Goal: Task Accomplishment & Management: Complete application form

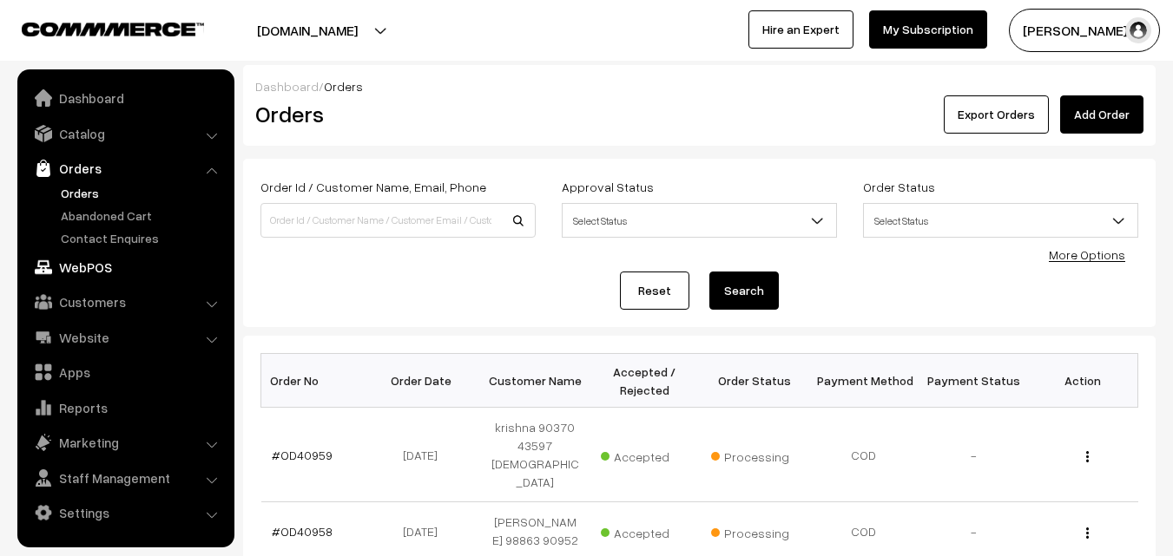
click at [100, 260] on link "WebPOS" at bounding box center [125, 267] width 207 height 31
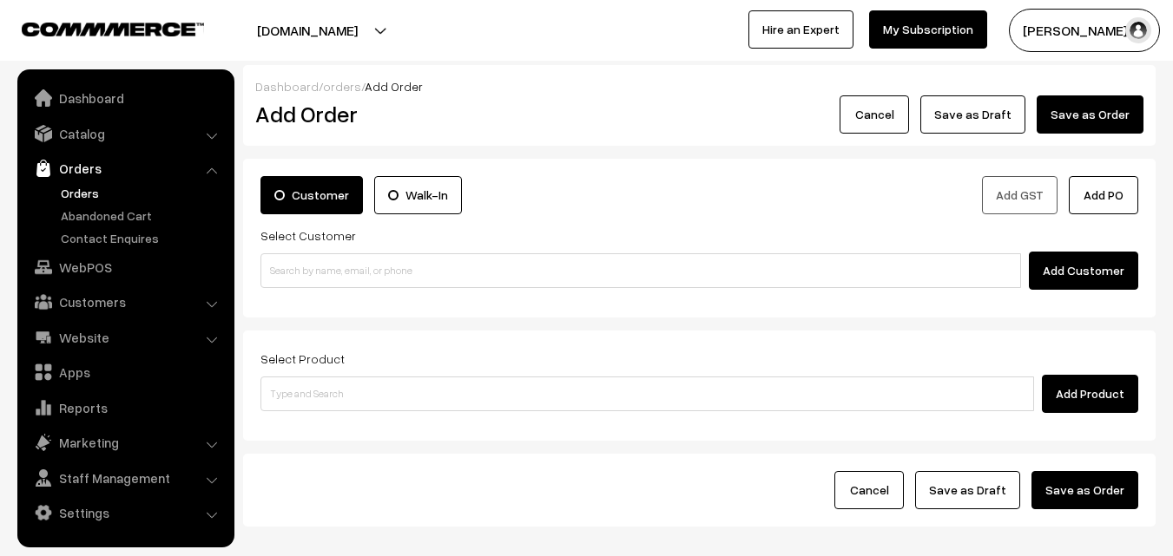
click at [77, 191] on link "Orders" at bounding box center [142, 193] width 172 height 18
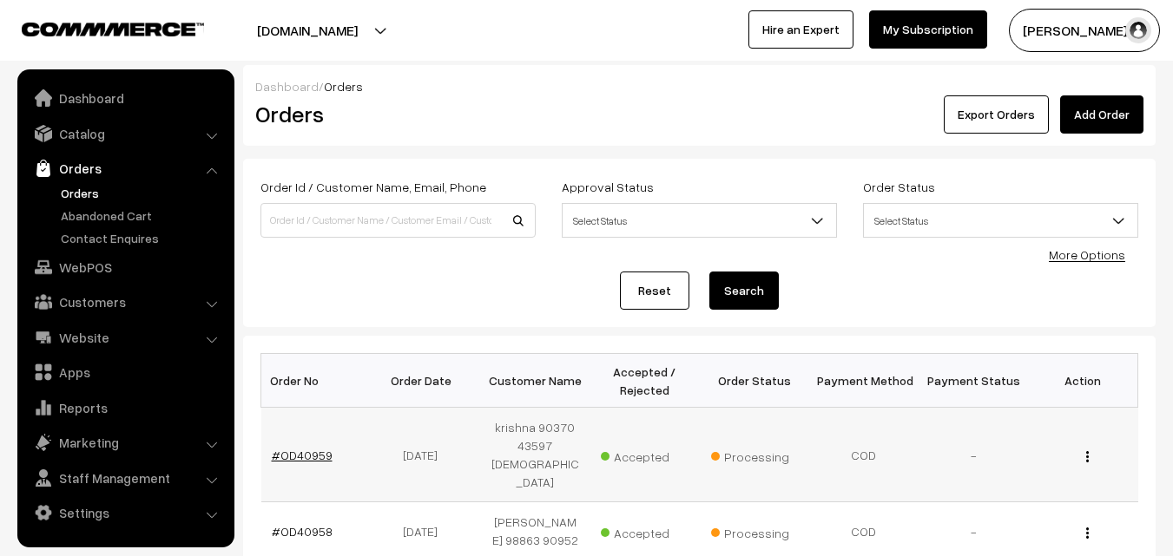
click at [303, 448] on link "#OD40959" at bounding box center [302, 455] width 61 height 15
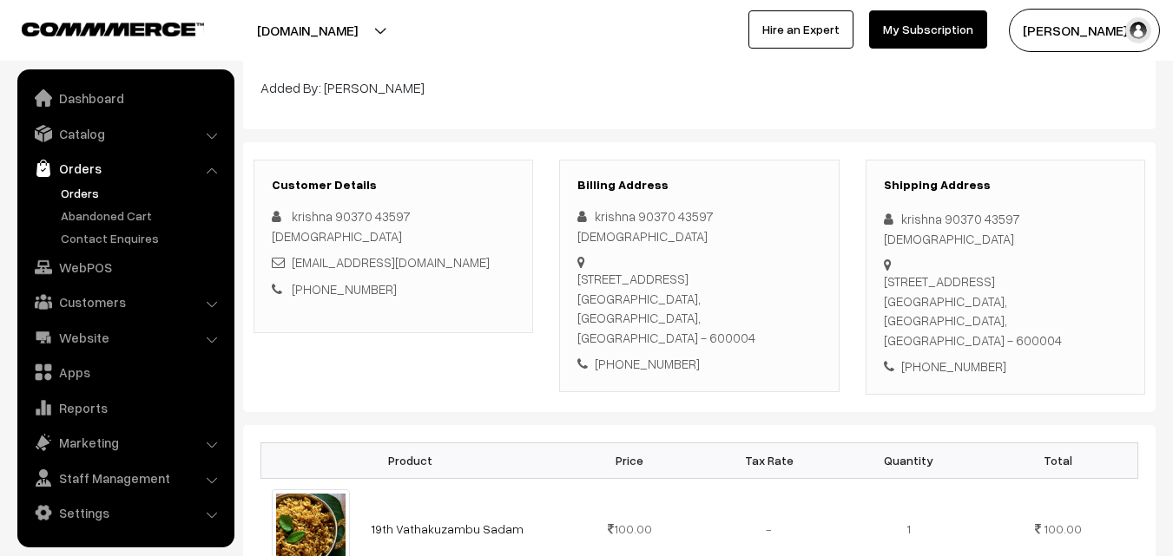
scroll to position [174, 0]
click at [76, 247] on ul "Dashboard Catalog" at bounding box center [125, 308] width 217 height 478
click at [78, 268] on link "WebPOS" at bounding box center [125, 267] width 207 height 31
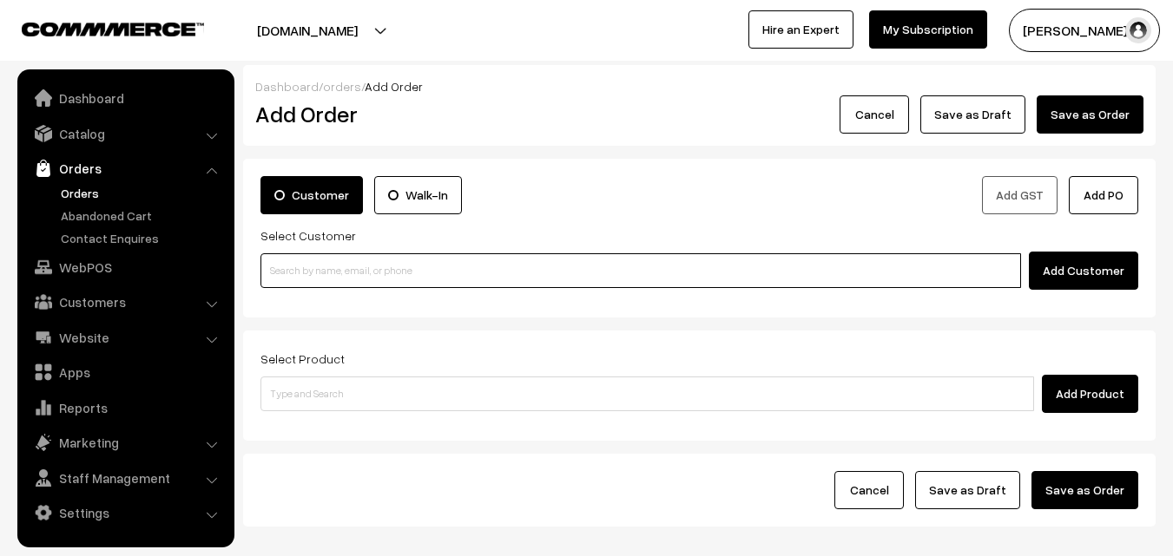
click at [319, 272] on input at bounding box center [640, 270] width 760 height 35
paste input "98849 68439"
type input "Chitra 98849 68439 [9884968439]"
click at [319, 272] on input at bounding box center [640, 270] width 760 height 35
paste input "98849 68439"
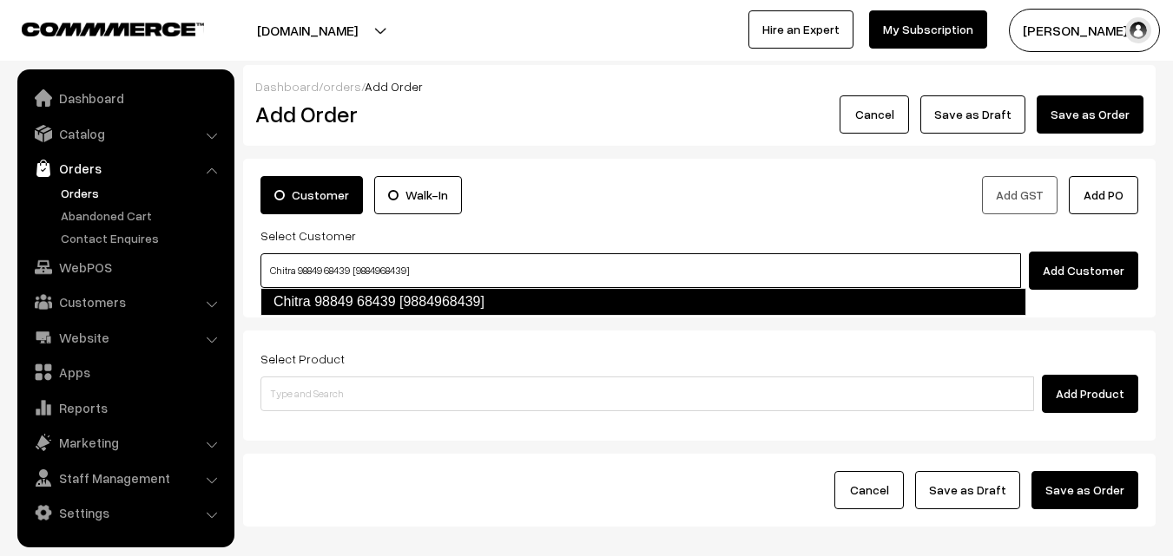
type input "Chitra 98849 68439 [9884968439]"
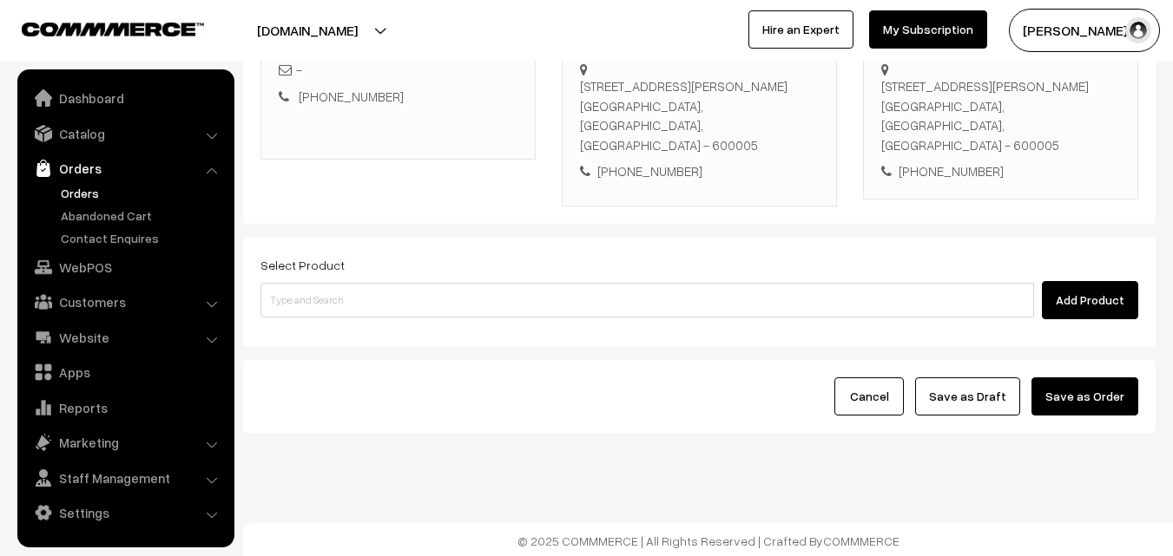
scroll to position [317, 0]
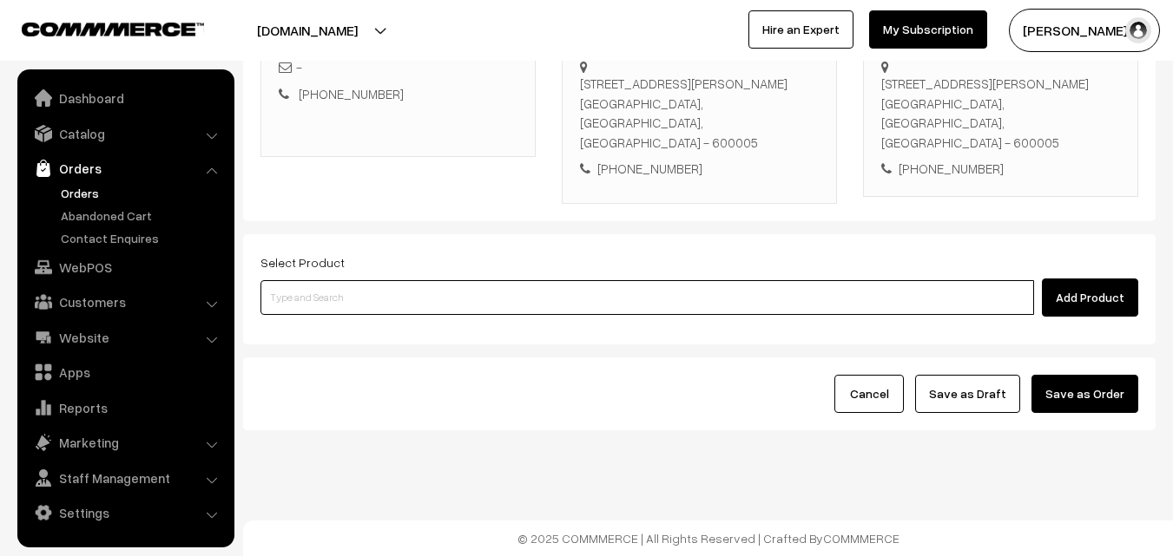
click at [506, 306] on input at bounding box center [646, 297] width 773 height 35
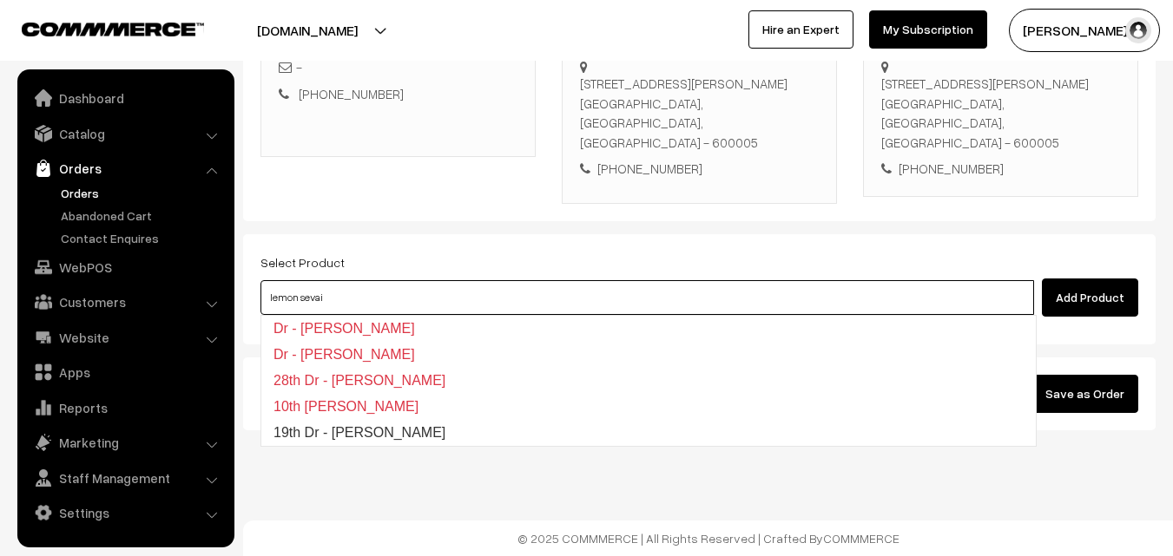
type input "19th Dr - [PERSON_NAME]"
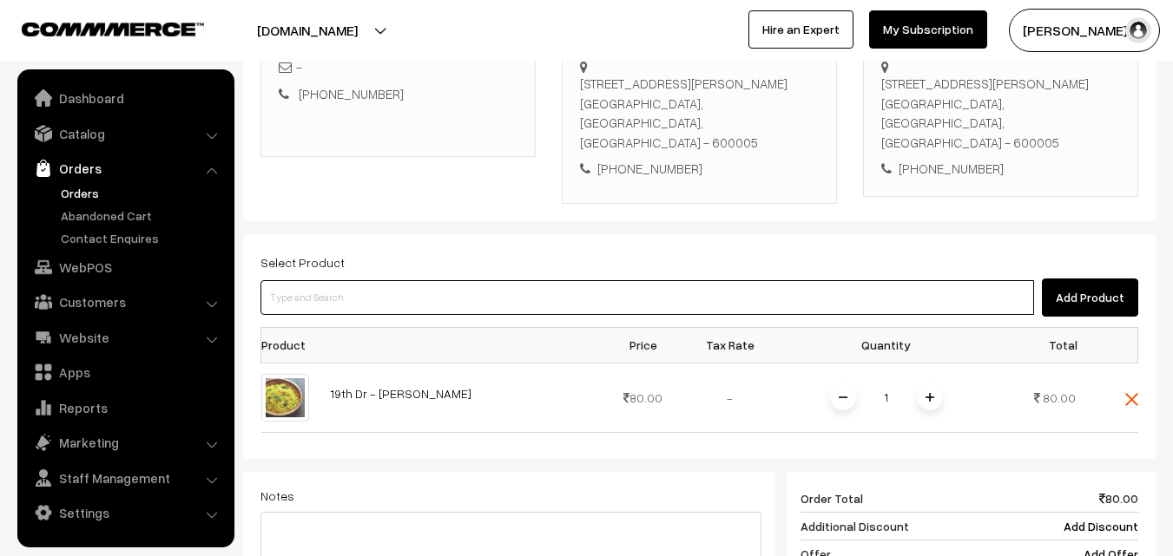
click at [506, 306] on input at bounding box center [646, 297] width 773 height 35
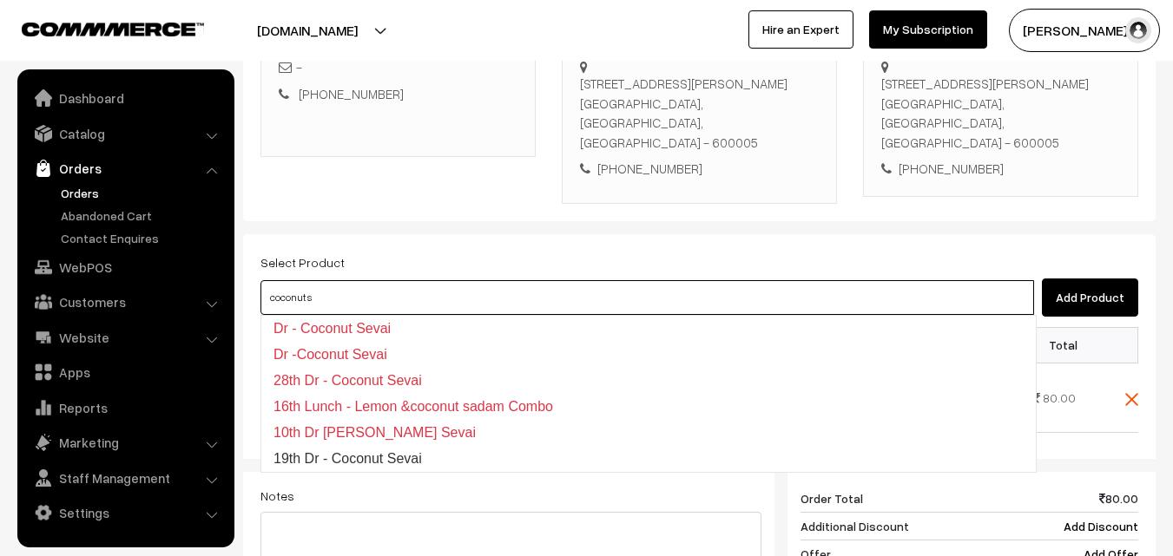
type input "19th Dr - Coconut Sevai"
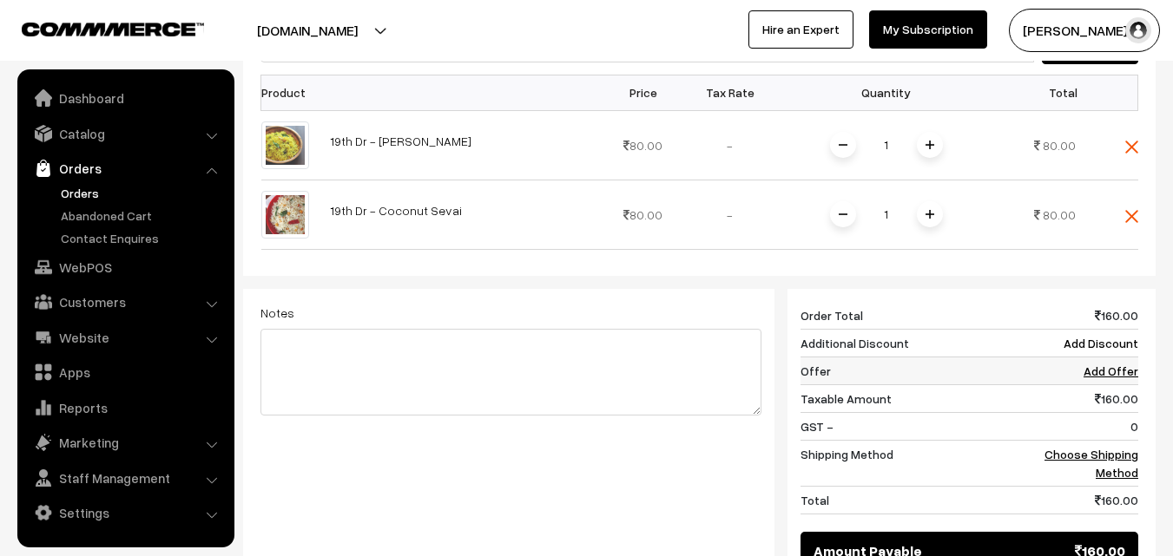
scroll to position [577, 0]
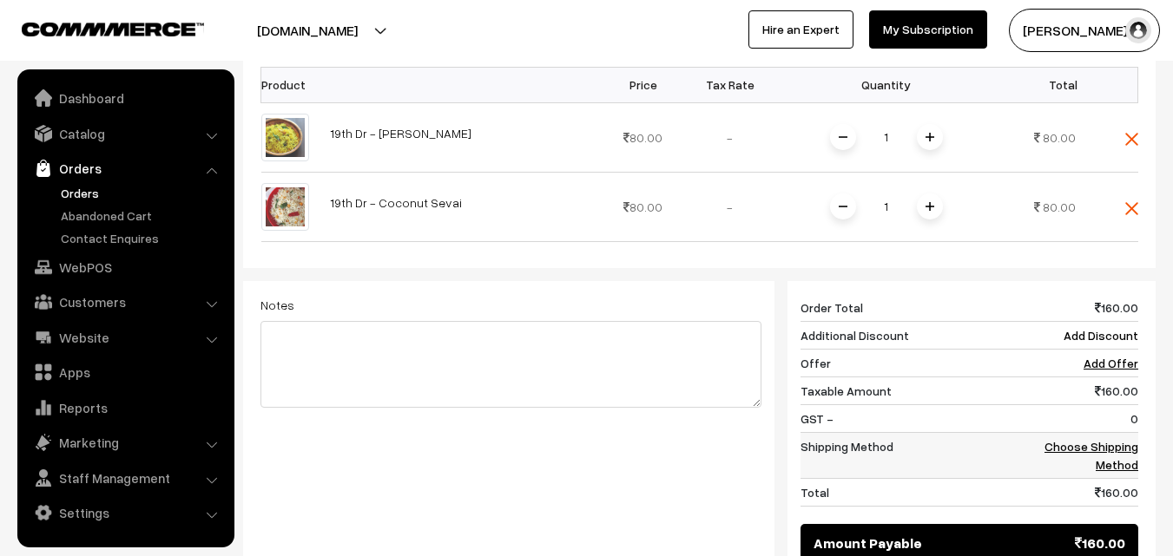
click at [1118, 450] on link "Choose Shipping Method" at bounding box center [1091, 455] width 94 height 33
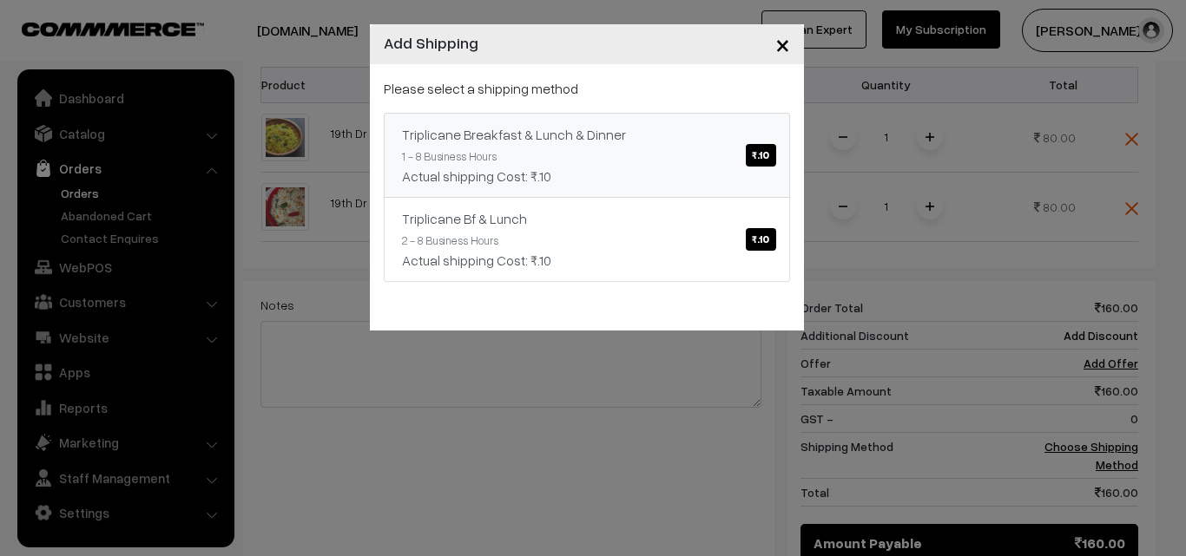
click at [570, 137] on div "Triplicane Breakfast & Lunch & Dinner ₹.10" at bounding box center [587, 134] width 370 height 21
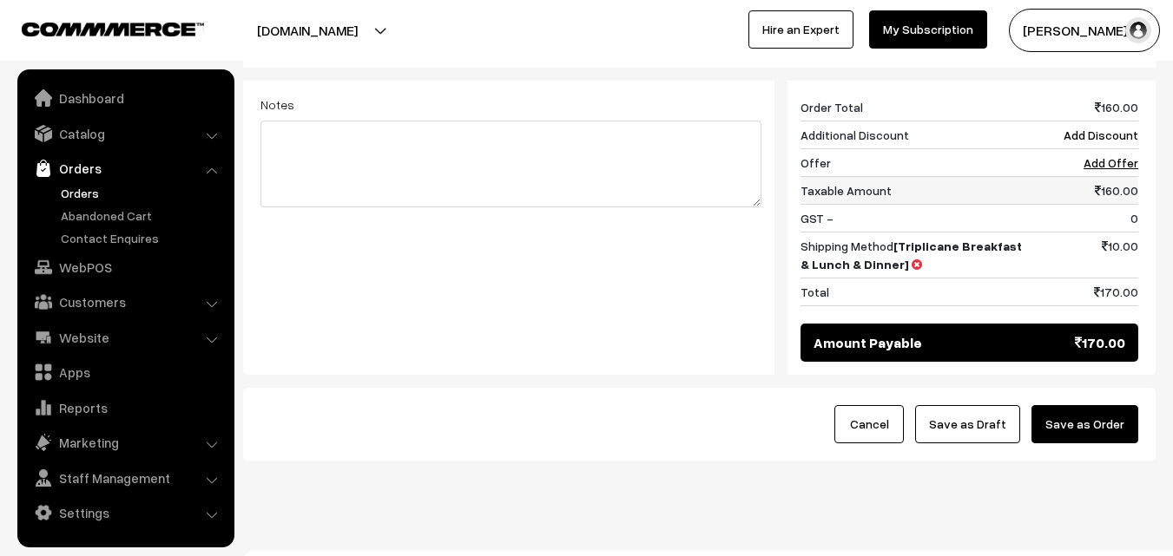
scroll to position [808, 0]
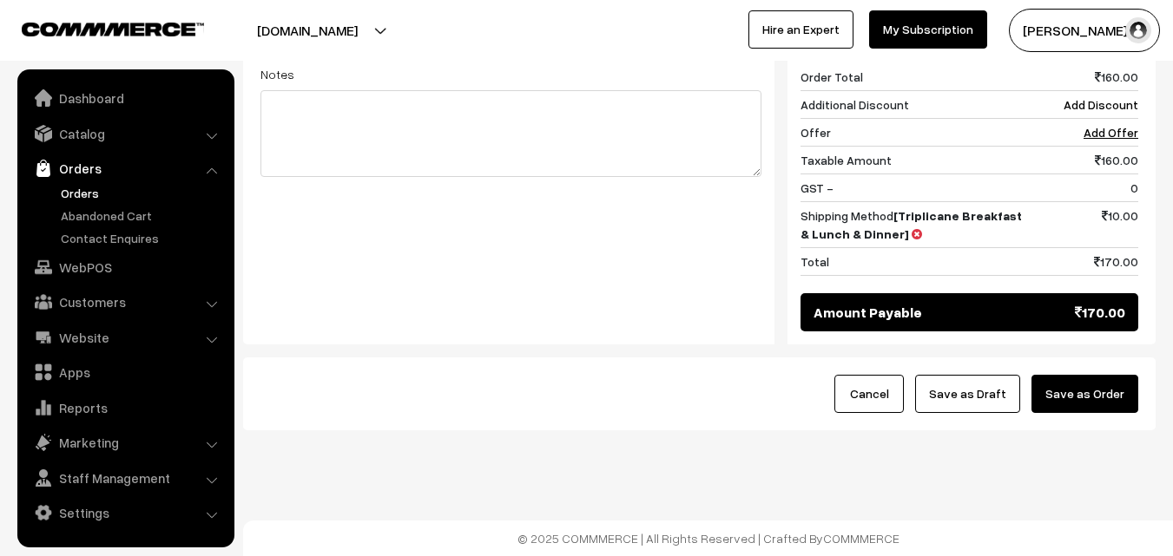
drag, startPoint x: 1033, startPoint y: 392, endPoint x: 916, endPoint y: 411, distance: 118.7
click at [1030, 389] on div "Cancel Save as Draft Save as Order" at bounding box center [699, 394] width 878 height 38
click at [985, 386] on button "Save as Draft" at bounding box center [967, 394] width 105 height 38
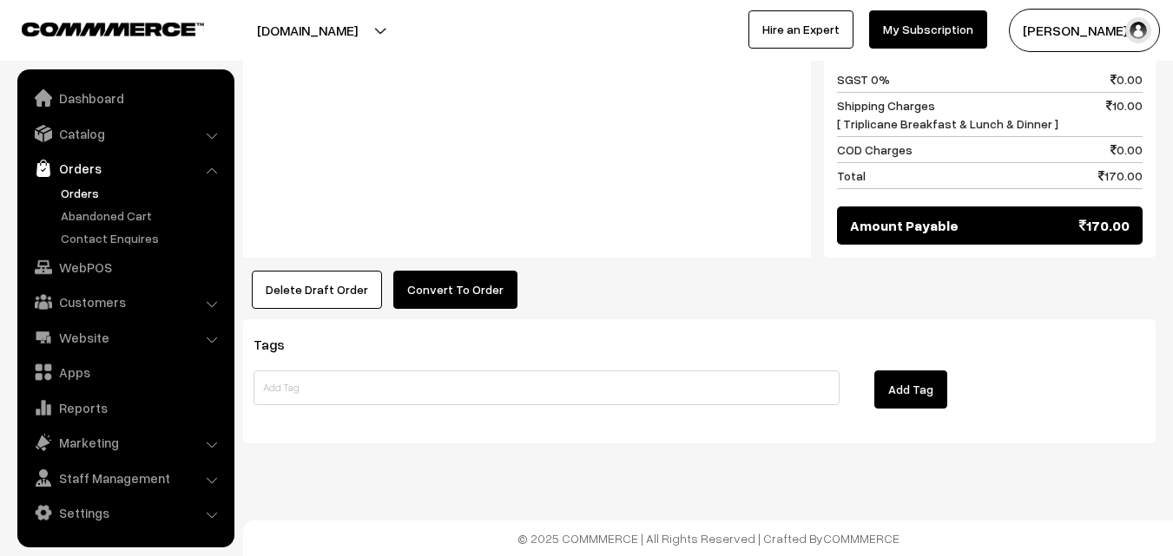
click at [432, 285] on button "Convert To Order" at bounding box center [455, 290] width 124 height 38
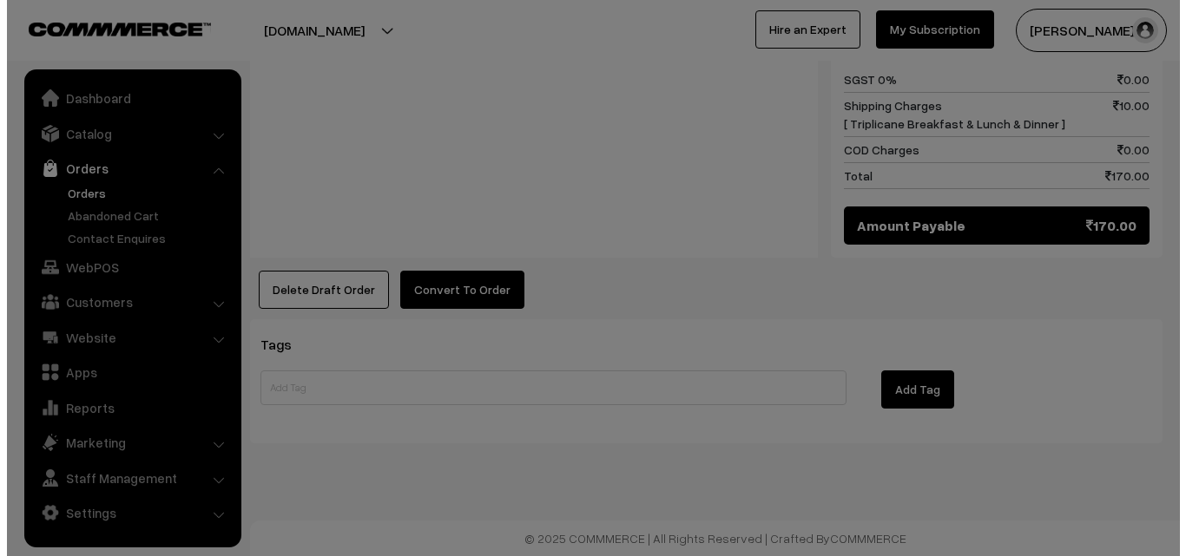
scroll to position [997, 0]
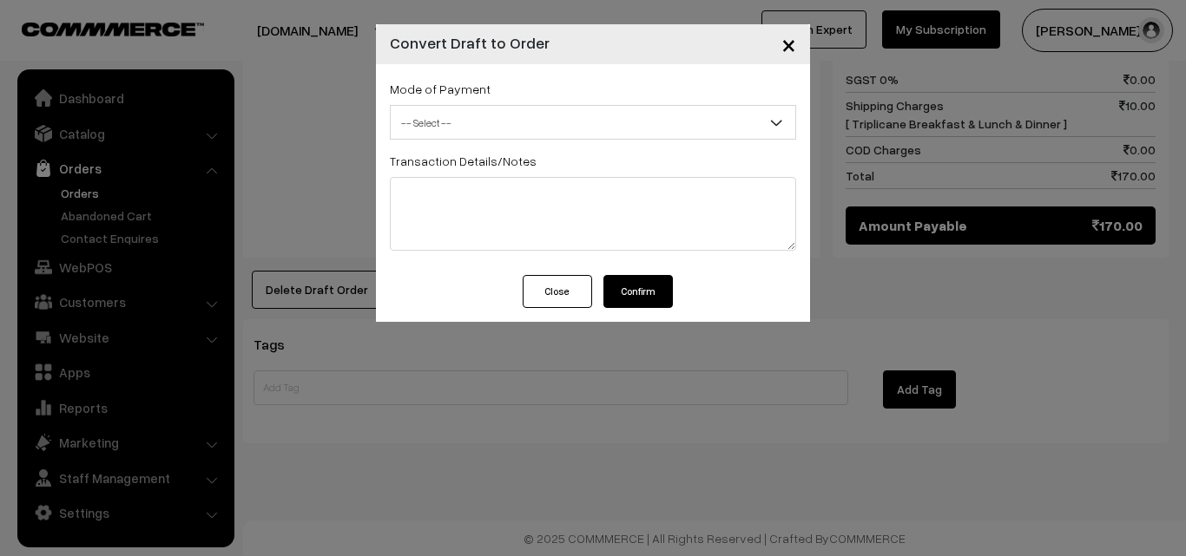
click at [464, 123] on span "-- Select --" at bounding box center [593, 123] width 404 height 30
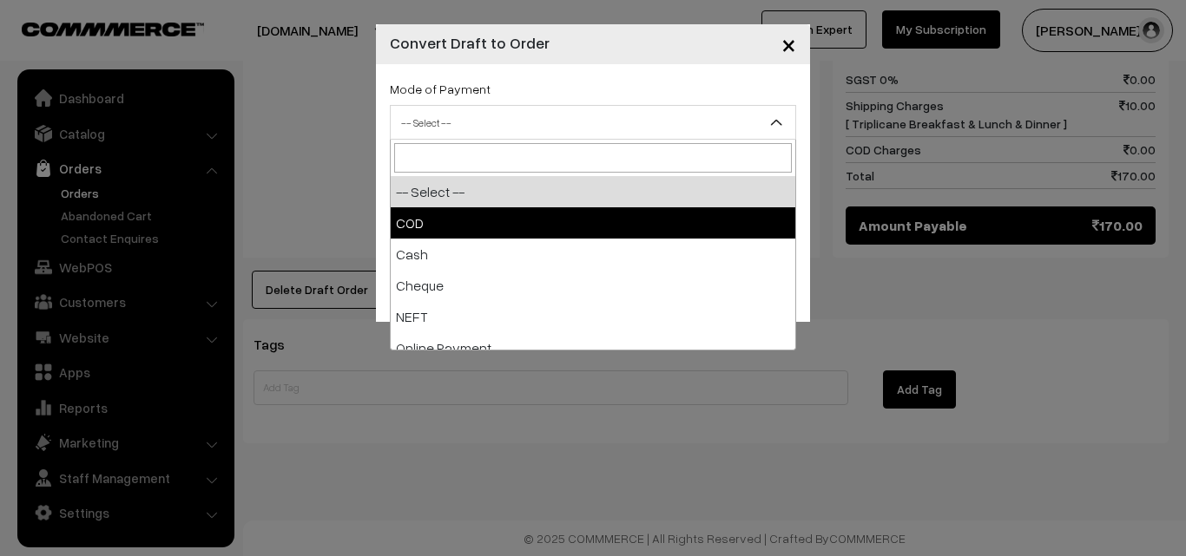
select select "1"
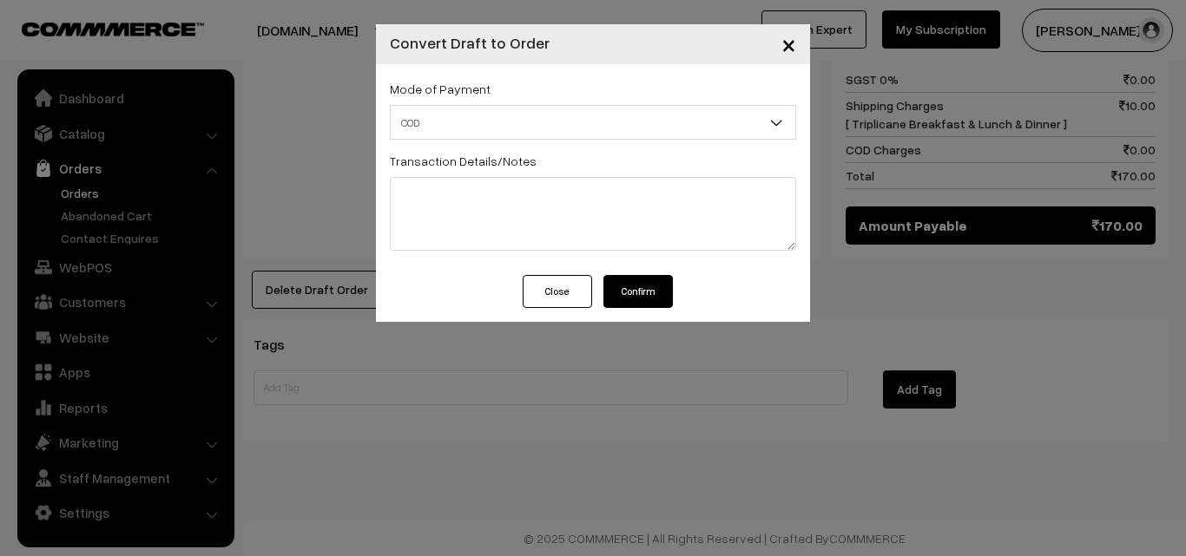
click at [602, 306] on div "Close Confirm" at bounding box center [593, 291] width 159 height 33
click at [637, 303] on button "Confirm" at bounding box center [637, 291] width 69 height 33
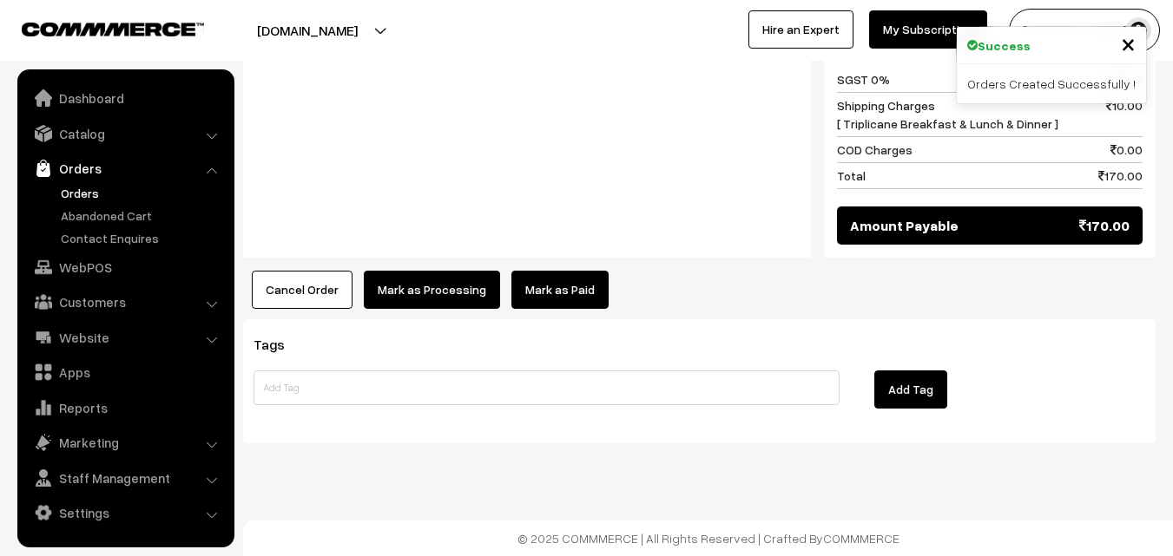
click at [448, 284] on button "Mark as Processing" at bounding box center [432, 290] width 136 height 38
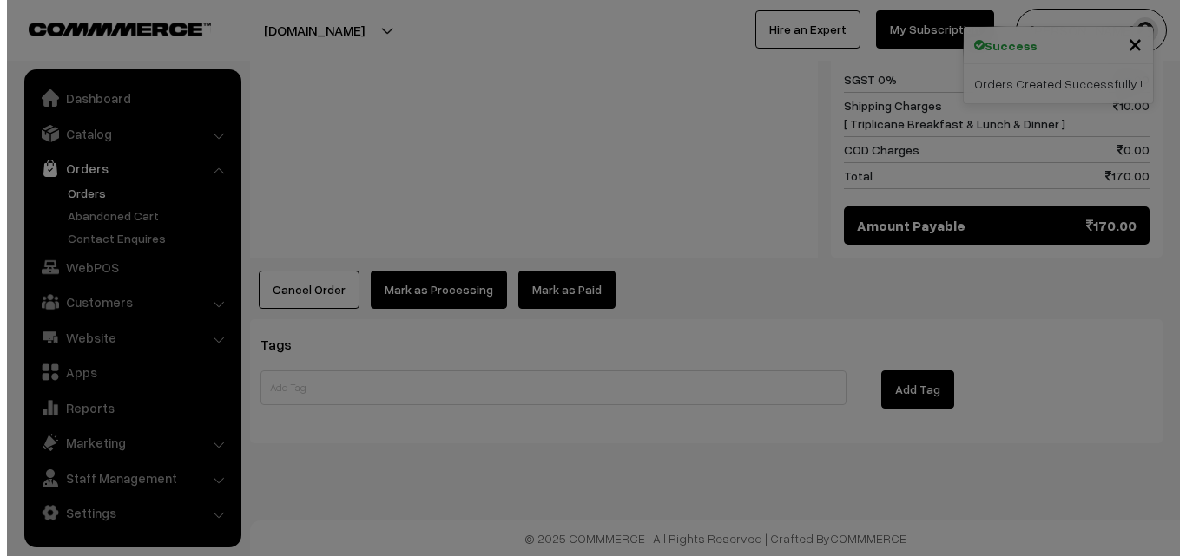
scroll to position [997, 0]
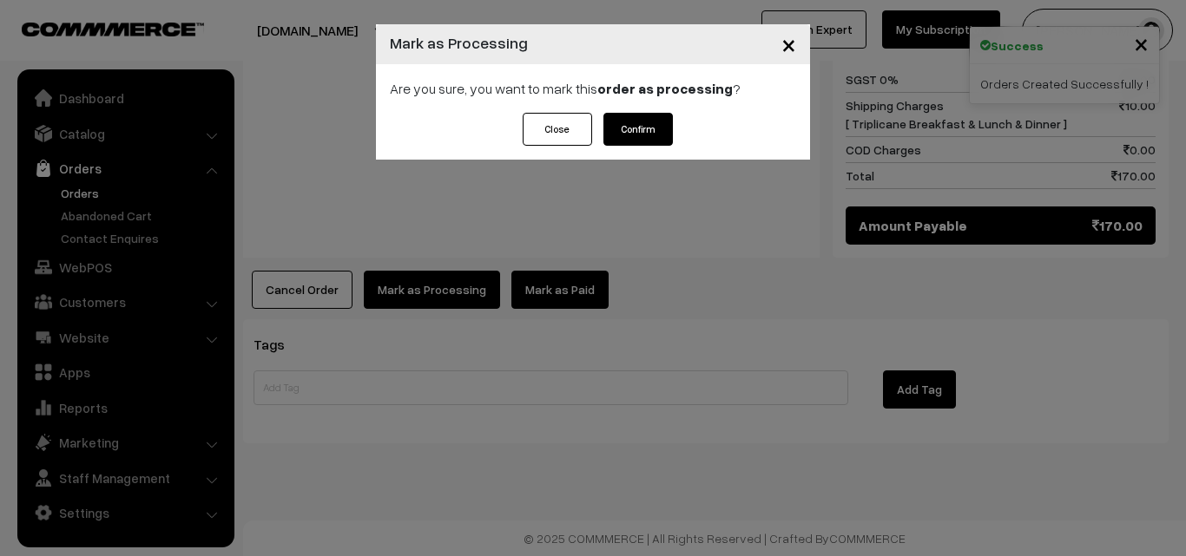
click at [636, 135] on button "Confirm" at bounding box center [637, 129] width 69 height 33
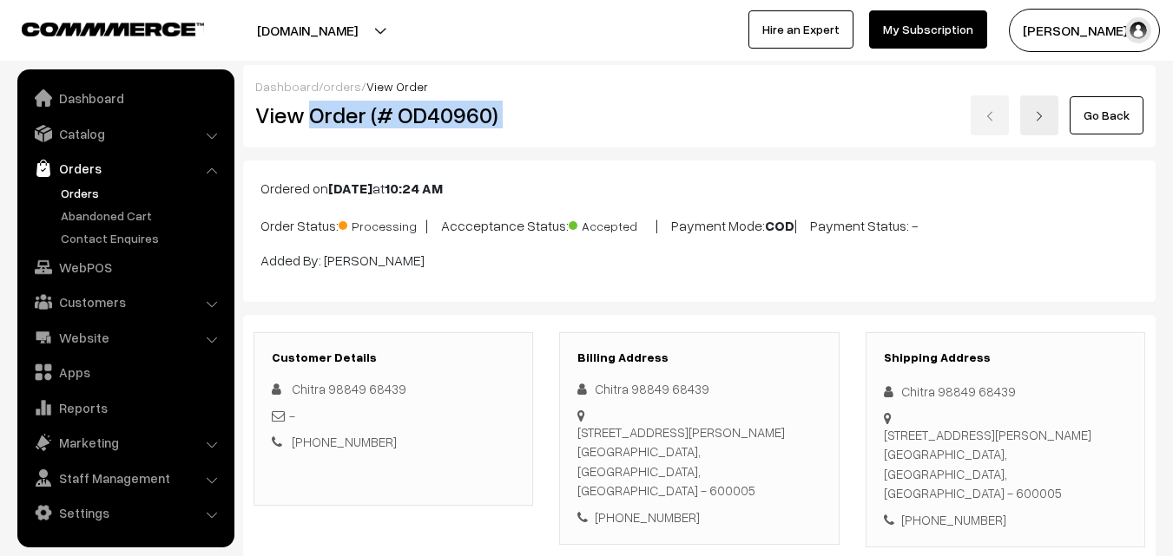
drag, startPoint x: 307, startPoint y: 119, endPoint x: 608, endPoint y: 115, distance: 301.2
click at [608, 115] on div "View Order (# OD40960) Go Back" at bounding box center [699, 115] width 914 height 40
copy div "Order (# OD40960)"
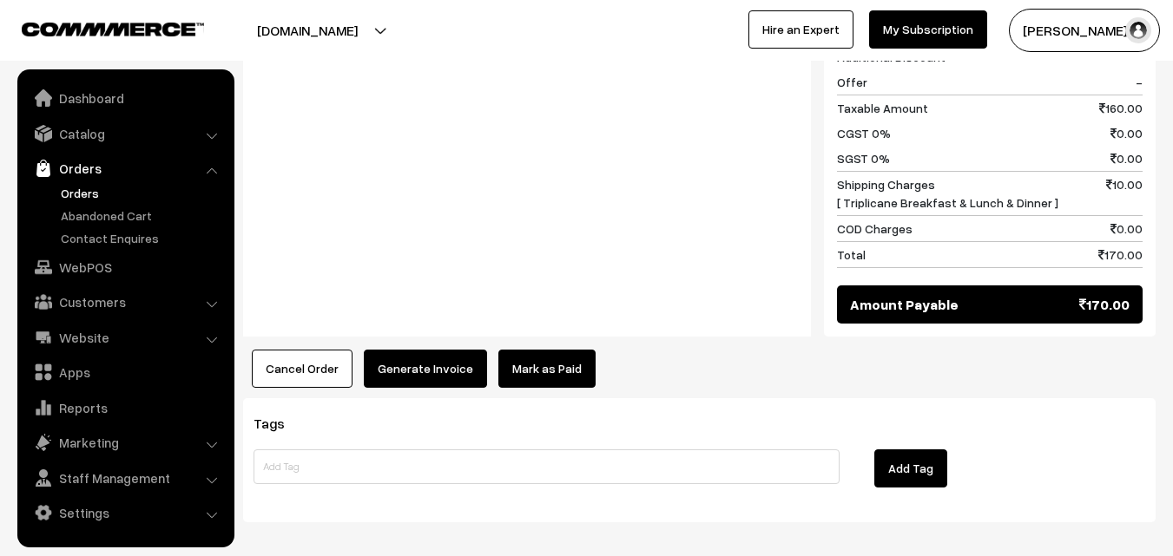
scroll to position [995, 0]
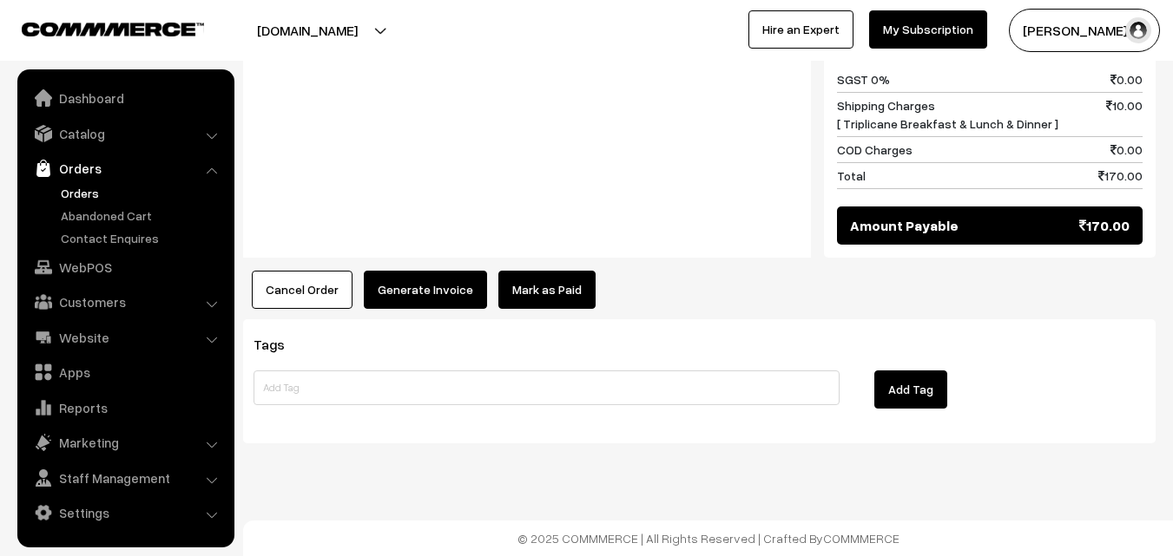
click at [442, 296] on button "Generate Invoice" at bounding box center [425, 290] width 123 height 38
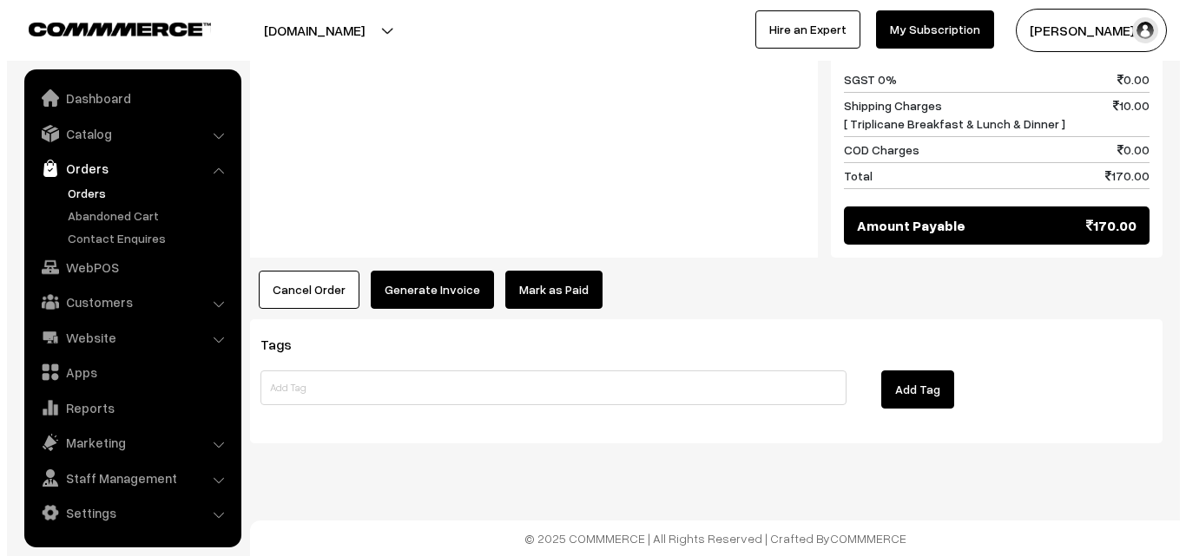
scroll to position [997, 0]
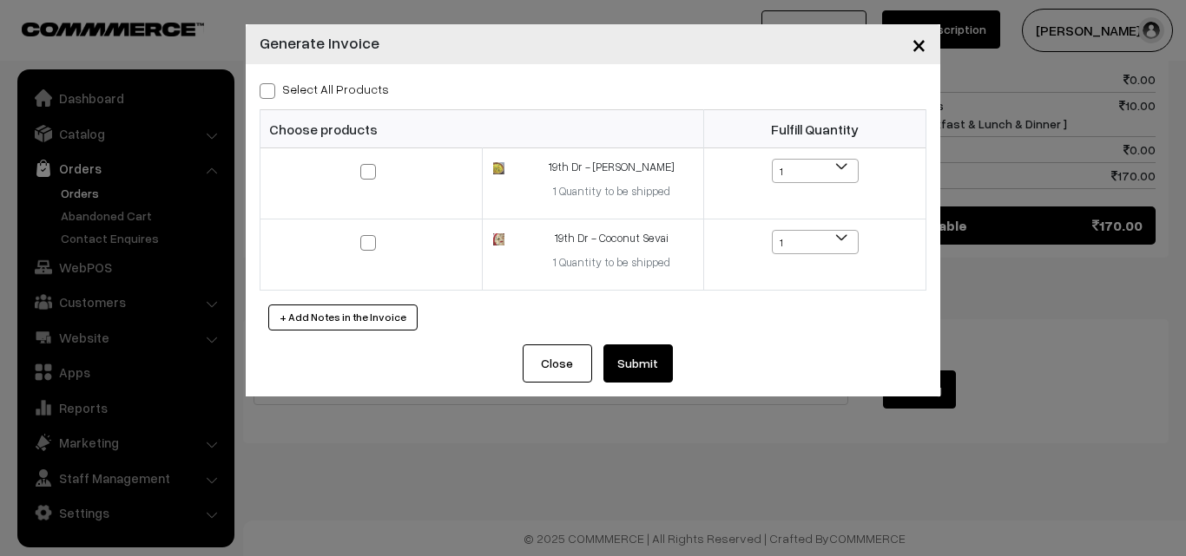
click at [633, 365] on button "Submit" at bounding box center [637, 364] width 69 height 38
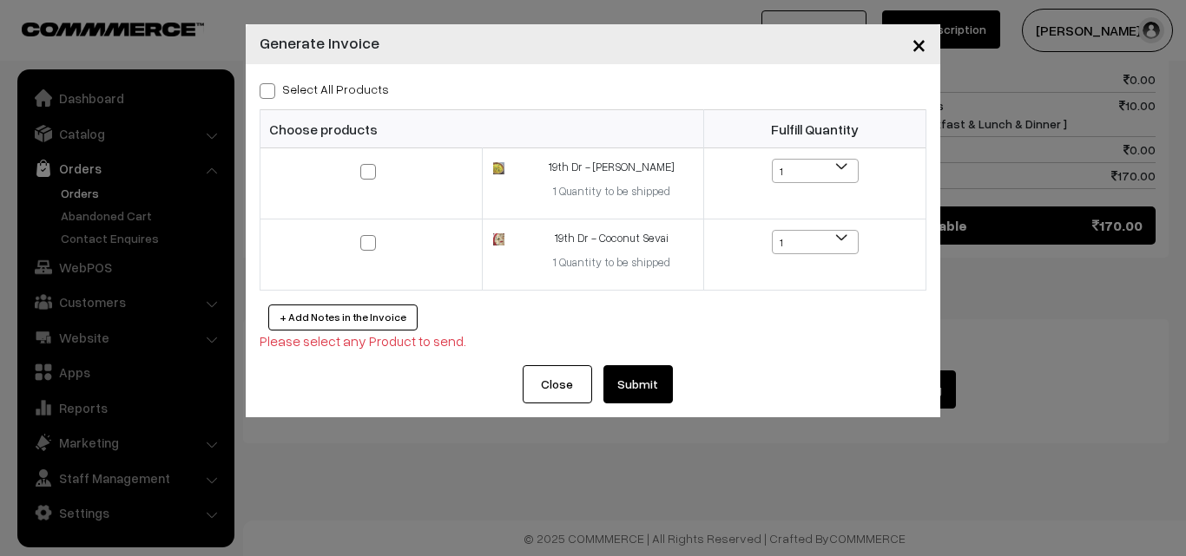
click at [354, 80] on label "Select All Products" at bounding box center [324, 89] width 129 height 18
click at [271, 82] on input "Select All Products" at bounding box center [265, 87] width 11 height 11
checkbox input "true"
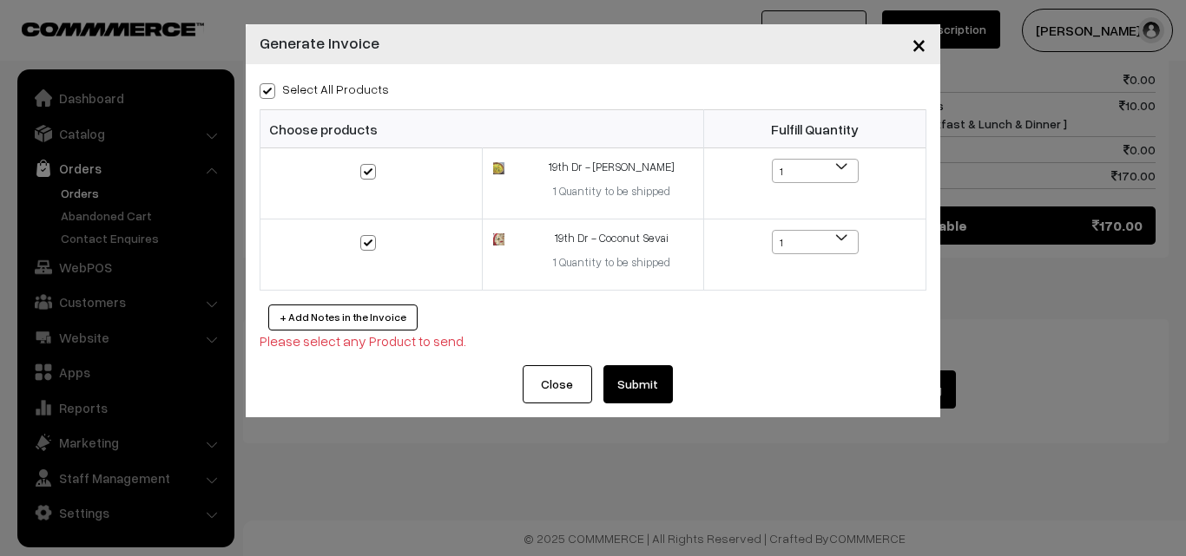
click at [655, 385] on button "Submit" at bounding box center [637, 384] width 69 height 38
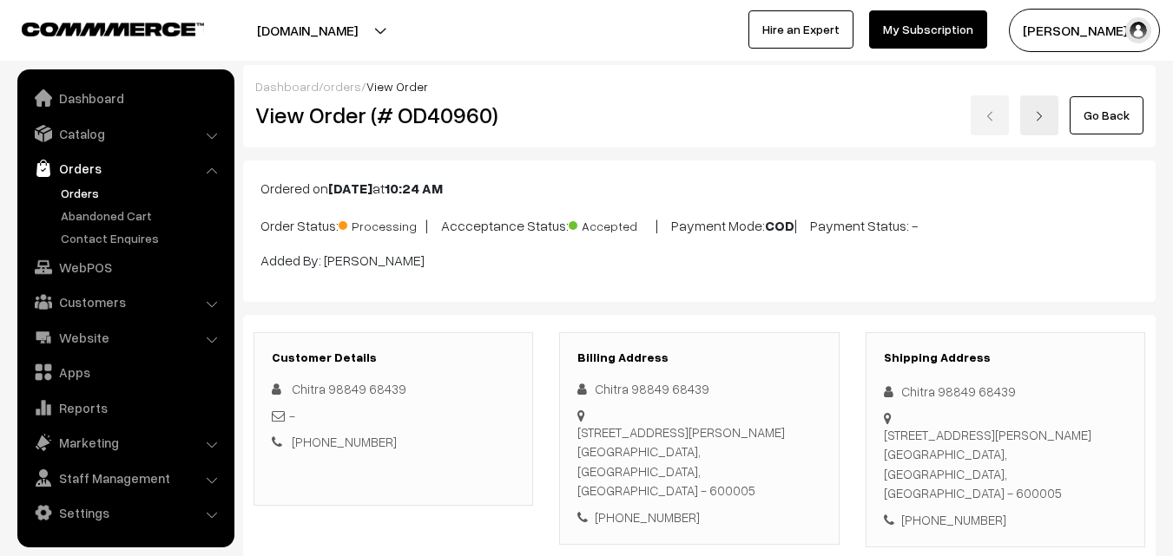
scroll to position [995, 0]
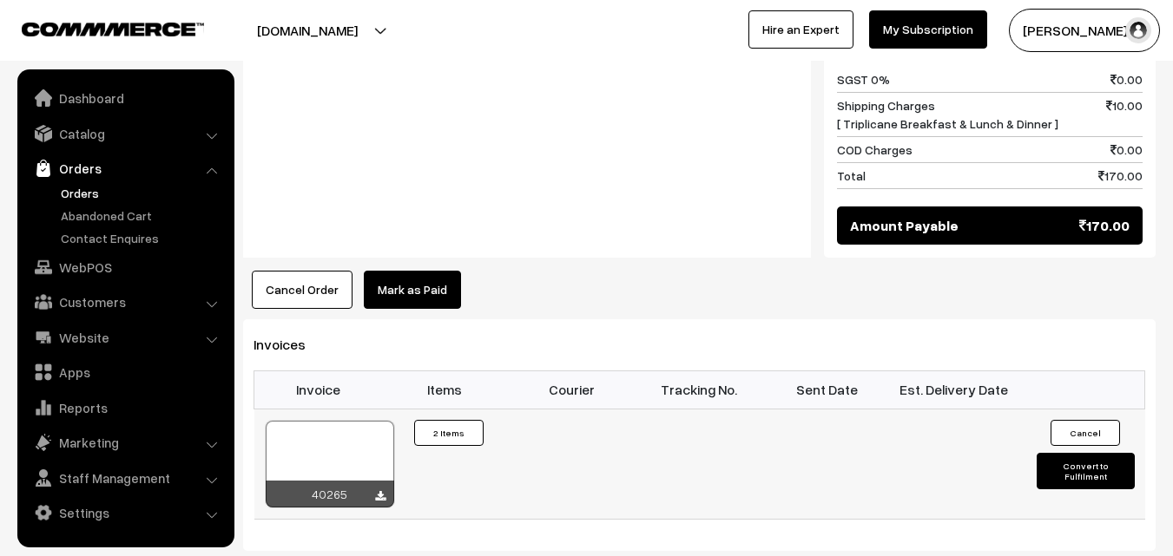
click at [357, 447] on div at bounding box center [330, 464] width 128 height 87
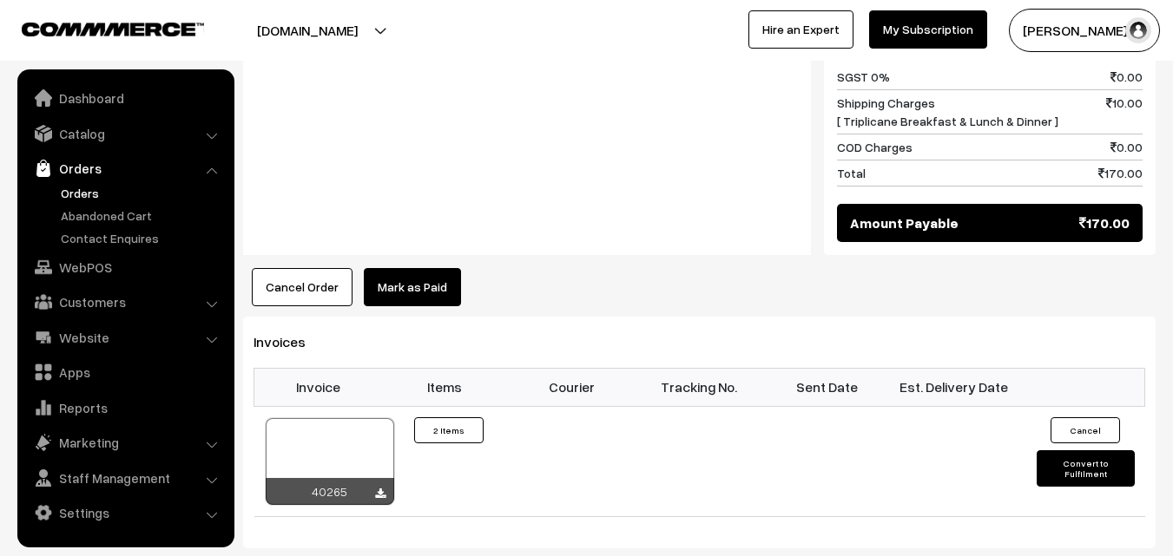
click at [73, 181] on link "Orders" at bounding box center [125, 168] width 207 height 31
click at [76, 194] on link "Orders" at bounding box center [142, 193] width 172 height 18
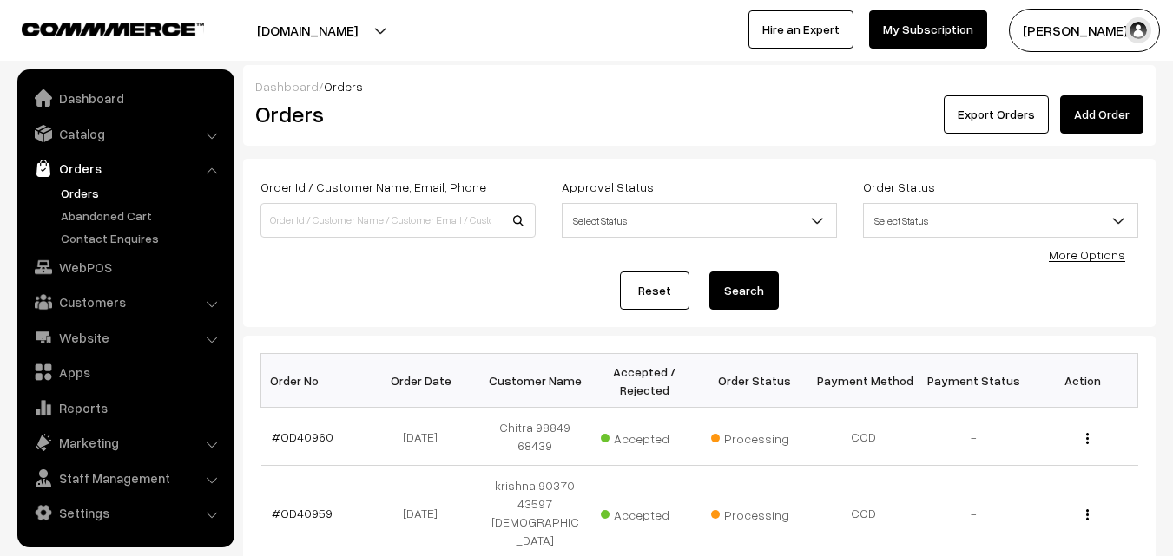
click at [575, 157] on div "Dashboard / Orders Orders Export Orders Add Order Order Id / Customer Name, Ema…" at bounding box center [699, 563] width 912 height 996
click at [92, 197] on link "Orders" at bounding box center [142, 193] width 172 height 18
click at [115, 261] on link "WebPOS" at bounding box center [125, 267] width 207 height 31
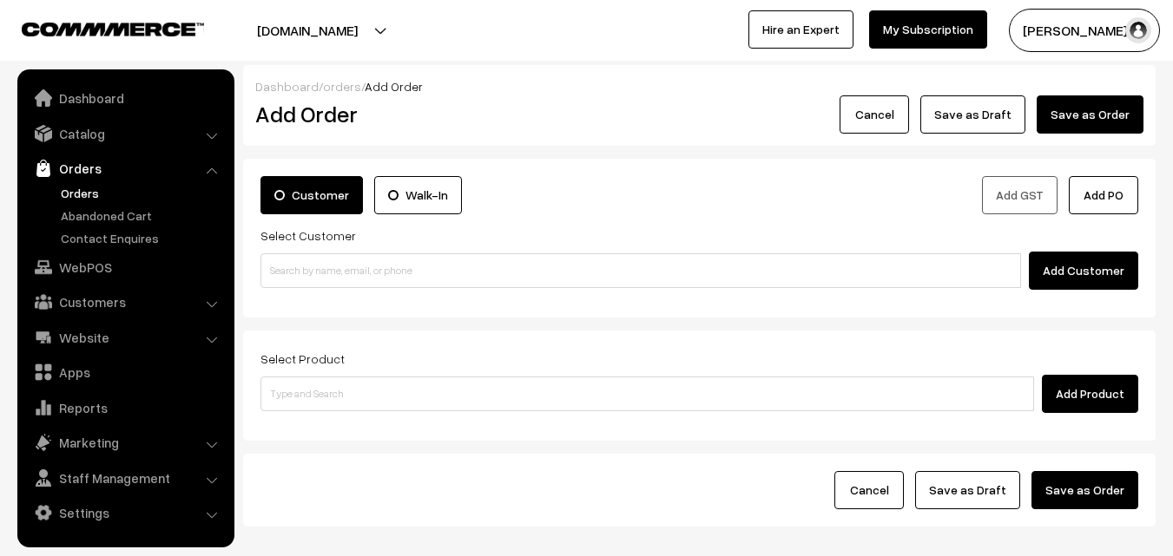
click at [352, 271] on input at bounding box center [640, 270] width 760 height 35
click at [313, 262] on input "78455 97926" at bounding box center [640, 270] width 760 height 35
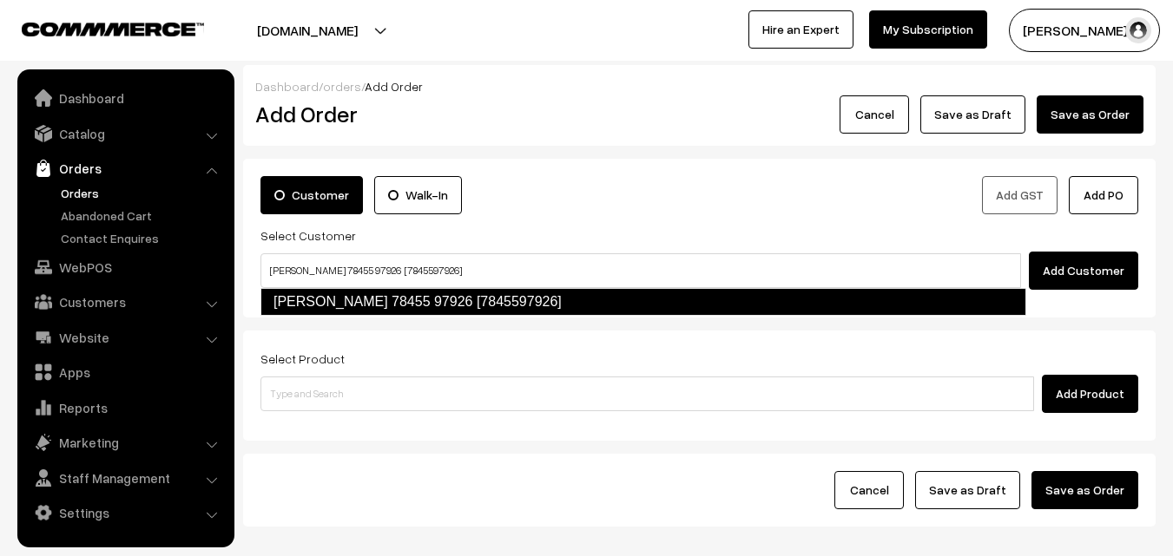
type input "G.Magesh 78455 97926 [7845597926]"
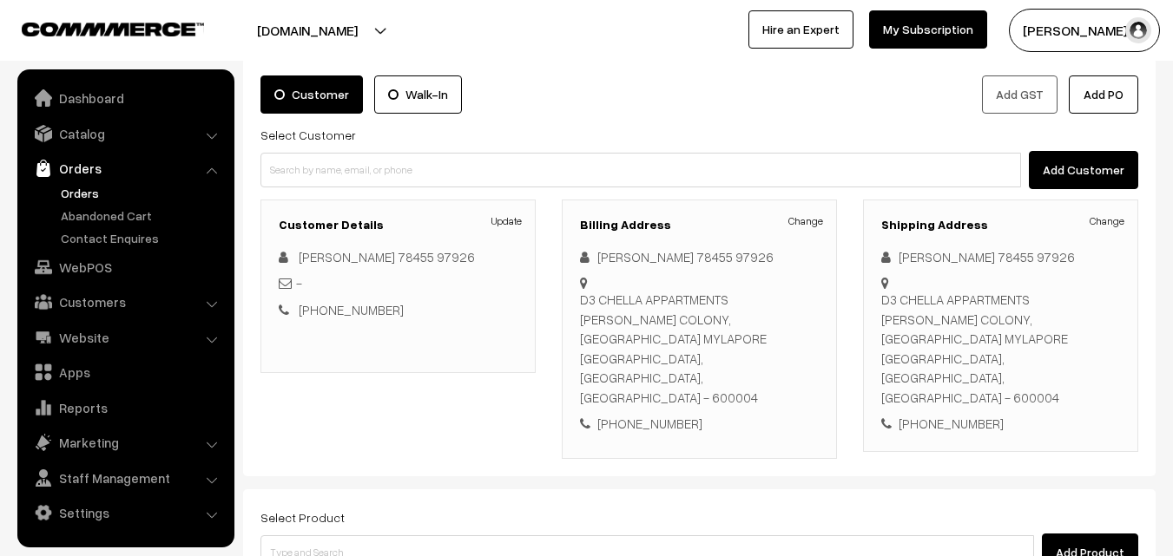
scroll to position [297, 0]
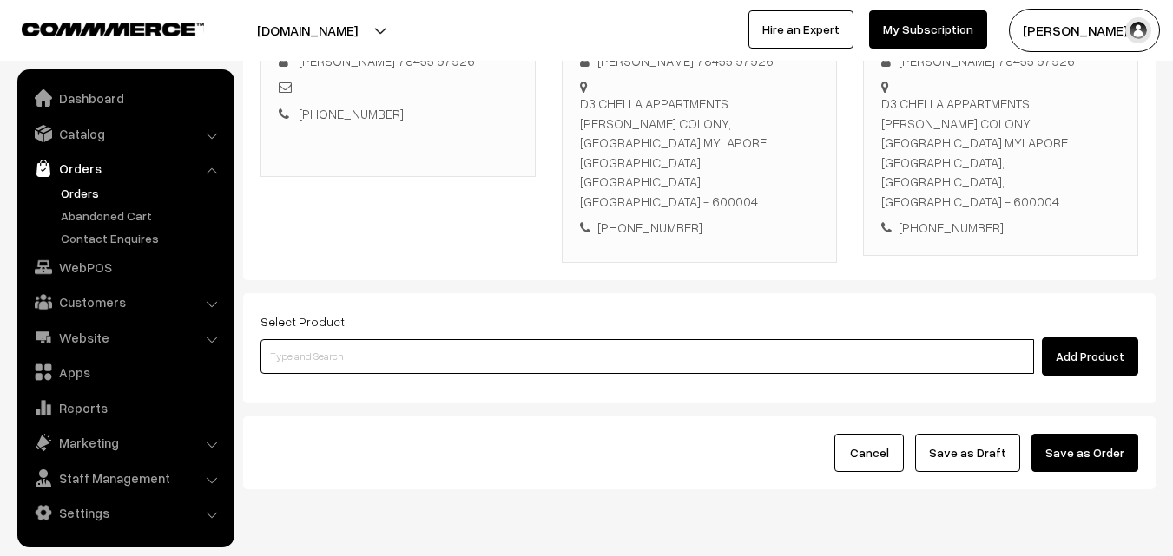
click at [401, 339] on input at bounding box center [646, 356] width 773 height 35
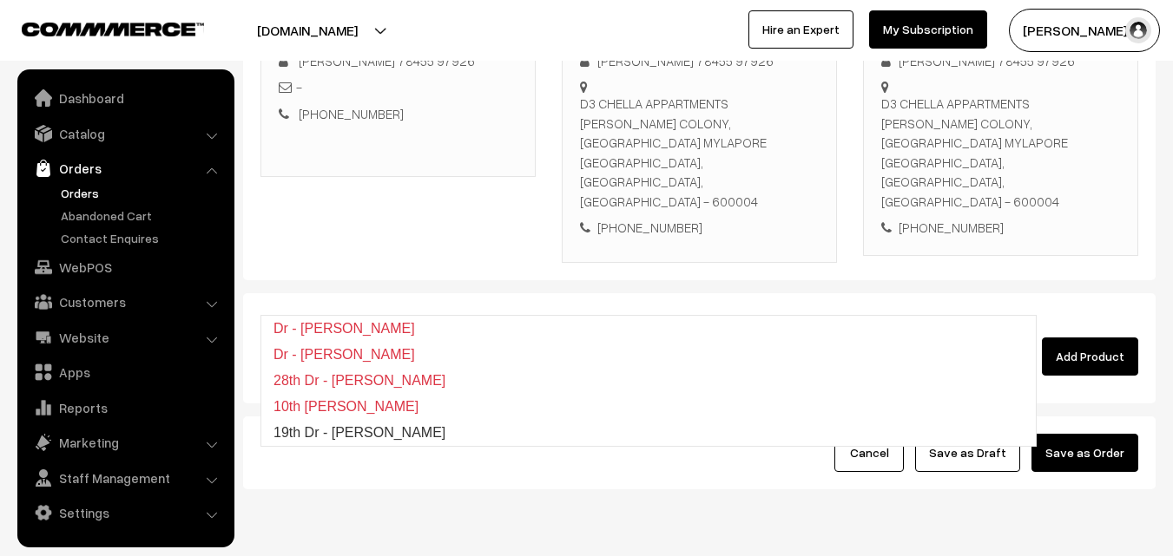
type input "19th Dr - [PERSON_NAME]"
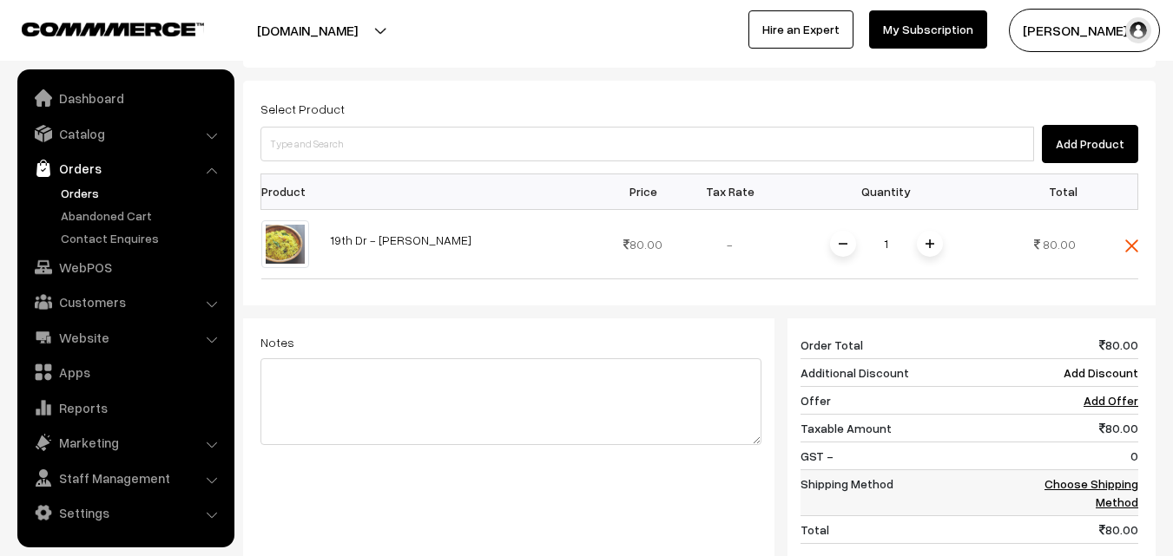
scroll to position [719, 0]
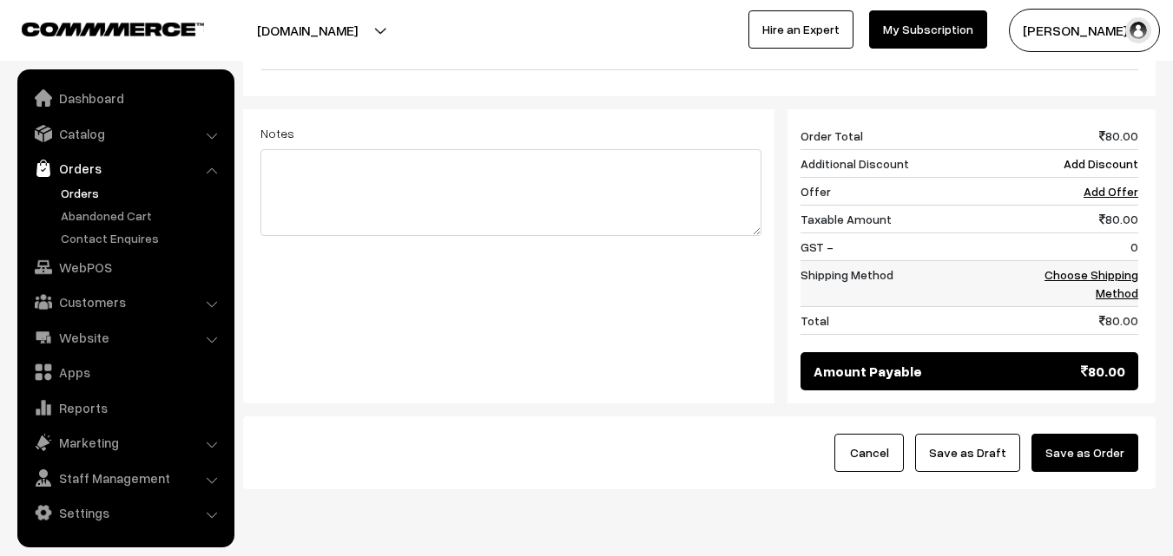
click at [1116, 267] on link "Choose Shipping Method" at bounding box center [1091, 283] width 94 height 33
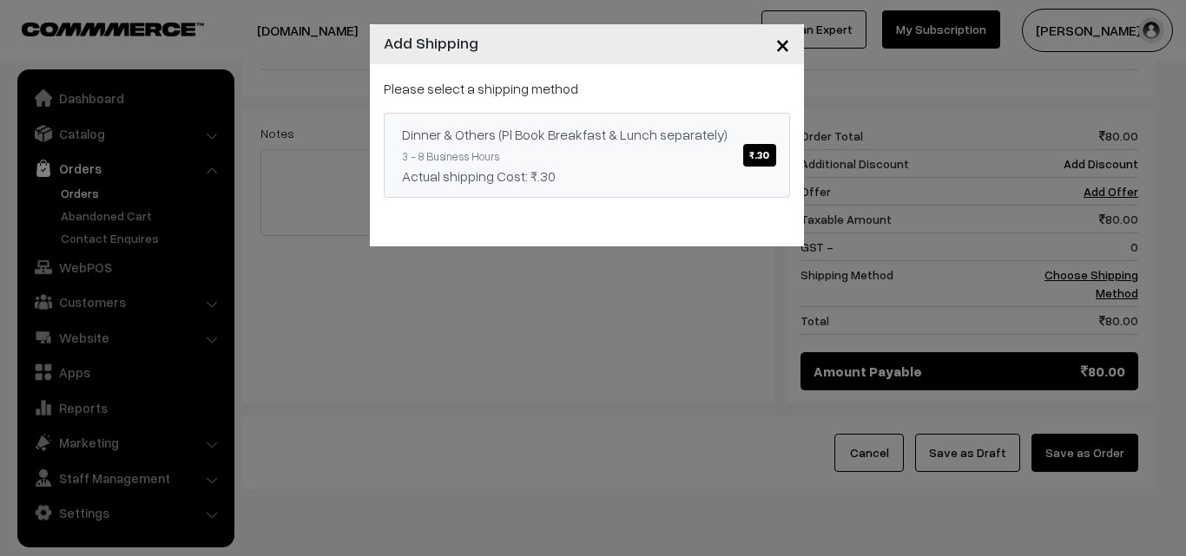
click at [670, 149] on link "Dinner & Others (Pl Book Breakfast & Lunch separately) ₹.30 3 - 8 Business Hour…" at bounding box center [587, 155] width 406 height 85
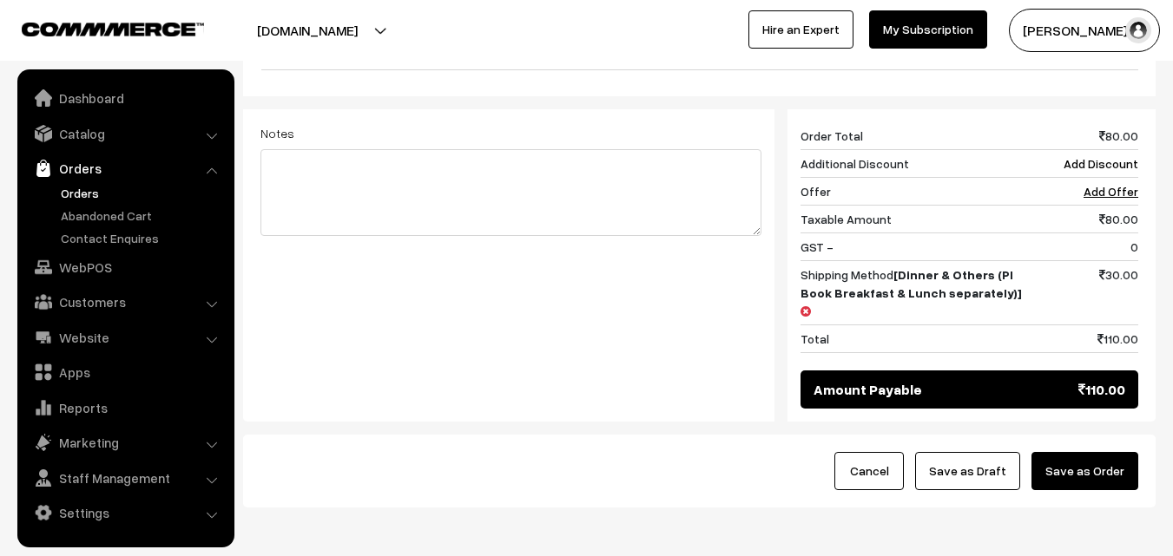
click at [977, 452] on button "Save as Draft" at bounding box center [967, 471] width 105 height 38
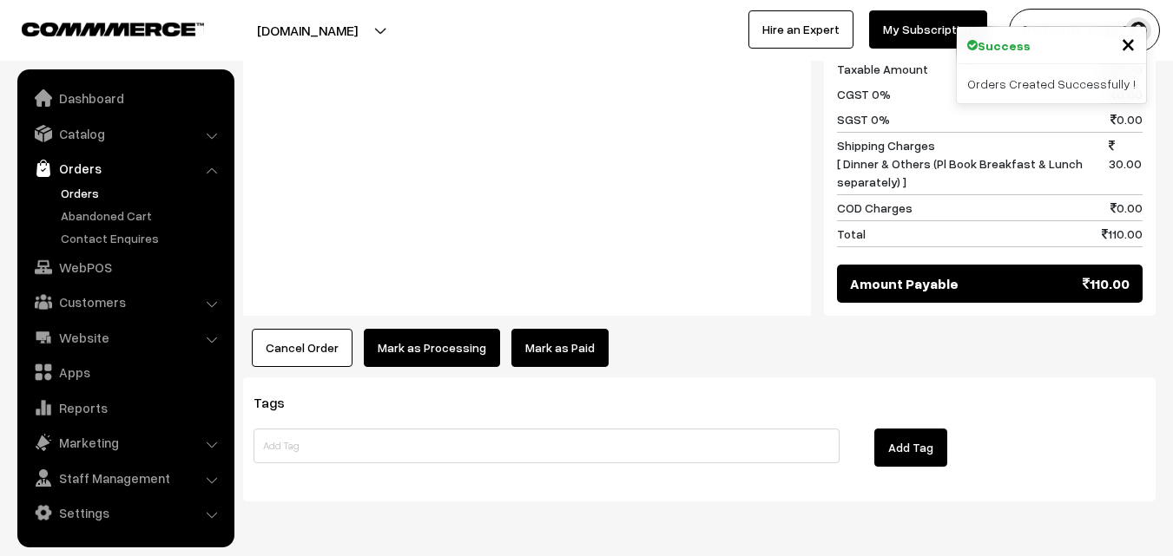
click at [437, 329] on button "Mark as Processing" at bounding box center [432, 348] width 136 height 38
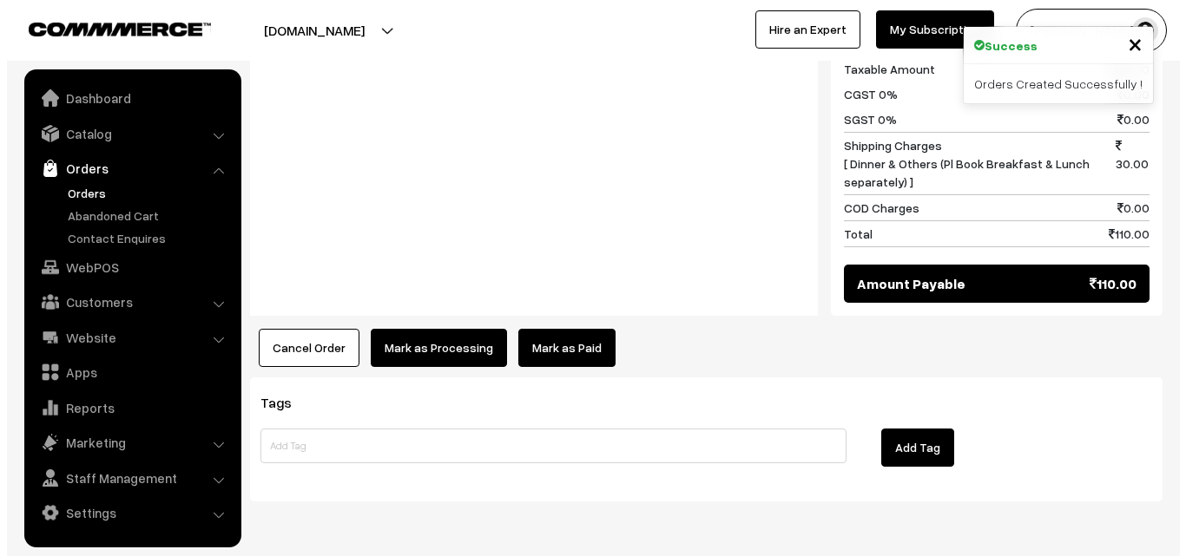
scroll to position [894, 0]
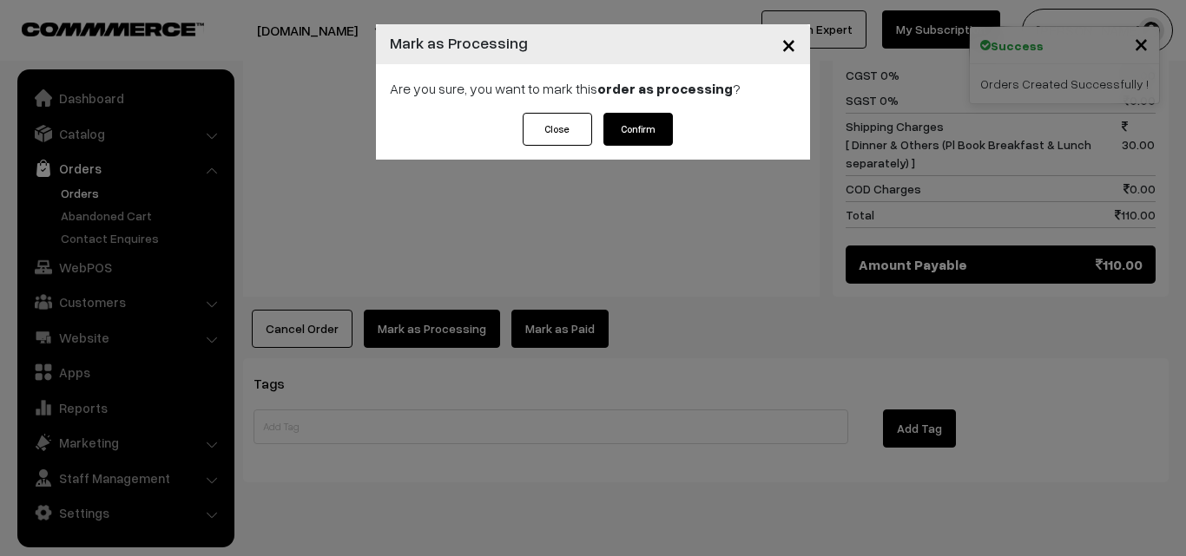
click at [643, 142] on button "Confirm" at bounding box center [637, 129] width 69 height 33
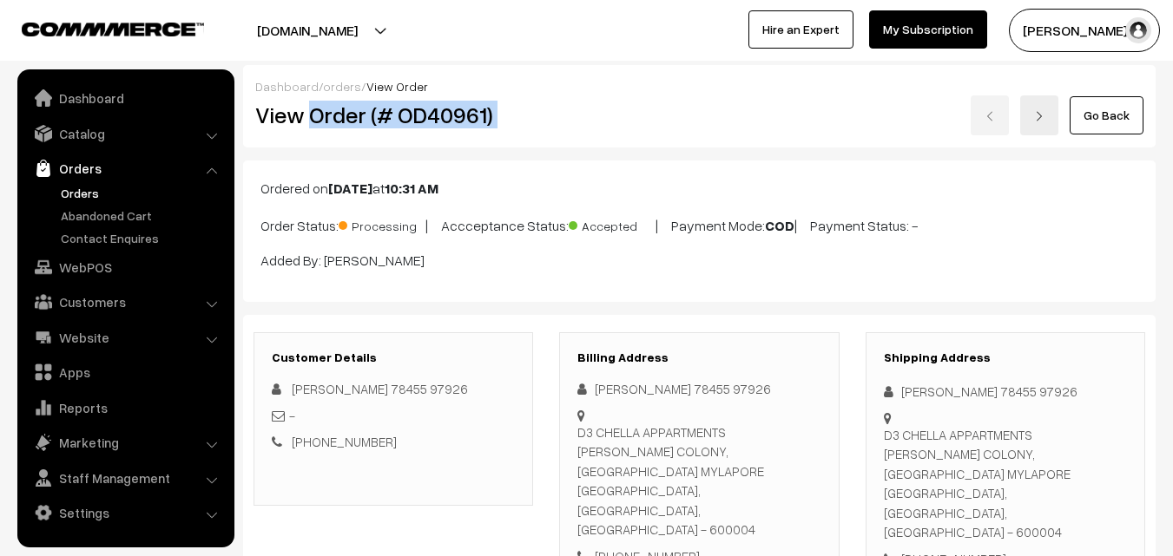
drag, startPoint x: 309, startPoint y: 117, endPoint x: 594, endPoint y: 130, distance: 285.0
click at [645, 125] on div "View Order (# OD40961) Go Back" at bounding box center [699, 115] width 914 height 40
copy div "Order (# OD40961)"
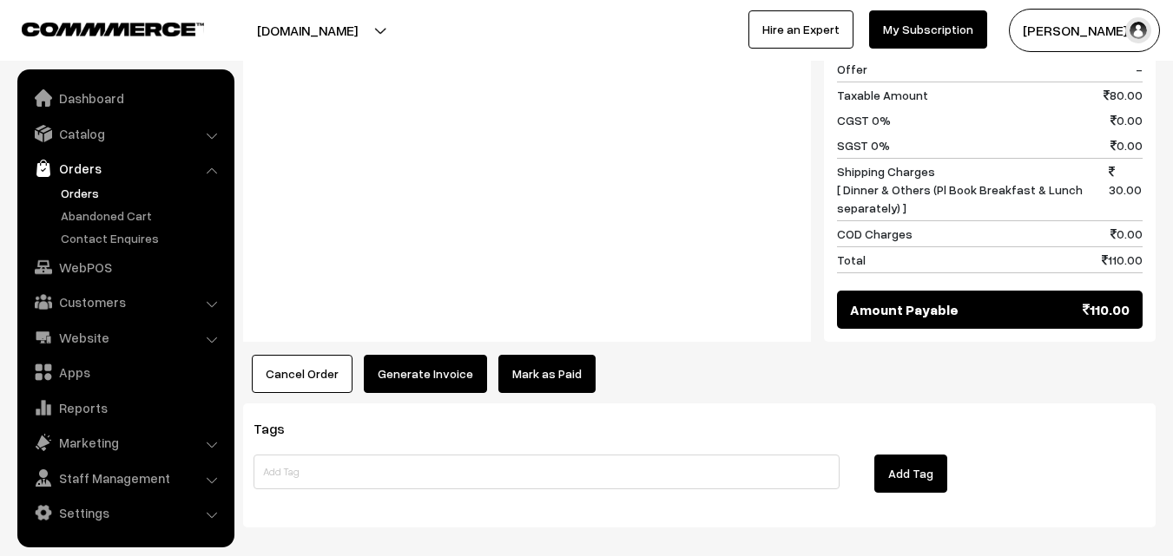
scroll to position [893, 0]
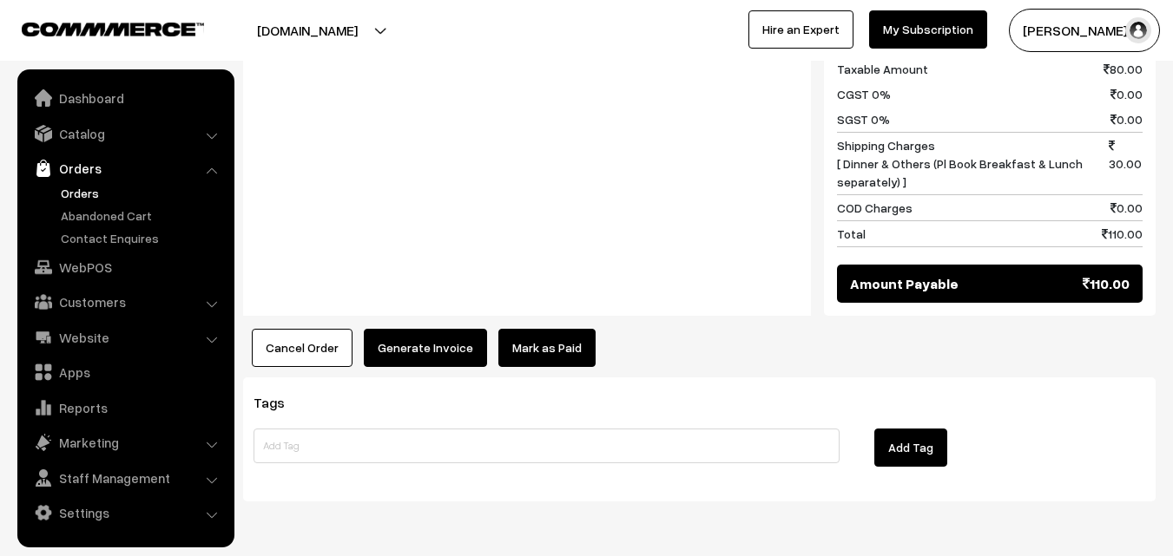
click at [402, 329] on button "Generate Invoice" at bounding box center [425, 348] width 123 height 38
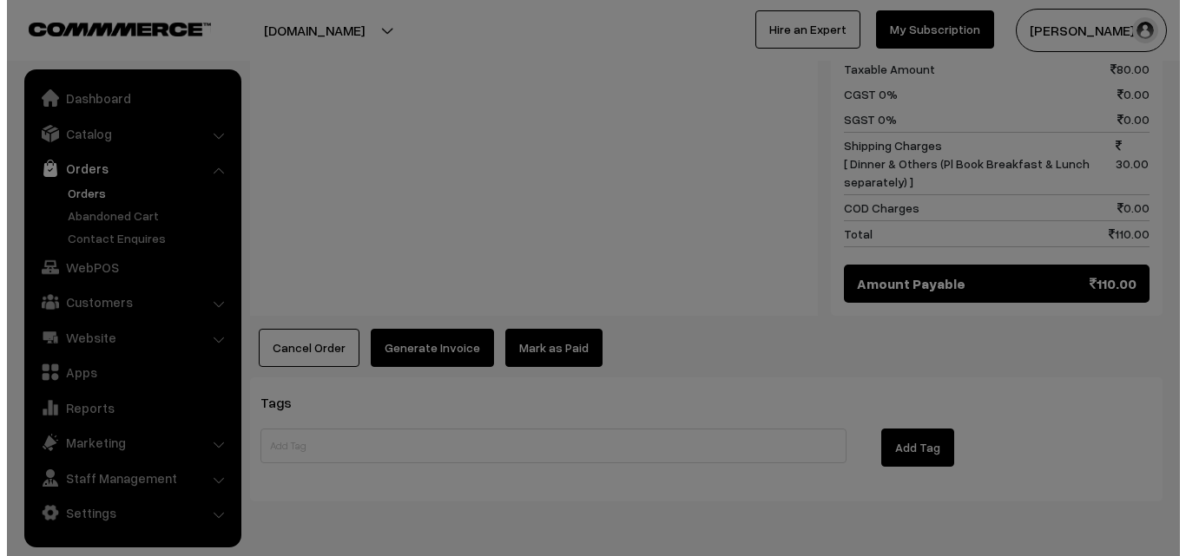
scroll to position [894, 0]
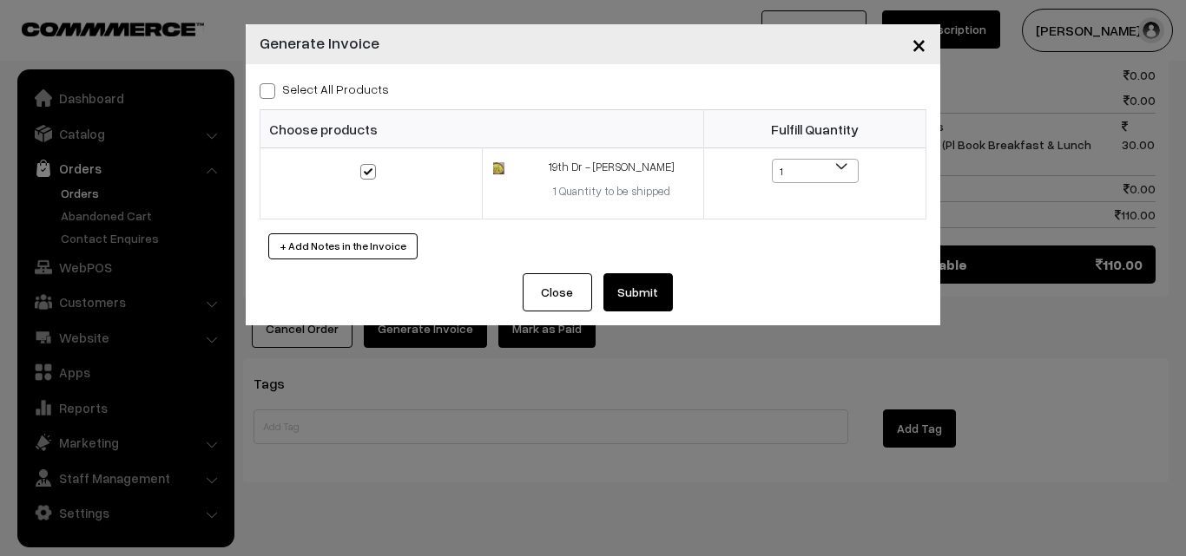
click at [658, 284] on button "Submit" at bounding box center [637, 292] width 69 height 38
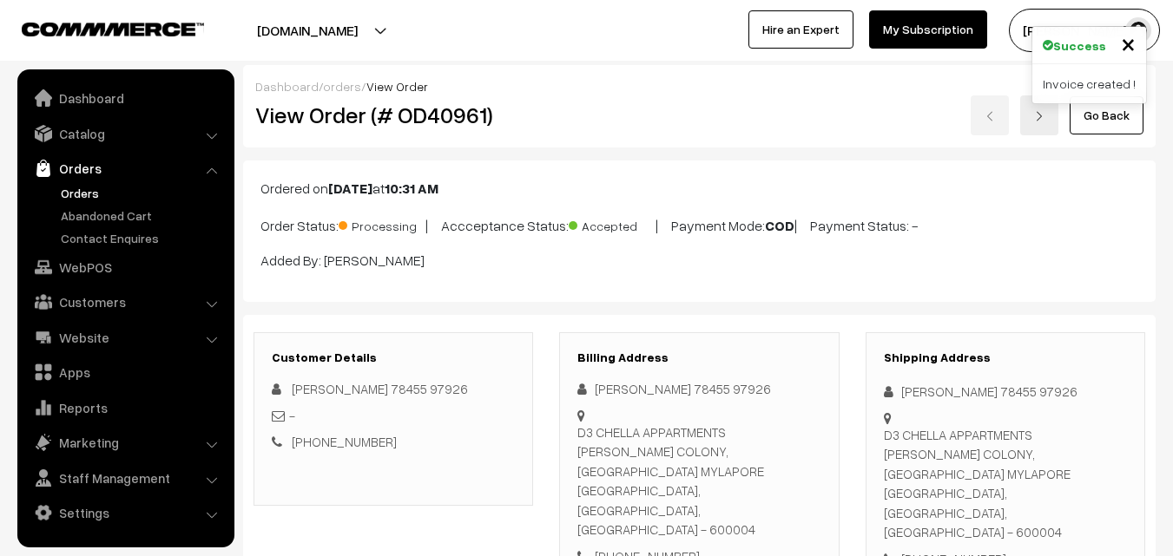
scroll to position [893, 0]
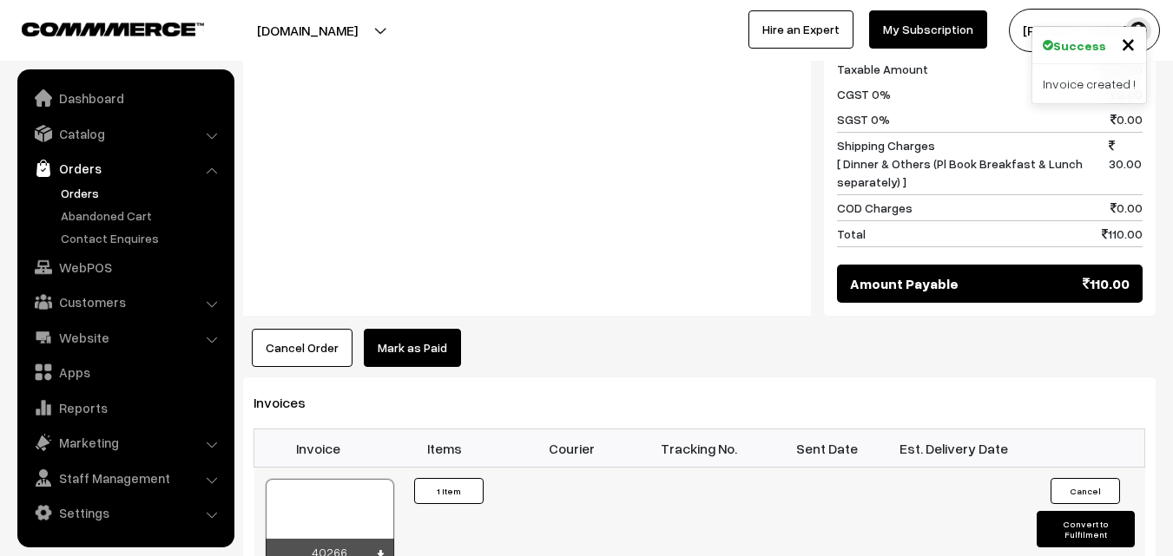
click at [311, 479] on div at bounding box center [330, 522] width 128 height 87
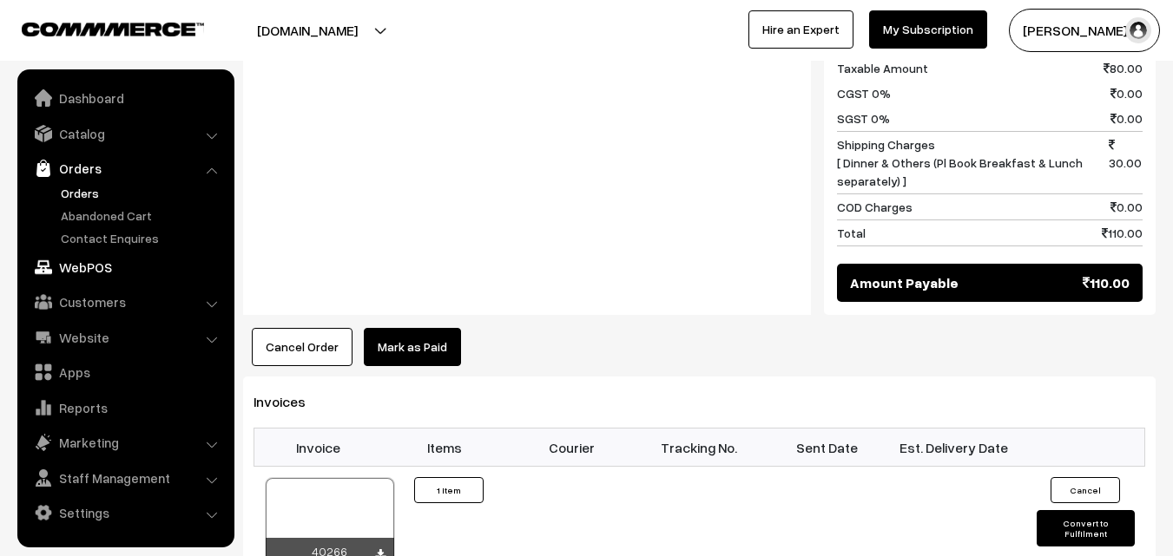
click at [105, 270] on link "WebPOS" at bounding box center [125, 267] width 207 height 31
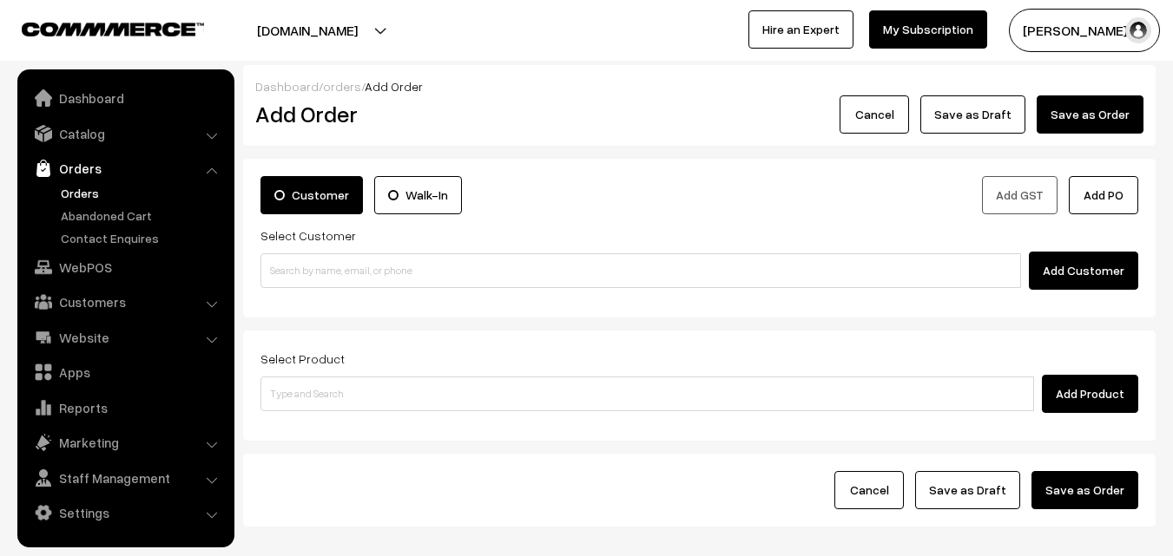
click at [311, 271] on input at bounding box center [640, 270] width 760 height 35
click at [305, 268] on input "6381 761 503" at bounding box center [640, 270] width 760 height 35
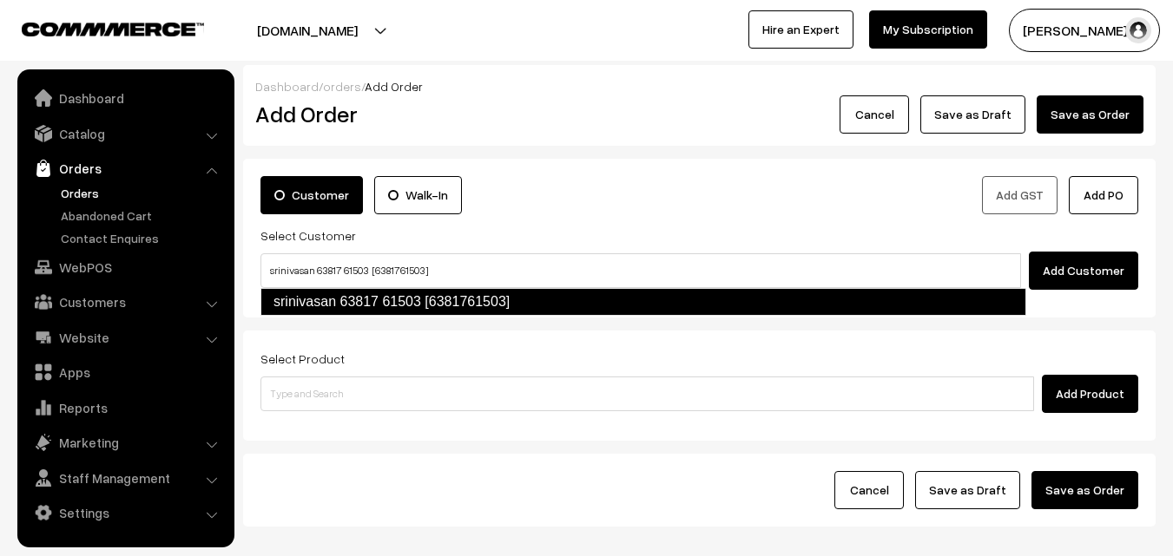
type input "srinivasan 63817 61503 [6381761503]"
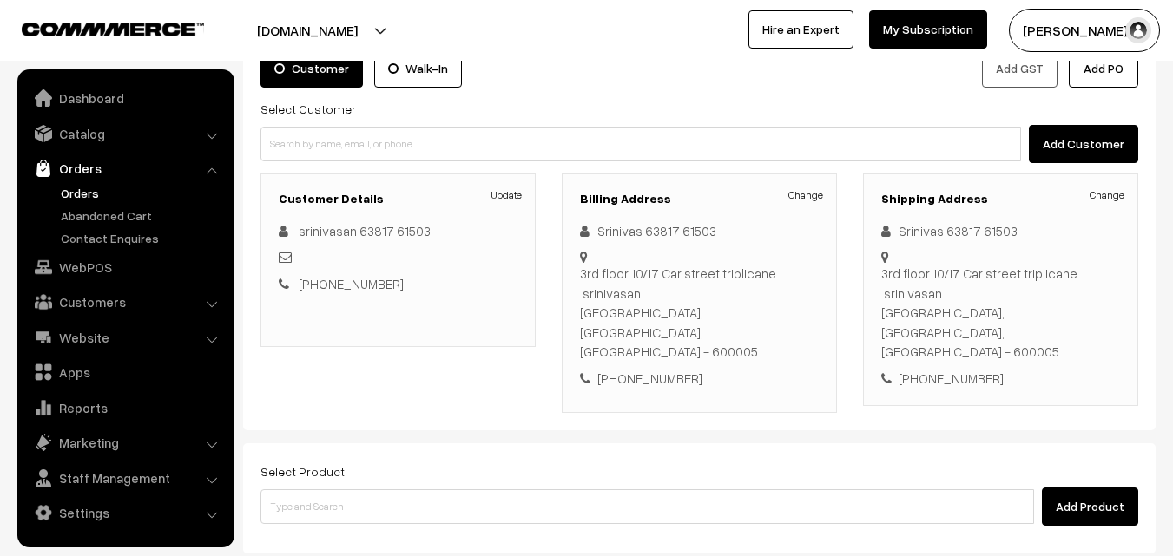
scroll to position [297, 0]
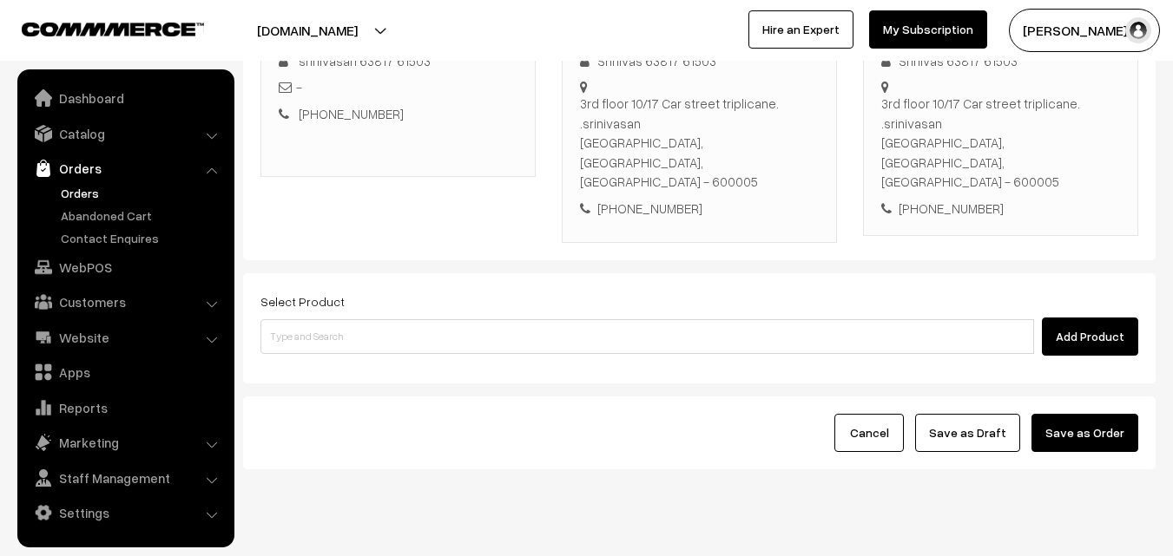
drag, startPoint x: 388, startPoint y: 241, endPoint x: 388, endPoint y: 274, distance: 33.0
click at [388, 273] on div "Select Product Add Product" at bounding box center [699, 328] width 912 height 110
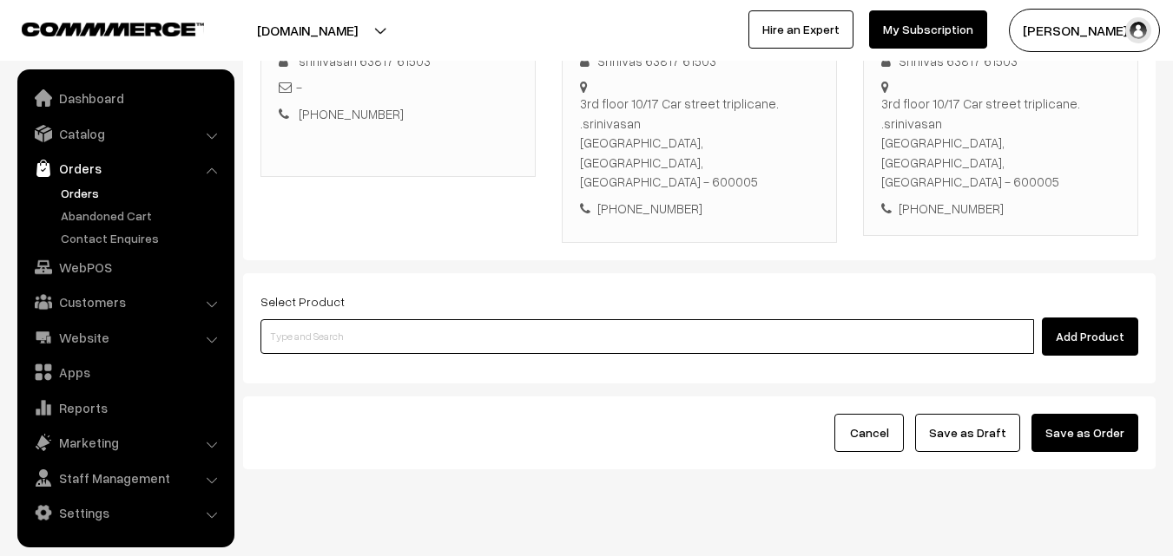
click at [385, 319] on input at bounding box center [646, 336] width 773 height 35
click at [561, 319] on input at bounding box center [646, 336] width 773 height 35
paste input "19th Dr - [PERSON_NAME] (4)"
type input "19th Dr - [PERSON_NAME] (4)"
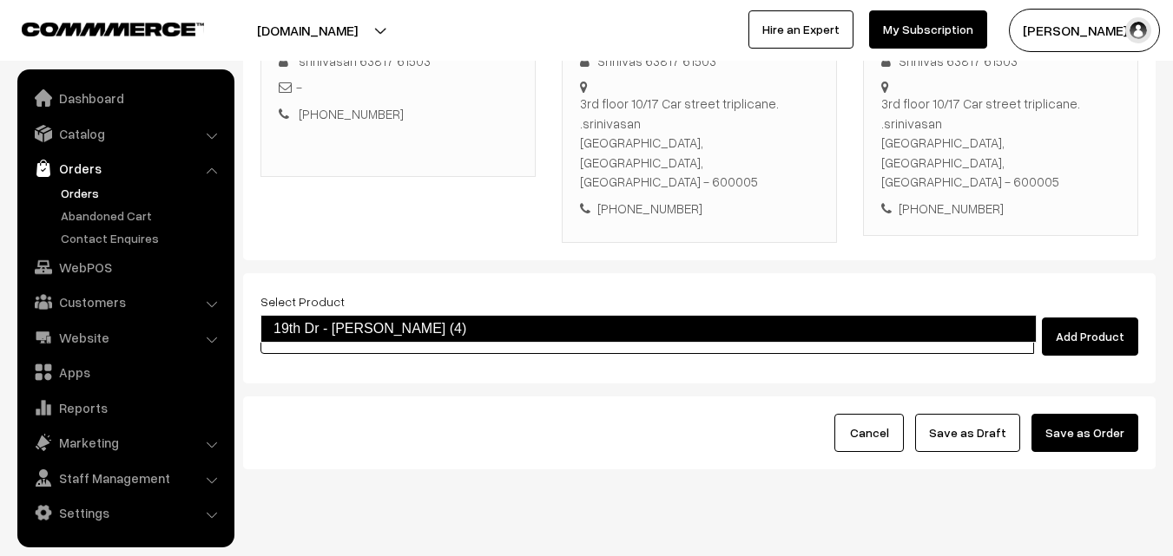
drag, startPoint x: 326, startPoint y: 341, endPoint x: 362, endPoint y: 382, distance: 54.7
click at [326, 340] on link "19th Dr - [PERSON_NAME] (4)" at bounding box center [648, 329] width 776 height 28
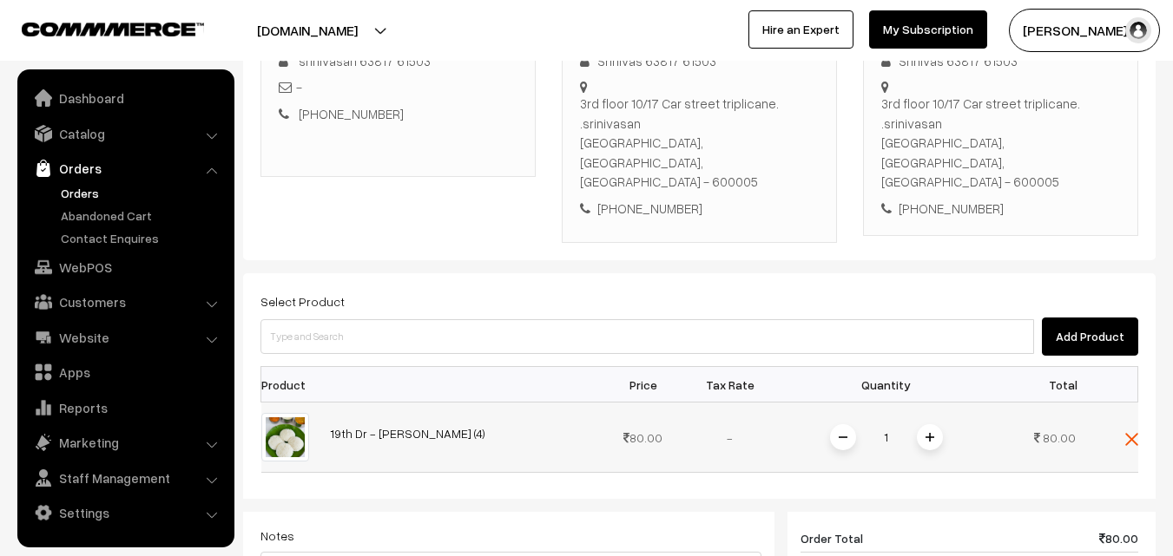
click at [927, 433] on img at bounding box center [929, 437] width 9 height 9
click at [930, 433] on img at bounding box center [929, 437] width 9 height 9
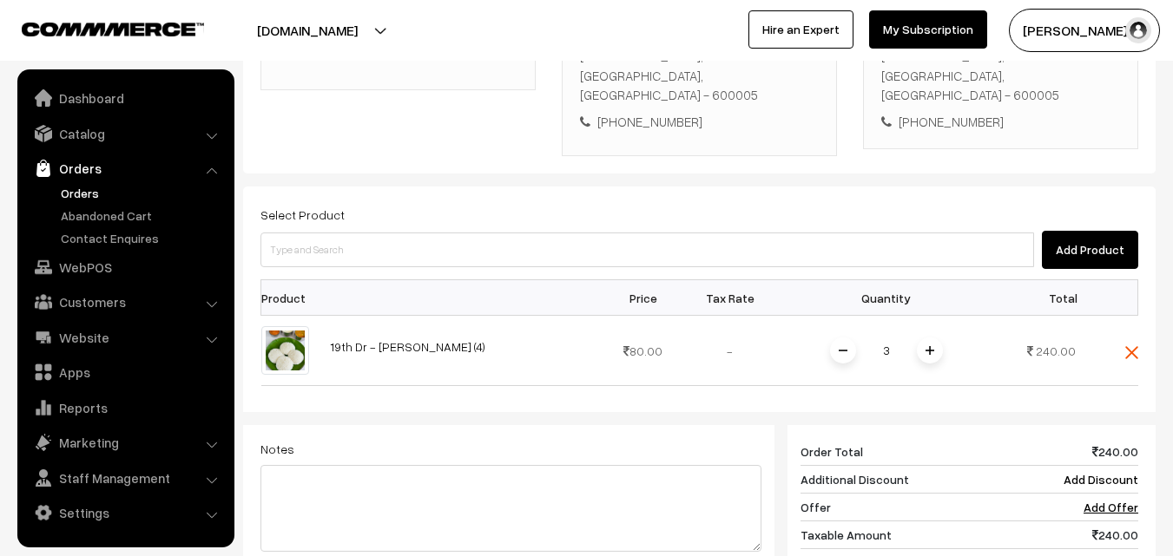
scroll to position [644, 0]
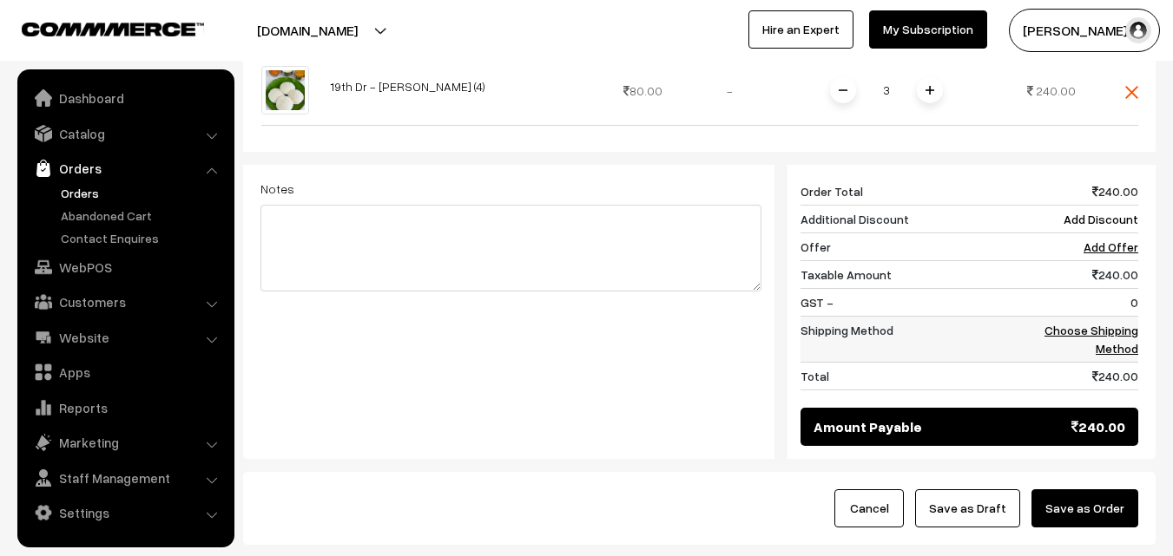
click at [1128, 323] on link "Choose Shipping Method" at bounding box center [1091, 339] width 94 height 33
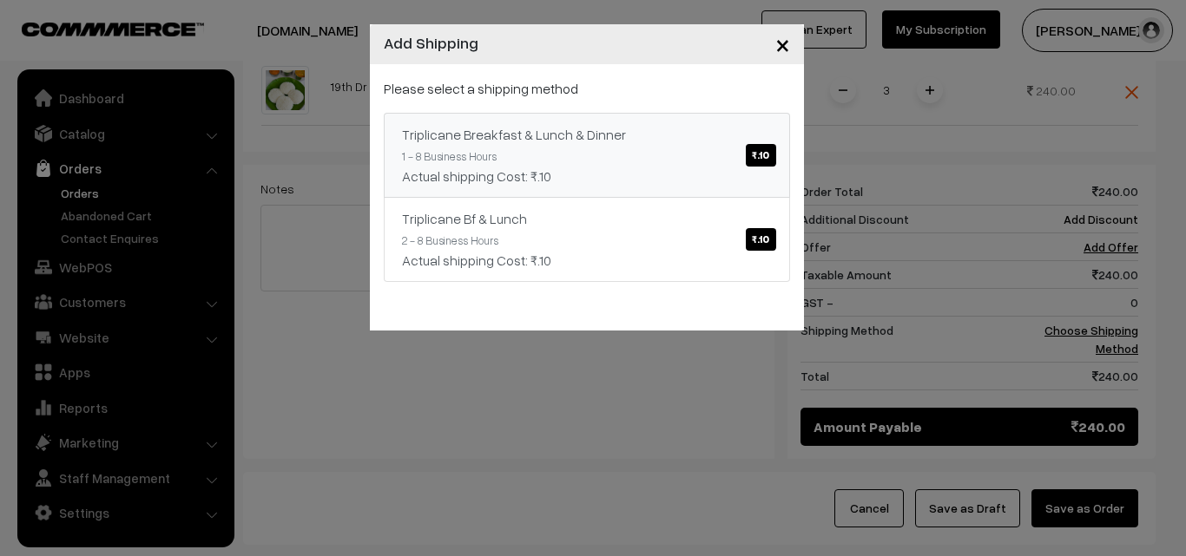
click at [619, 152] on link "Triplicane Breakfast & Lunch & Dinner ₹.10 1 - 8 Business Hours Actual shipping…" at bounding box center [587, 155] width 406 height 85
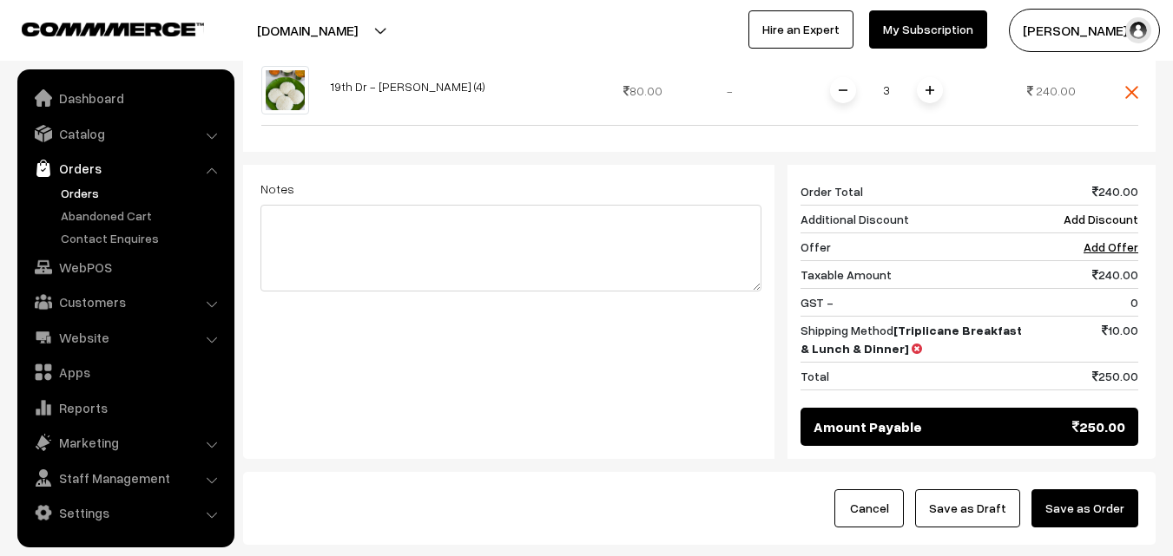
click at [989, 490] on button "Save as Draft" at bounding box center [967, 509] width 105 height 38
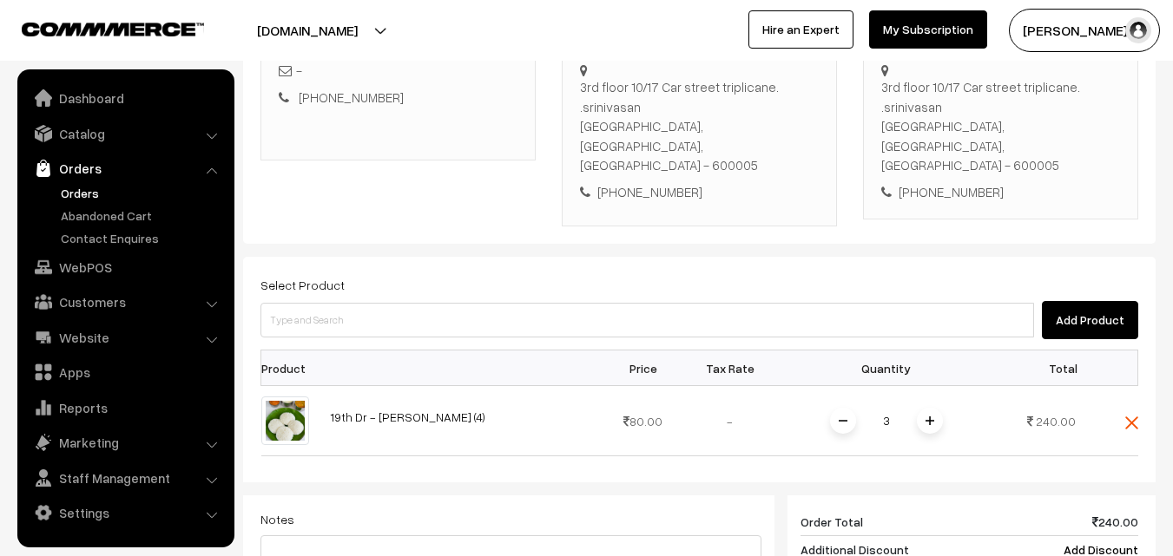
scroll to position [297, 0]
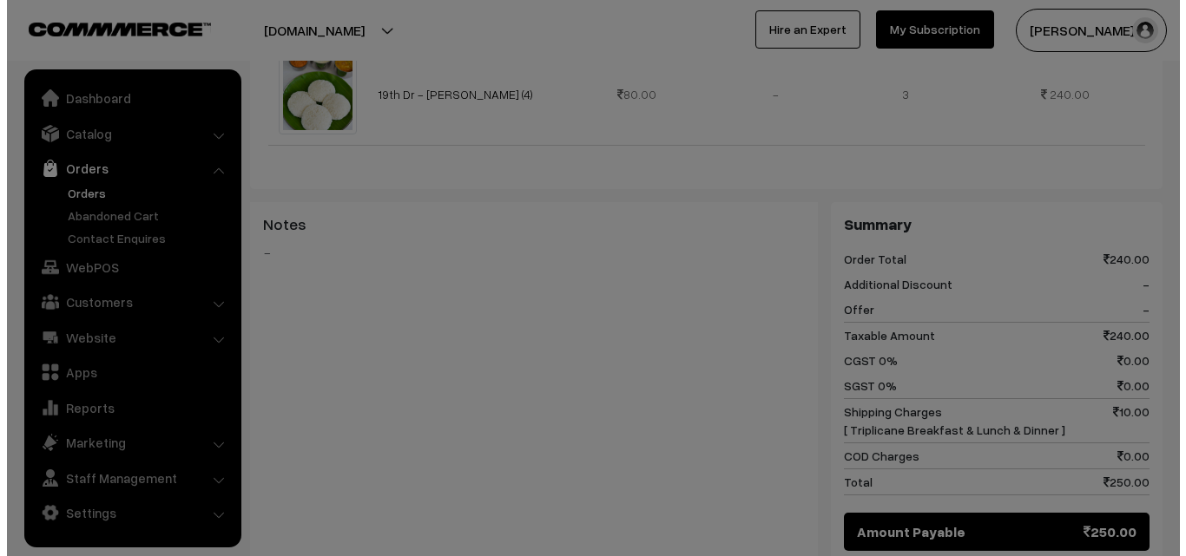
scroll to position [589, 0]
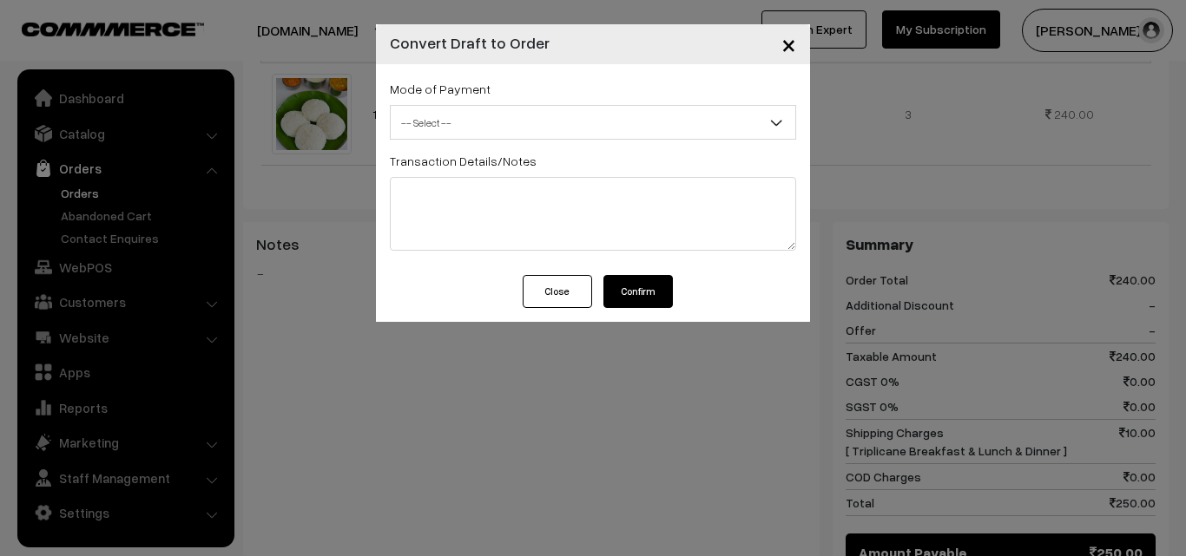
click at [637, 287] on button "Confirm" at bounding box center [637, 291] width 69 height 33
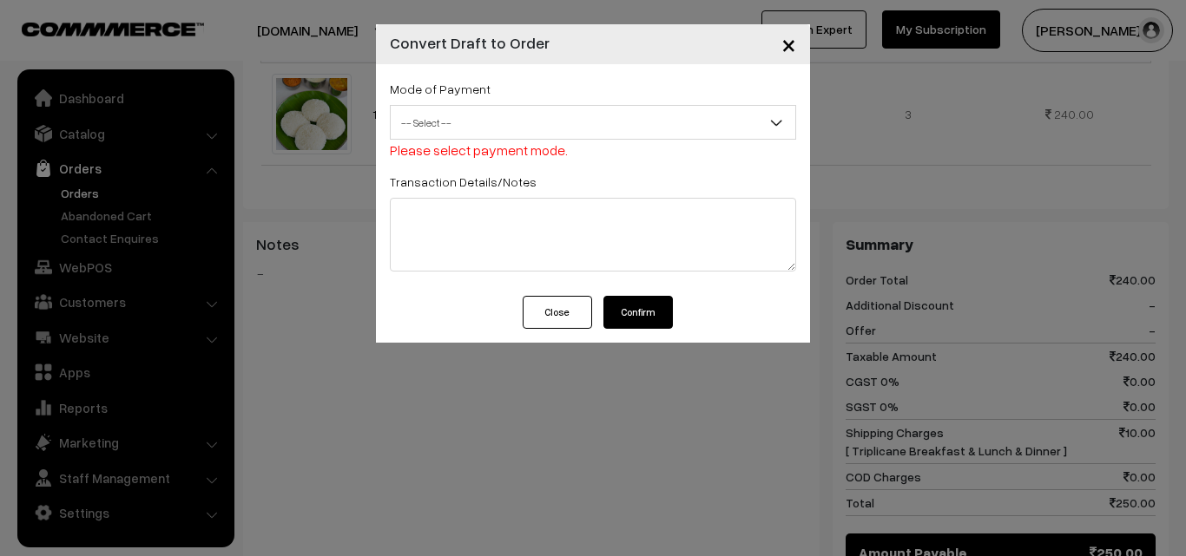
click at [523, 145] on span "Please select payment mode." at bounding box center [479, 149] width 178 height 17
click at [523, 133] on span "-- Select --" at bounding box center [593, 123] width 404 height 30
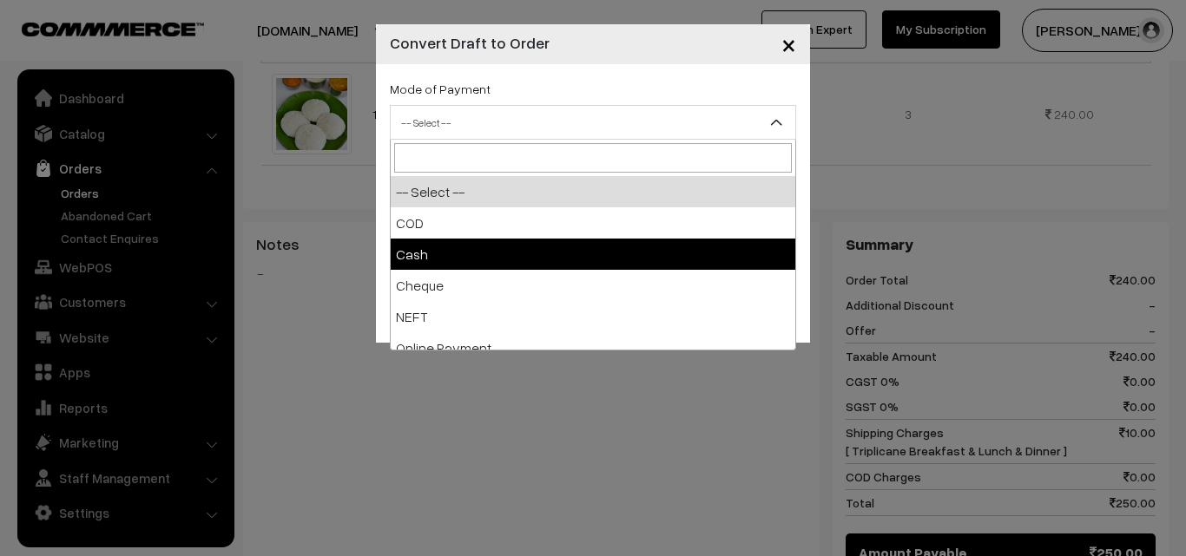
select select "2"
checkbox input "true"
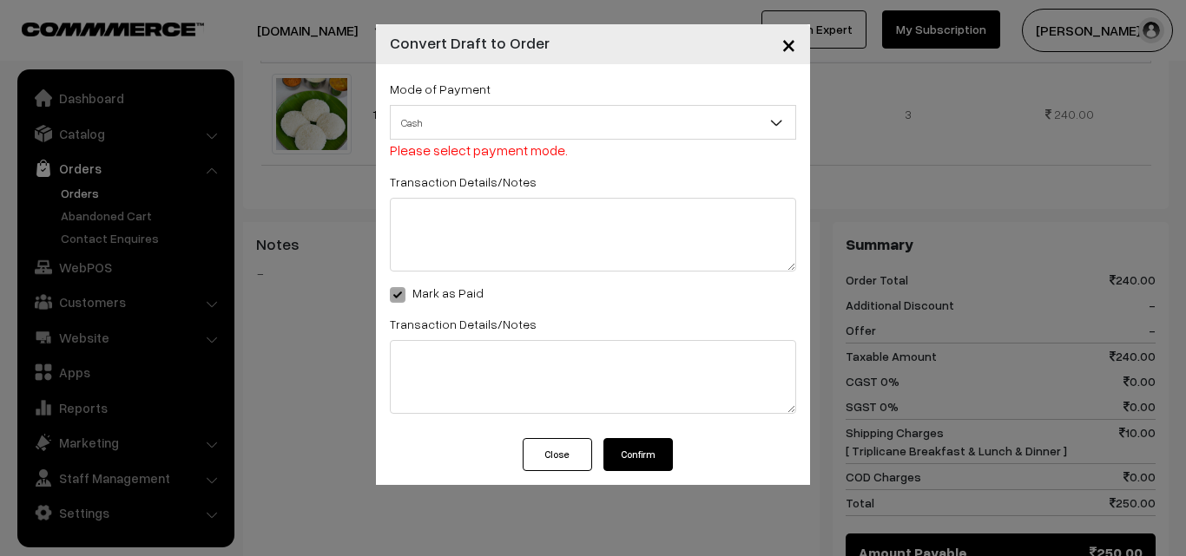
click at [635, 449] on button "Confirm" at bounding box center [637, 454] width 69 height 33
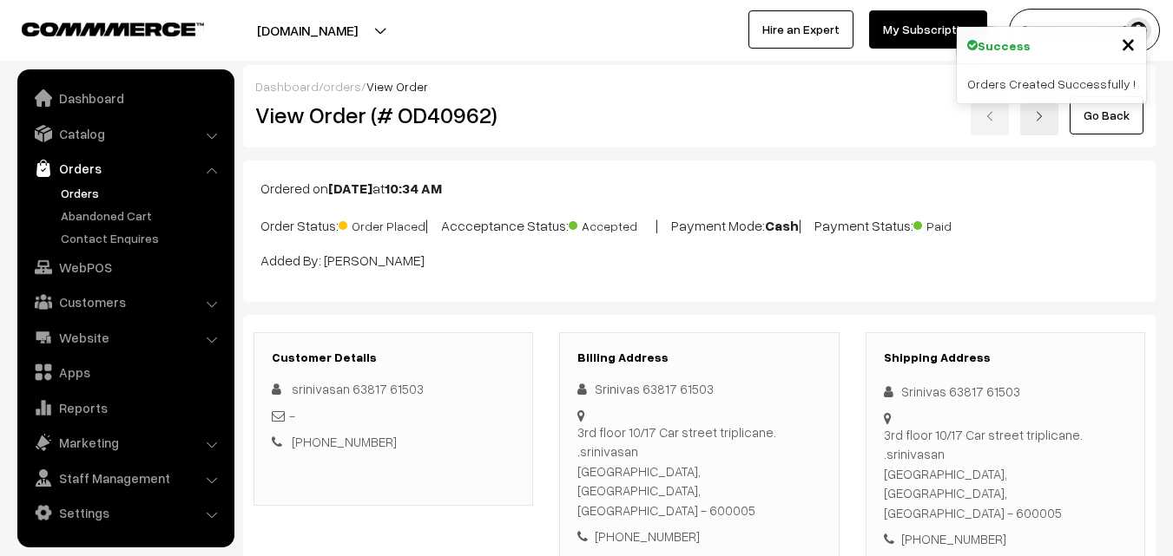
scroll to position [608, 0]
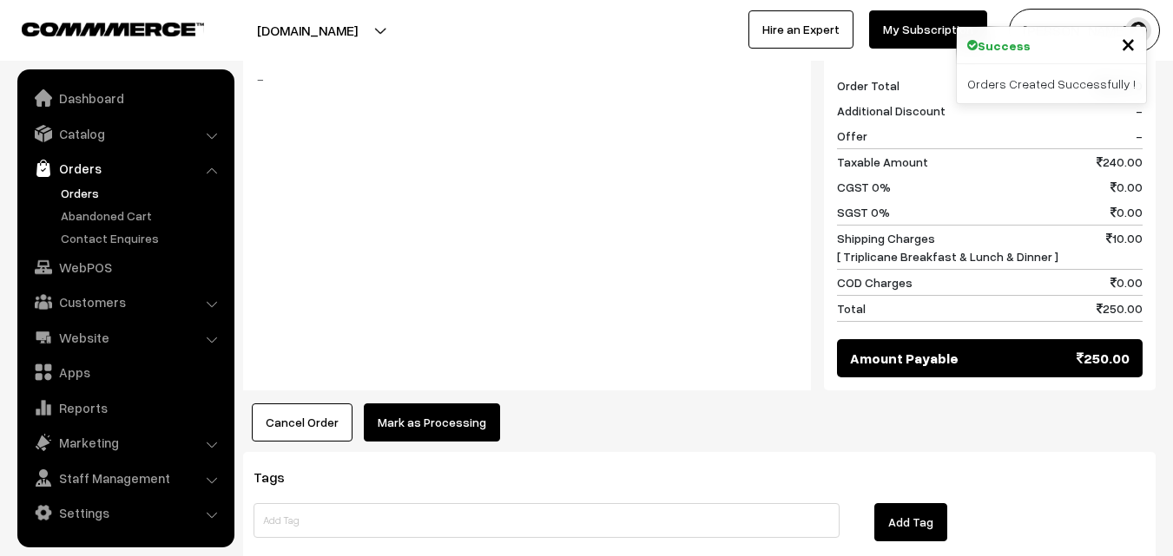
click at [445, 404] on button "Mark as Processing" at bounding box center [432, 423] width 136 height 38
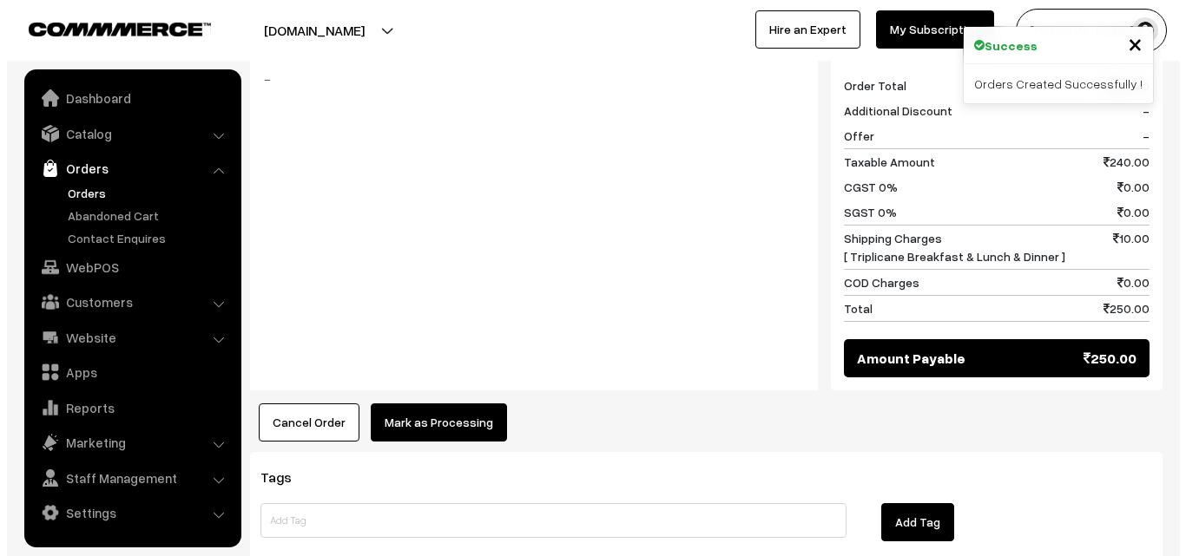
scroll to position [763, 0]
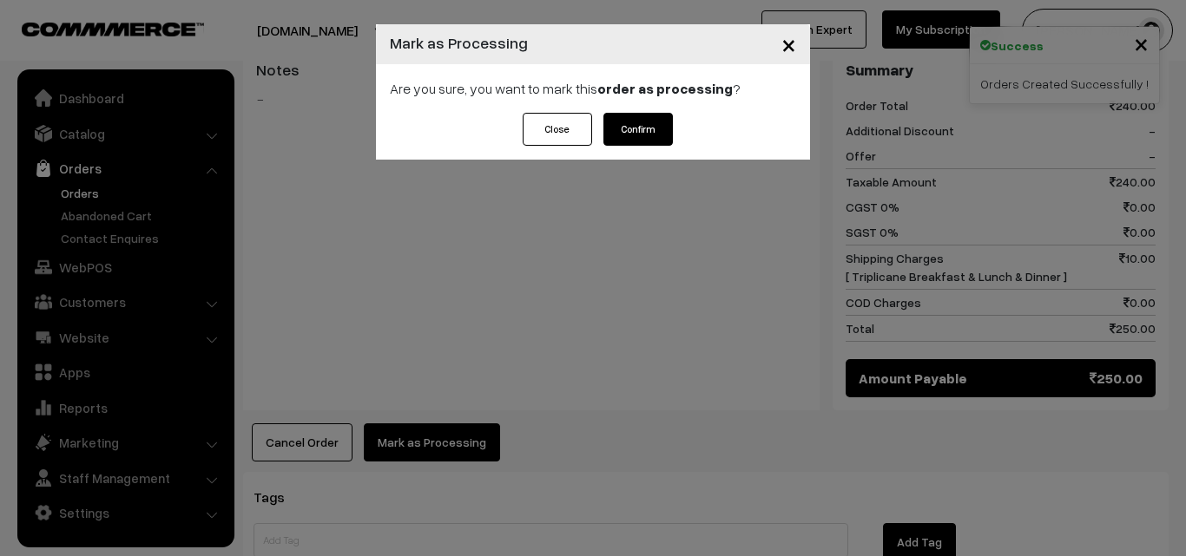
click at [635, 128] on button "Confirm" at bounding box center [637, 129] width 69 height 33
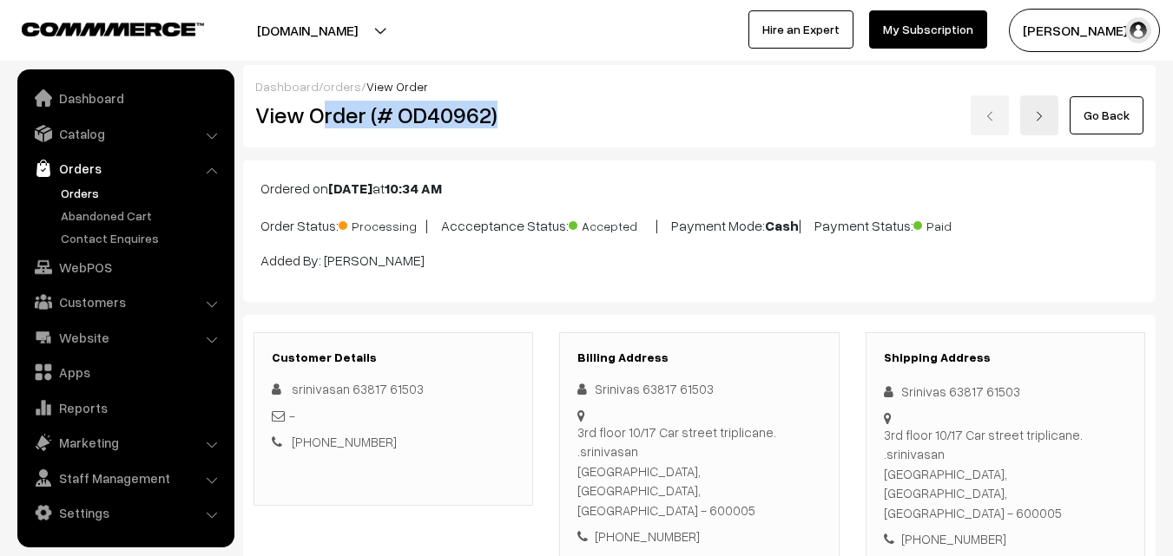
drag, startPoint x: 318, startPoint y: 111, endPoint x: 522, endPoint y: 112, distance: 204.0
click at [522, 112] on h2 "View Order (# OD40962)" at bounding box center [394, 115] width 279 height 27
click at [348, 109] on h2 "View Order (# OD40962)" at bounding box center [394, 115] width 279 height 27
drag, startPoint x: 310, startPoint y: 110, endPoint x: 520, endPoint y: 129, distance: 210.9
click at [526, 125] on h2 "View Order (# OD40962)" at bounding box center [394, 115] width 279 height 27
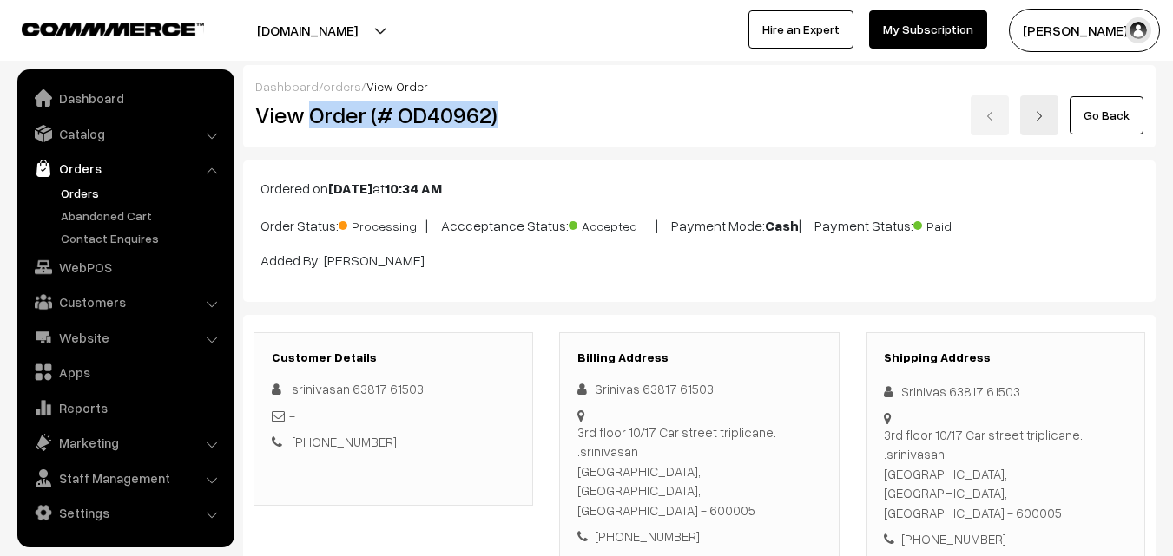
copy h2 "Order (# OD40962)"
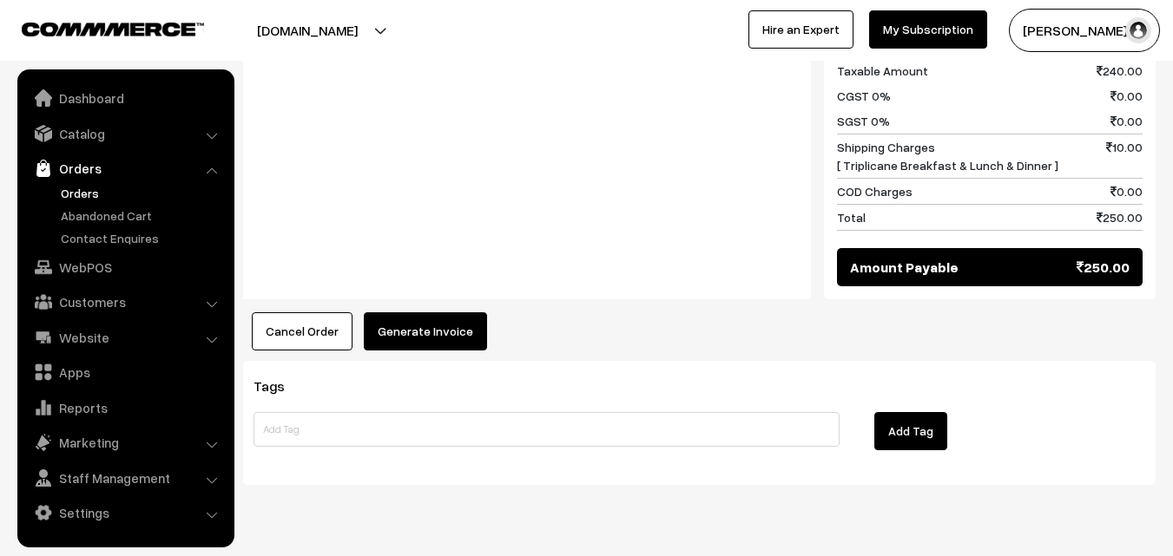
scroll to position [875, 0]
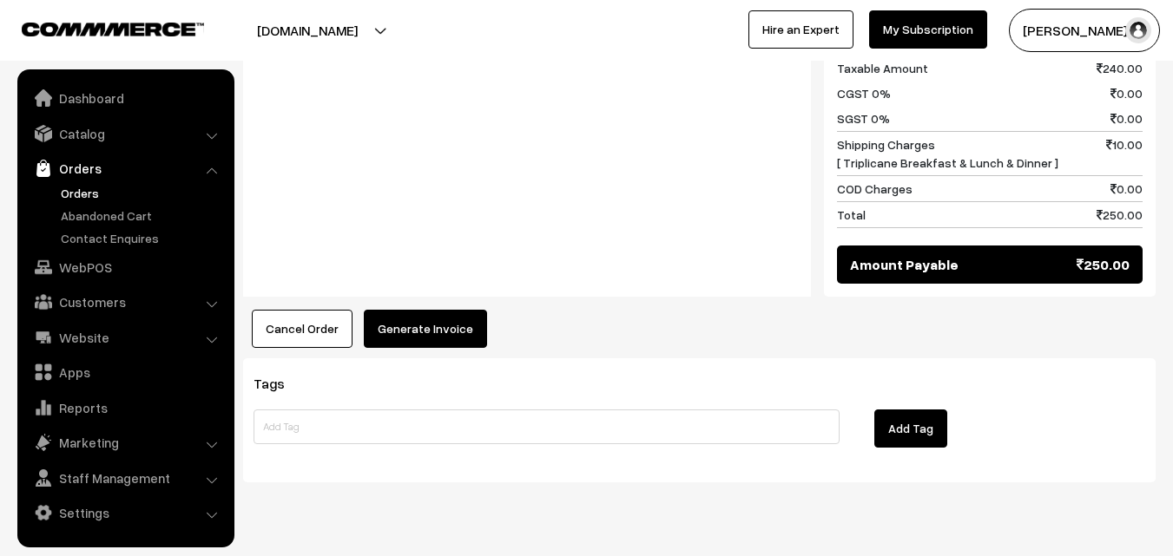
click at [450, 310] on button "Generate Invoice" at bounding box center [425, 329] width 123 height 38
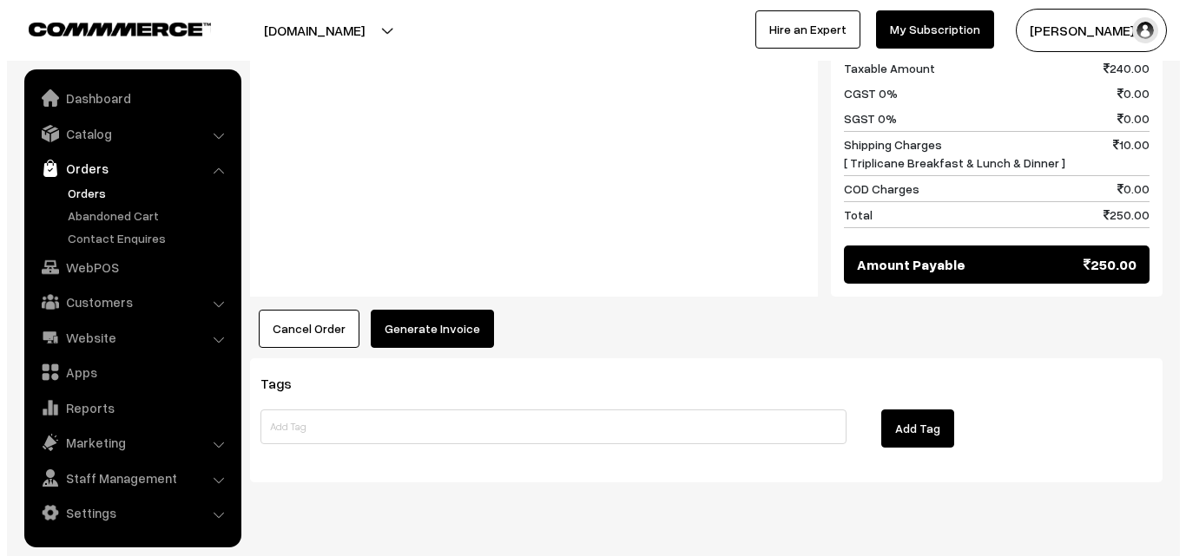
scroll to position [857, 0]
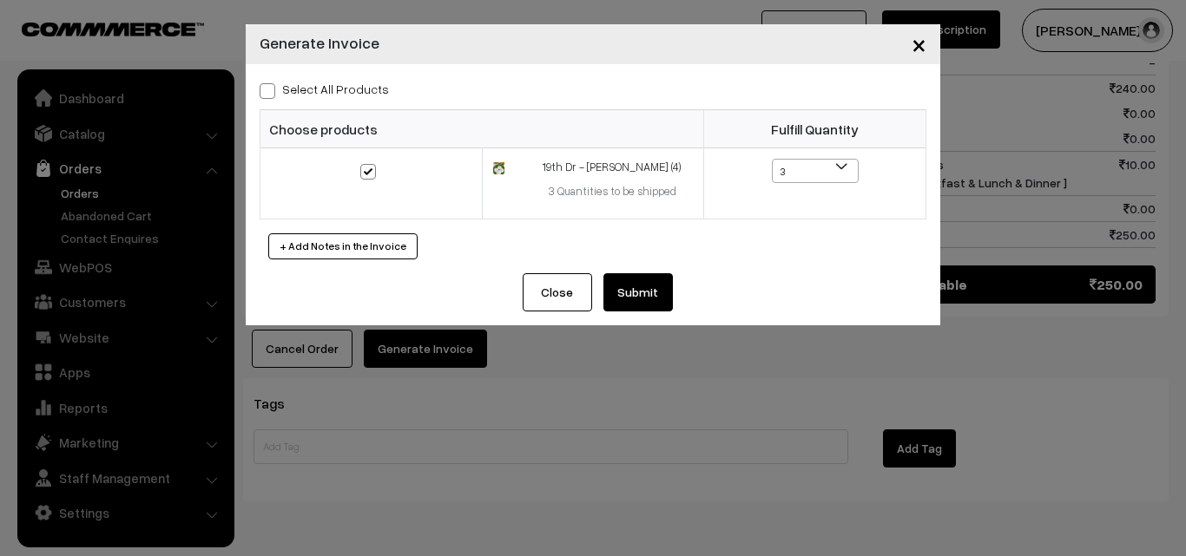
click at [632, 290] on button "Submit" at bounding box center [637, 292] width 69 height 38
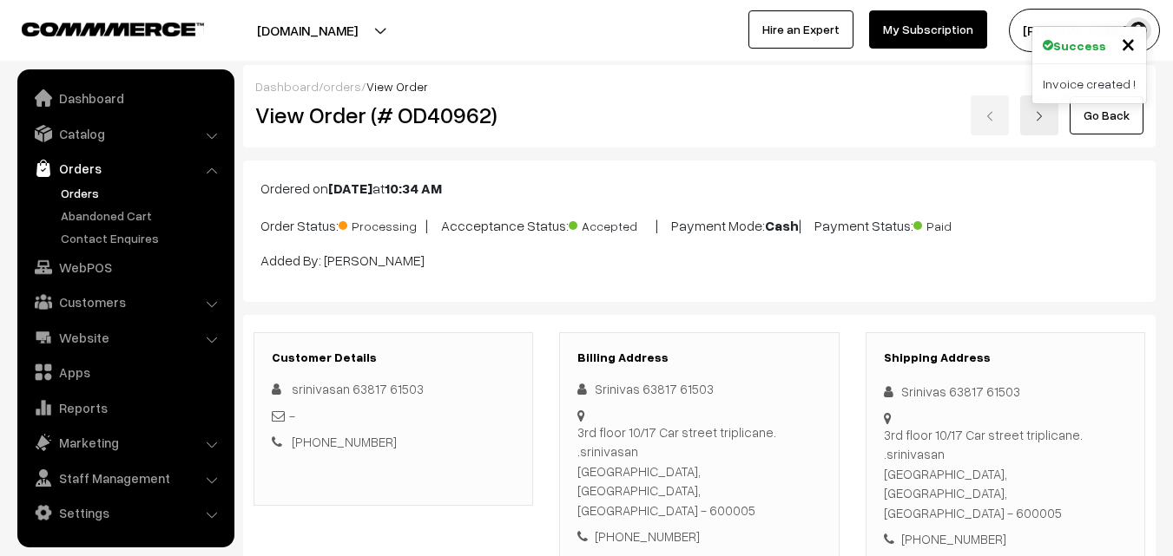
scroll to position [875, 0]
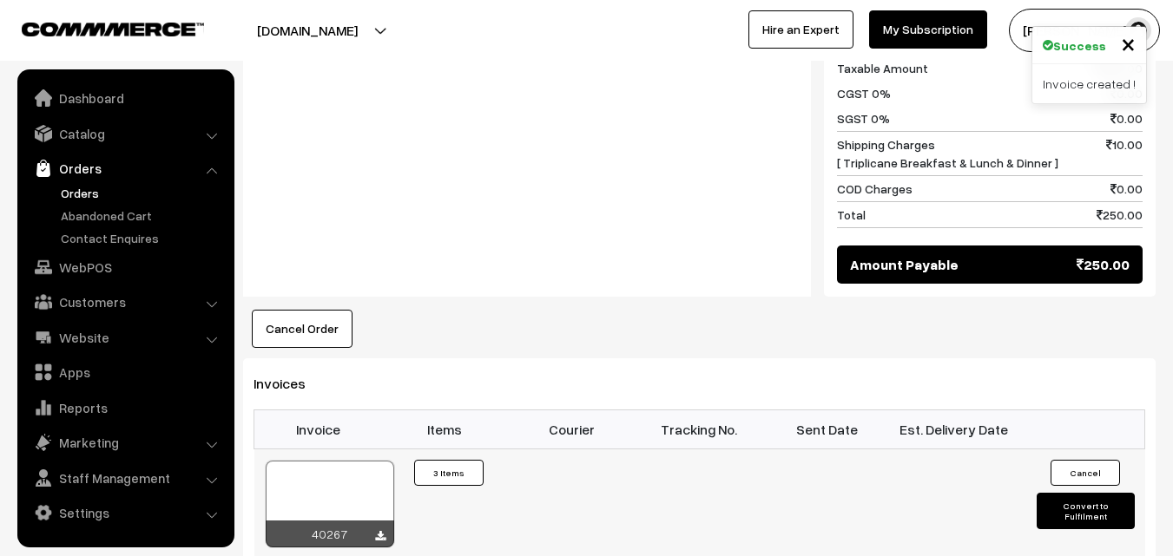
click at [351, 461] on div at bounding box center [330, 504] width 128 height 87
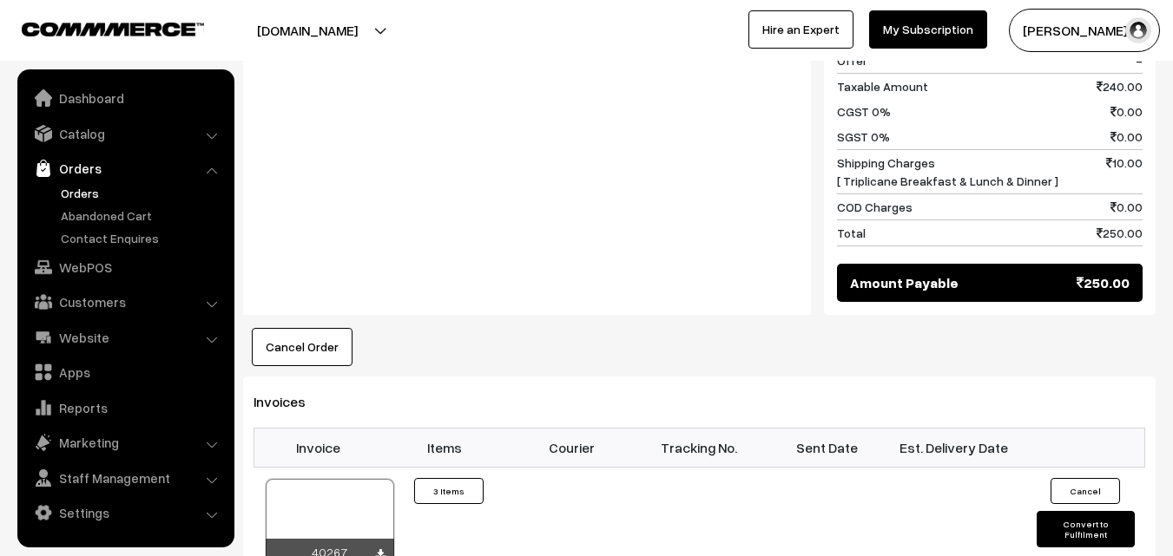
click at [77, 284] on ul "Dashboard Catalog" at bounding box center [125, 308] width 217 height 478
click at [78, 269] on link "WebPOS" at bounding box center [125, 267] width 207 height 31
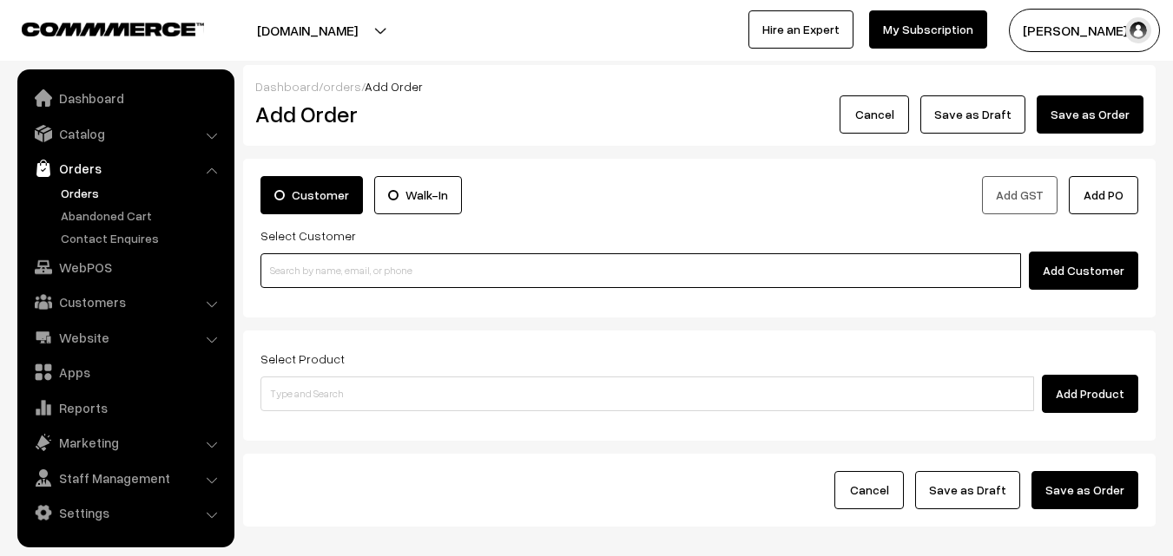
paste input "98401 64388"
click at [296, 283] on input "98401 64388" at bounding box center [640, 270] width 760 height 35
click at [294, 266] on input "98401 64388" at bounding box center [640, 270] width 760 height 35
click at [307, 296] on link "Rajendran 98401 64388 [9840164388]" at bounding box center [643, 302] width 764 height 26
type input "98401 64388"
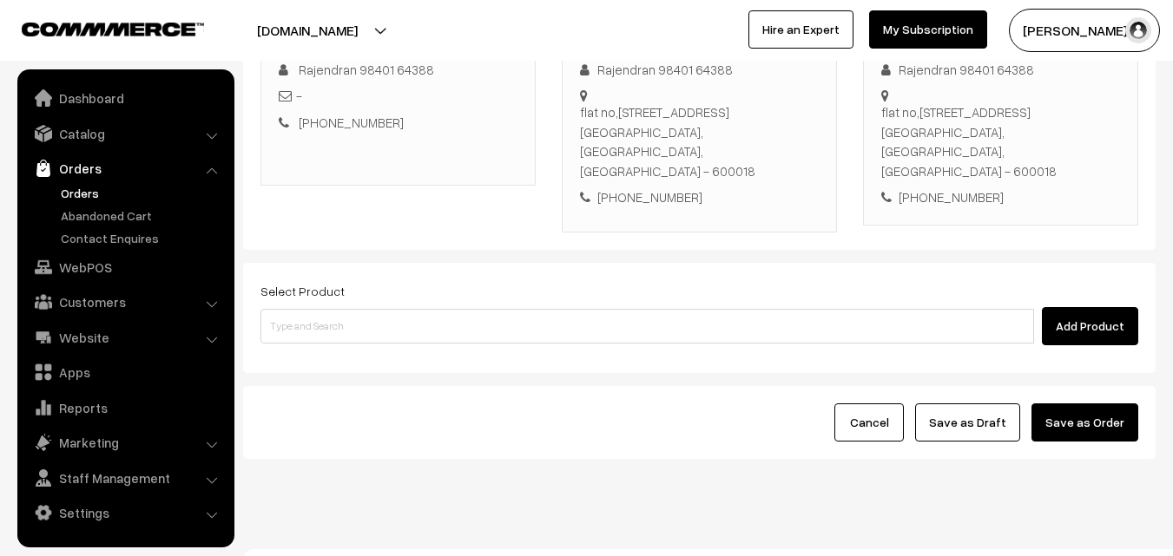
scroll to position [317, 0]
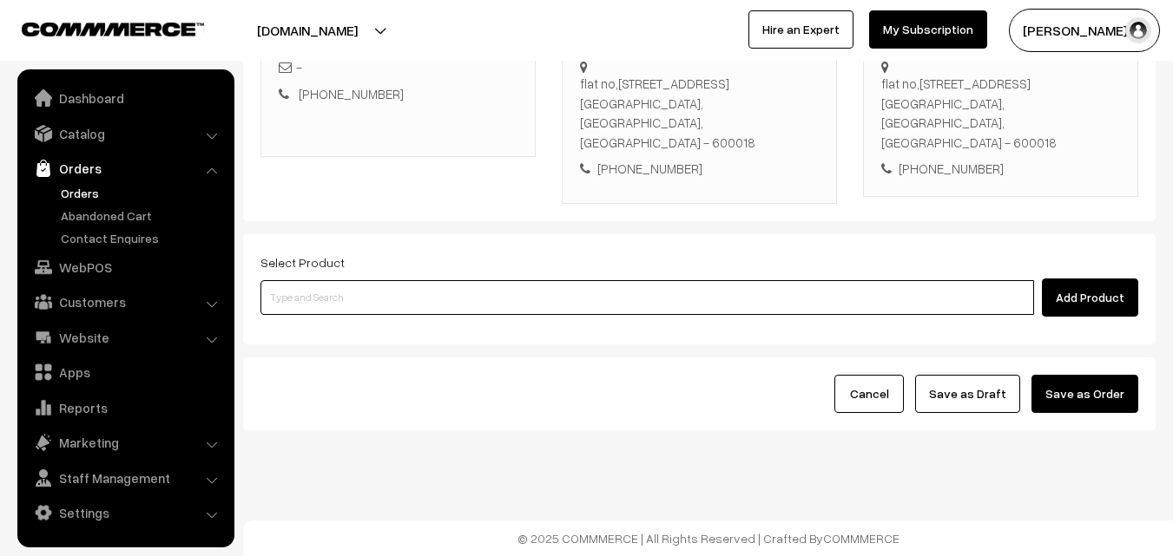
click at [589, 289] on input at bounding box center [646, 297] width 773 height 35
type input "18th Dr Chapathi (3)"
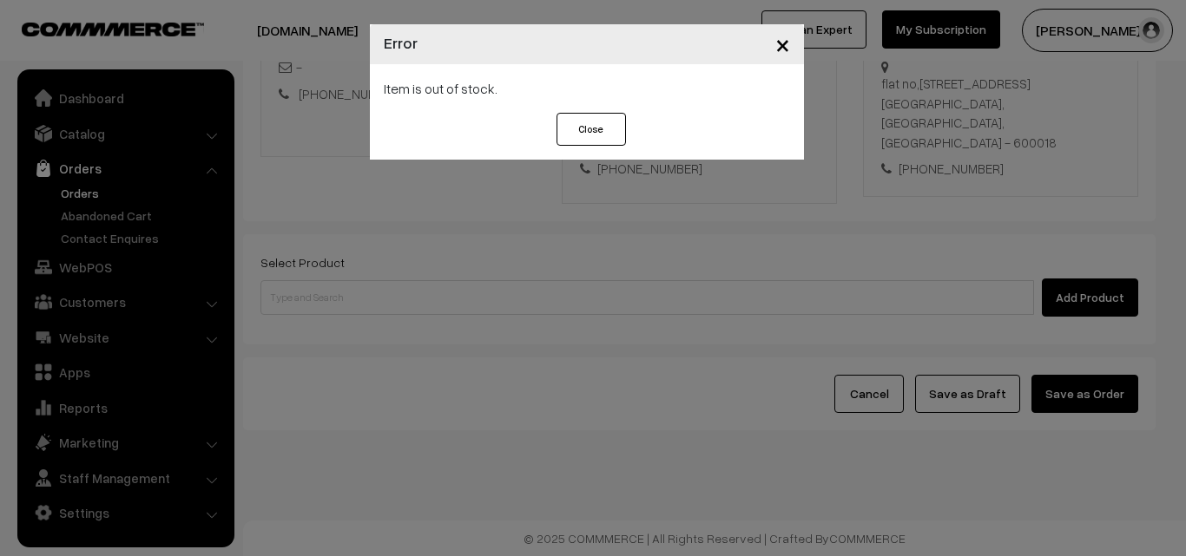
click at [611, 131] on button "Close" at bounding box center [590, 129] width 69 height 33
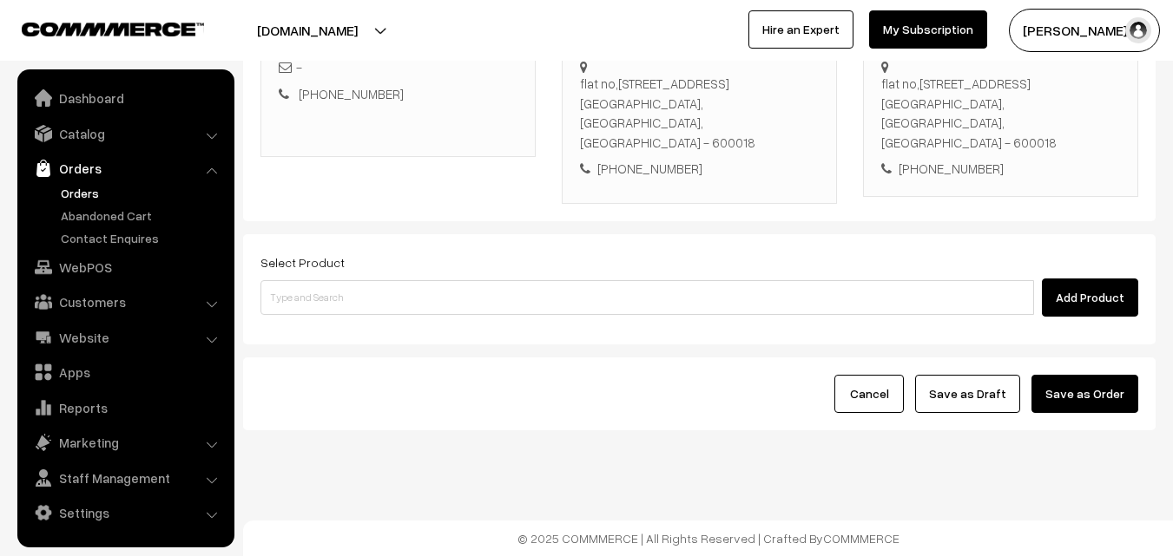
click at [524, 319] on div "Select Product Add Product" at bounding box center [699, 289] width 912 height 110
click at [528, 296] on input at bounding box center [646, 297] width 773 height 35
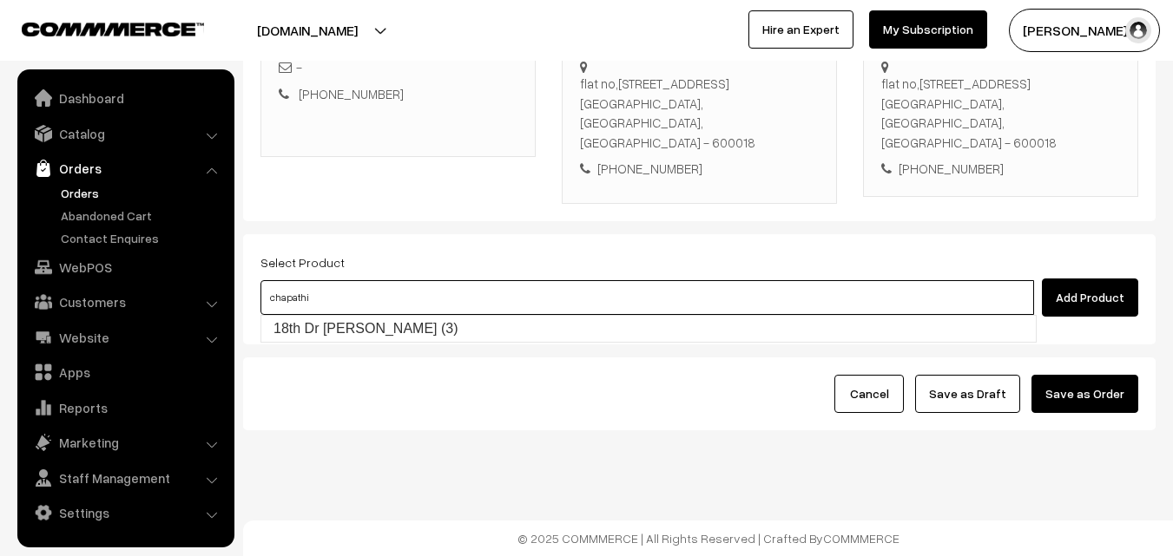
type input "18th Dr Chapathi (3)"
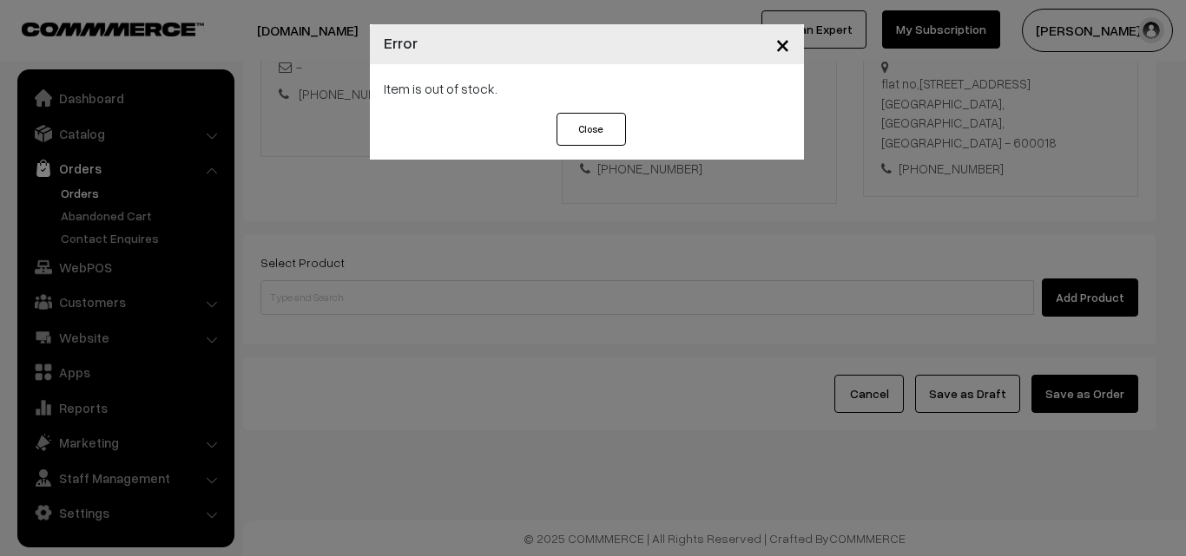
click at [527, 293] on div "× Error Item is out of stock. Close" at bounding box center [593, 278] width 1186 height 556
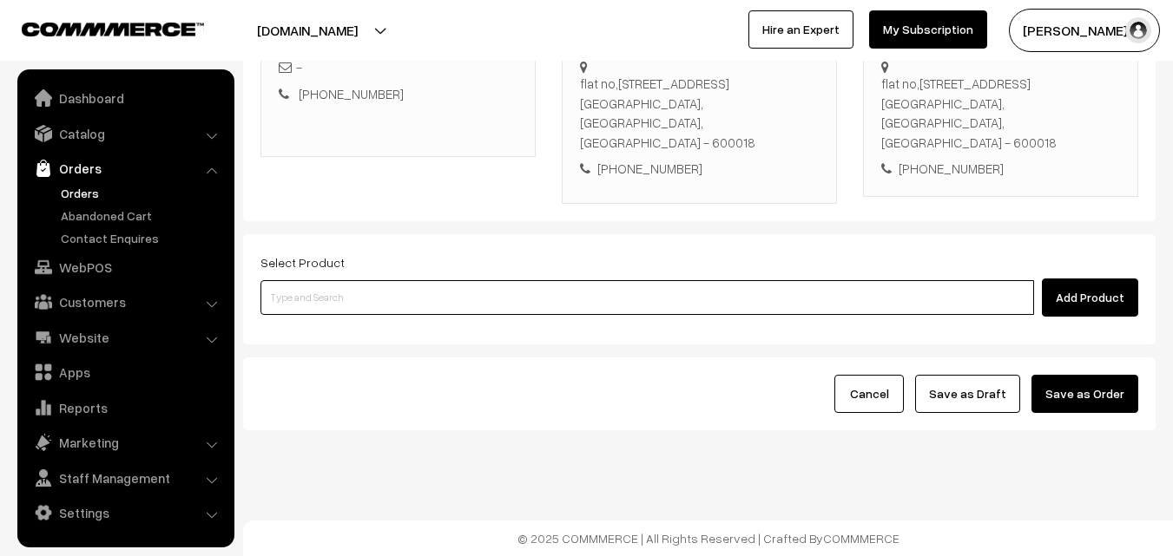
paste input "19th Dr [PERSON_NAME] (3)"
type input "19th Dr [PERSON_NAME] (3)"
click at [339, 294] on input "19th Dr Chappathi (3)" at bounding box center [646, 297] width 773 height 35
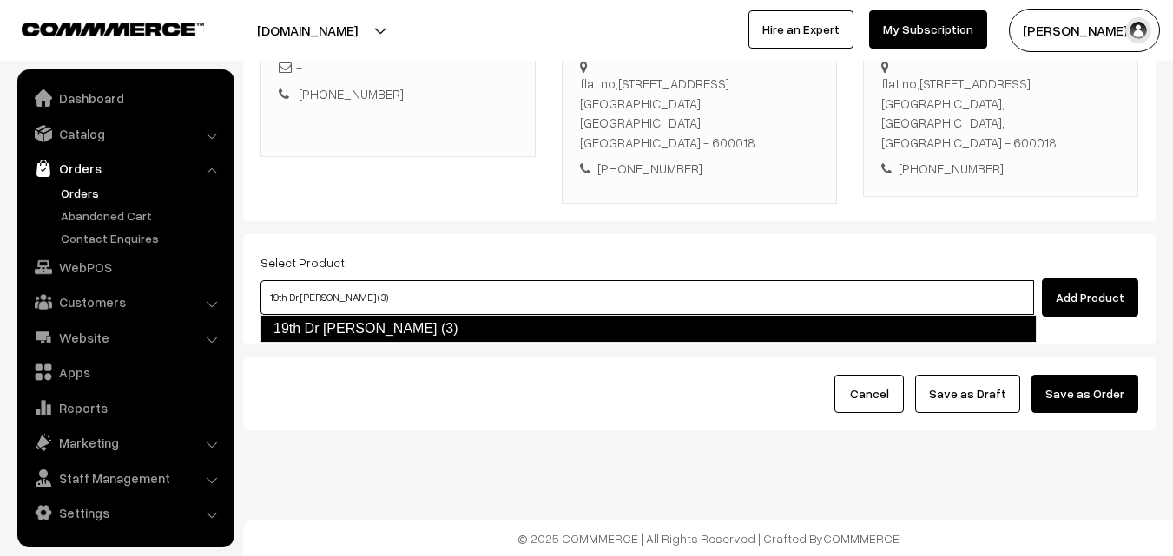
click at [339, 332] on link "19th Dr [PERSON_NAME] (3)" at bounding box center [648, 329] width 776 height 28
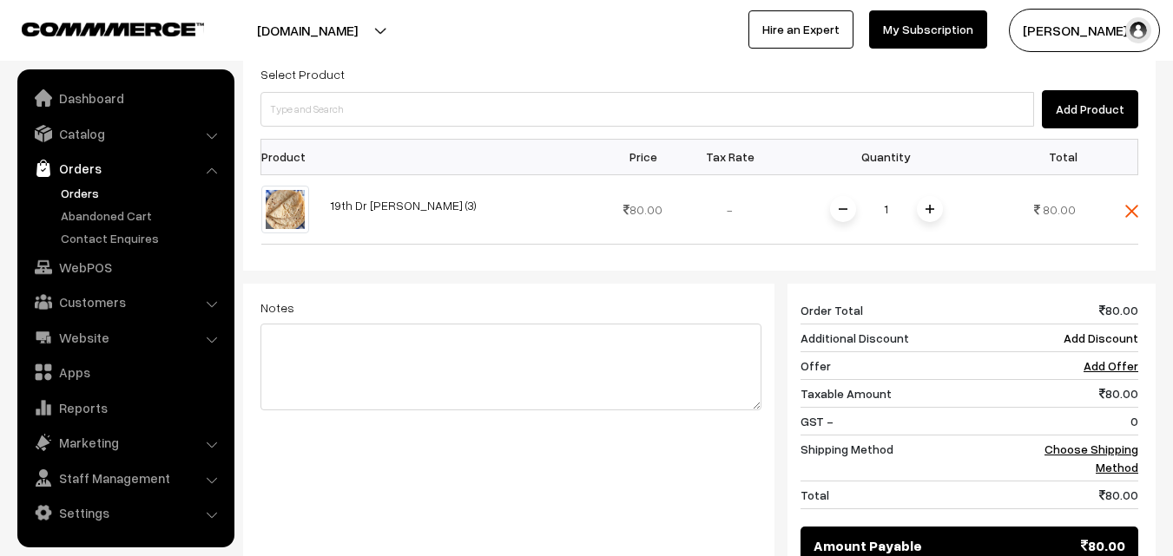
scroll to position [739, 0]
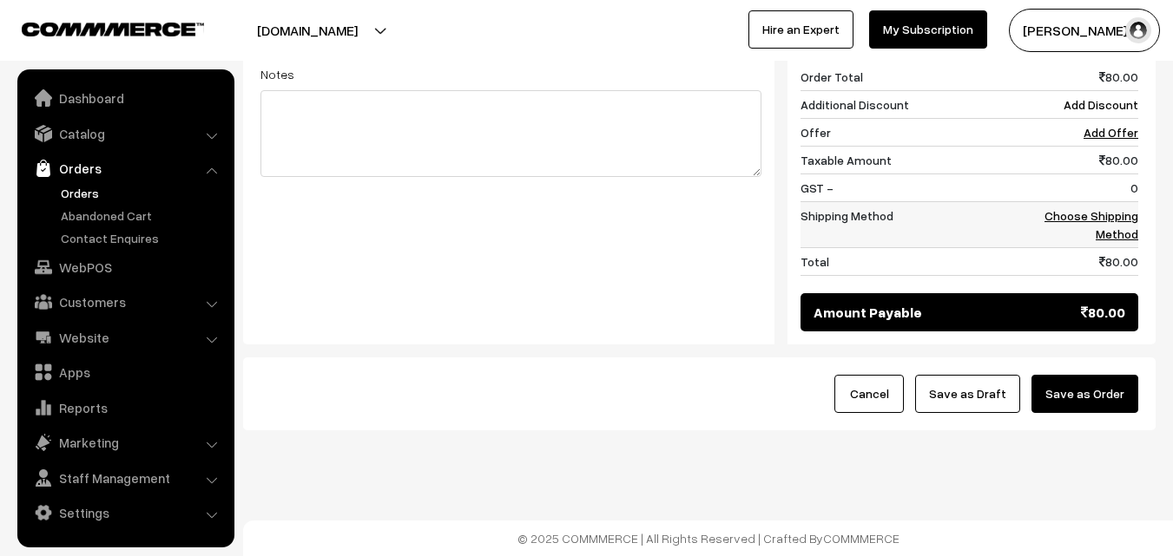
click at [1102, 226] on link "Choose Shipping Method" at bounding box center [1091, 224] width 94 height 33
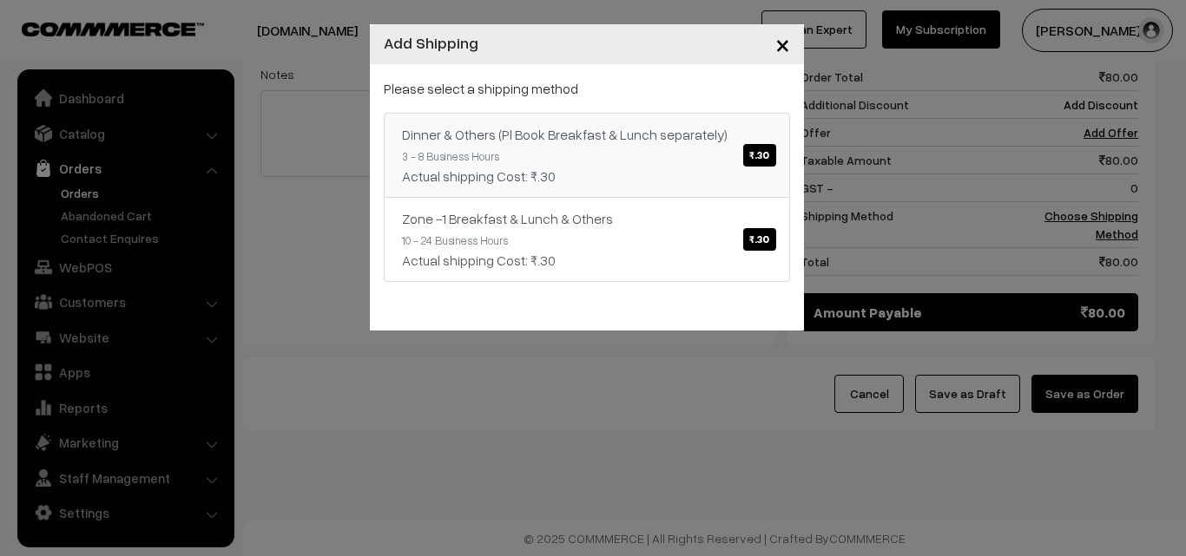
click at [667, 163] on link "Dinner & Others (Pl Book Breakfast & Lunch separately) ₹.30 3 - 8 Business Hour…" at bounding box center [587, 155] width 406 height 85
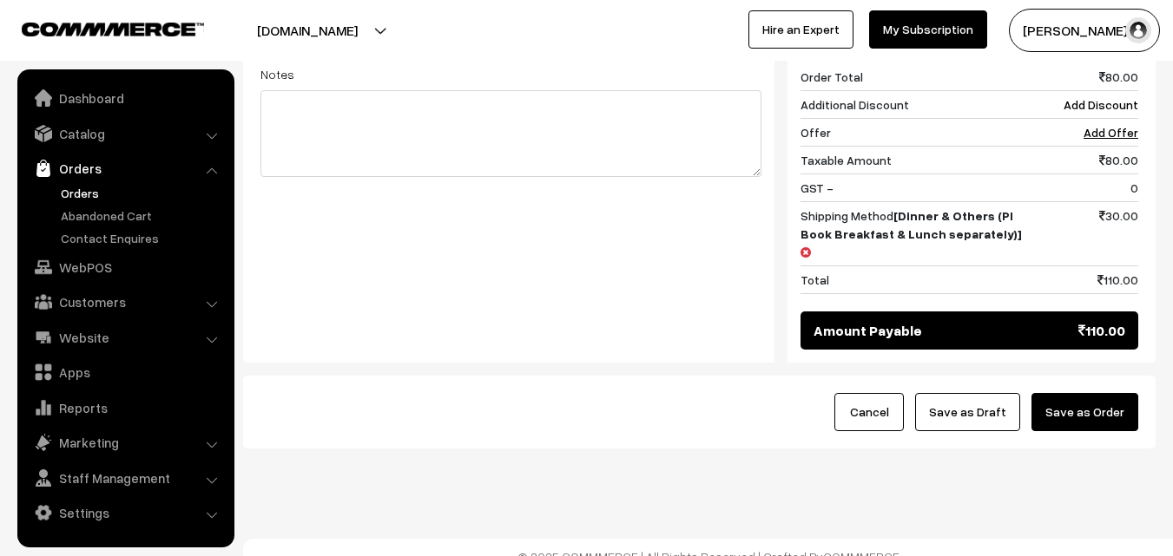
click at [982, 401] on button "Save as Draft" at bounding box center [967, 412] width 105 height 38
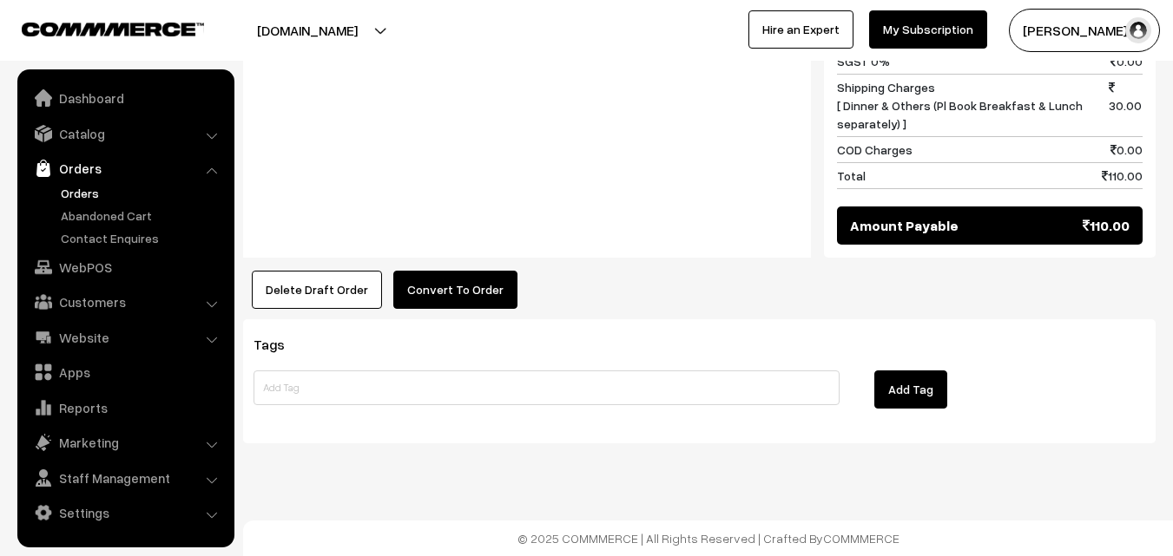
click at [420, 289] on button "Convert To Order" at bounding box center [455, 290] width 124 height 38
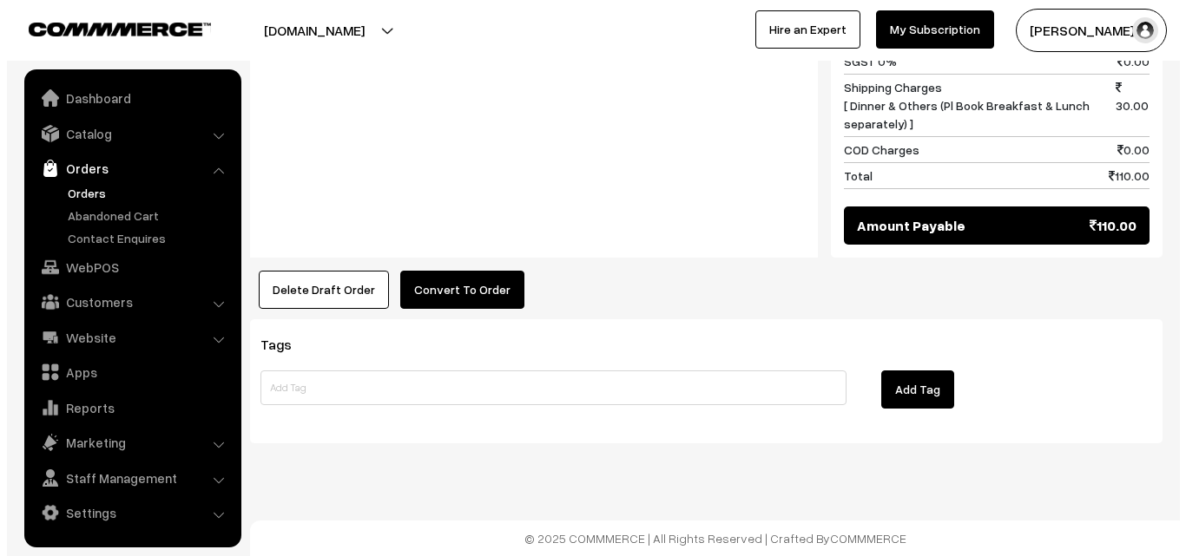
scroll to position [914, 0]
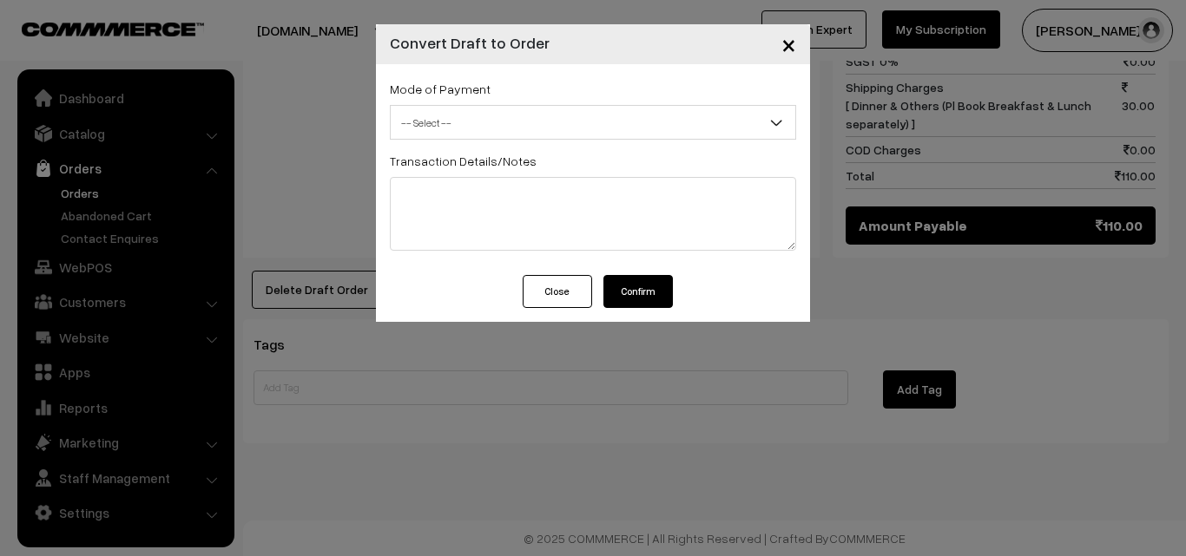
click at [477, 127] on span "-- Select --" at bounding box center [593, 123] width 404 height 30
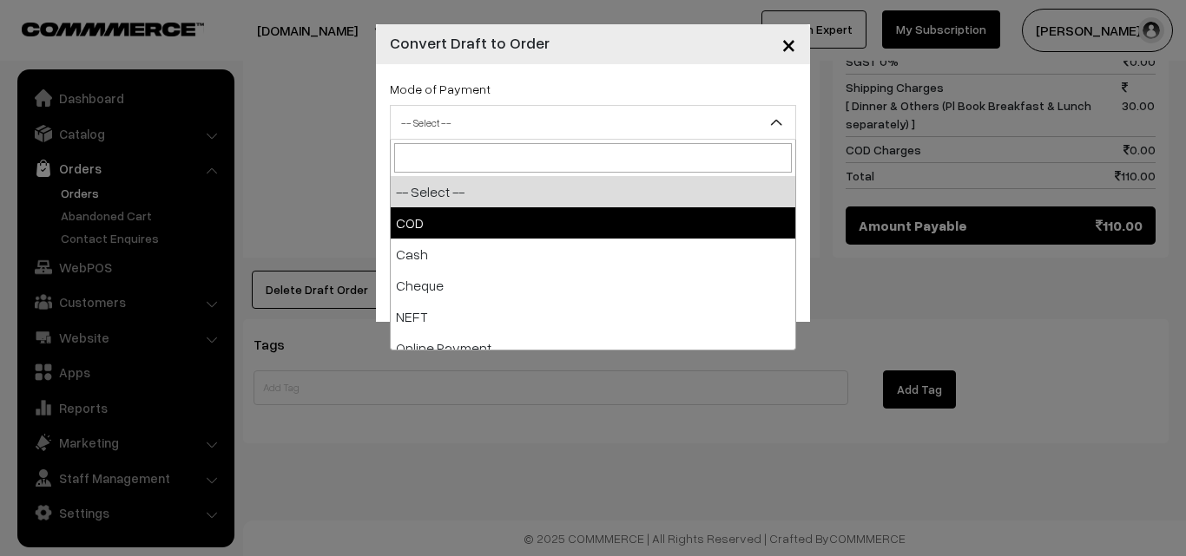
select select "1"
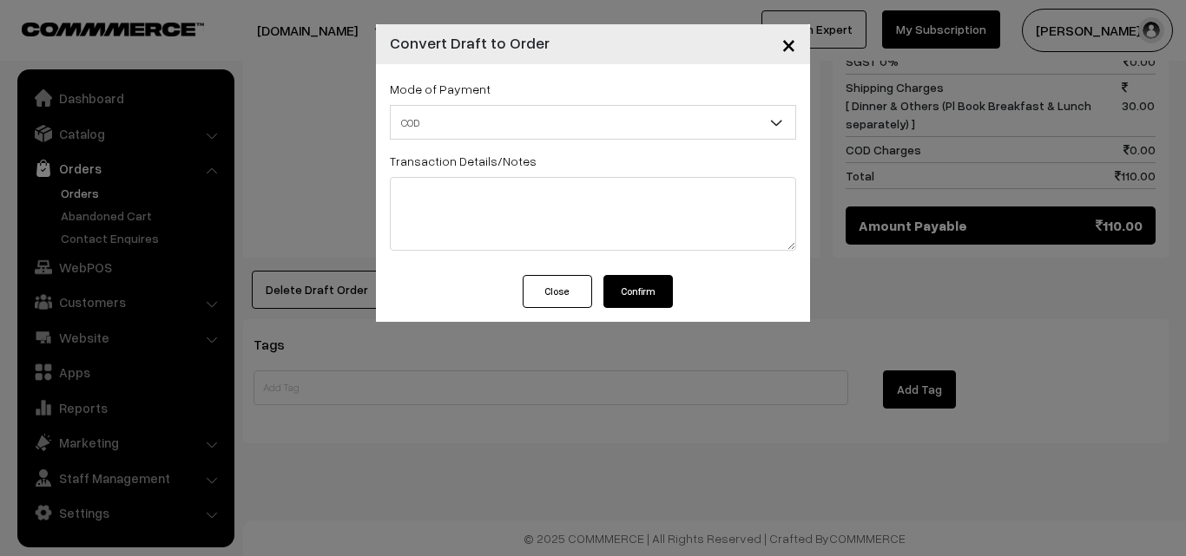
click at [635, 289] on button "Confirm" at bounding box center [637, 291] width 69 height 33
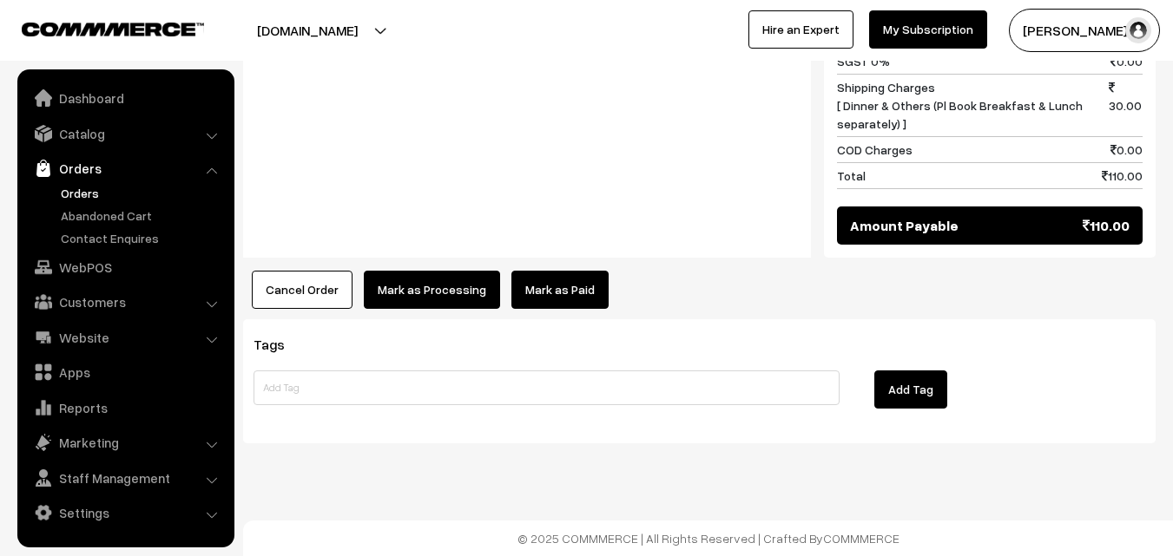
click at [421, 287] on button "Mark as Processing" at bounding box center [432, 290] width 136 height 38
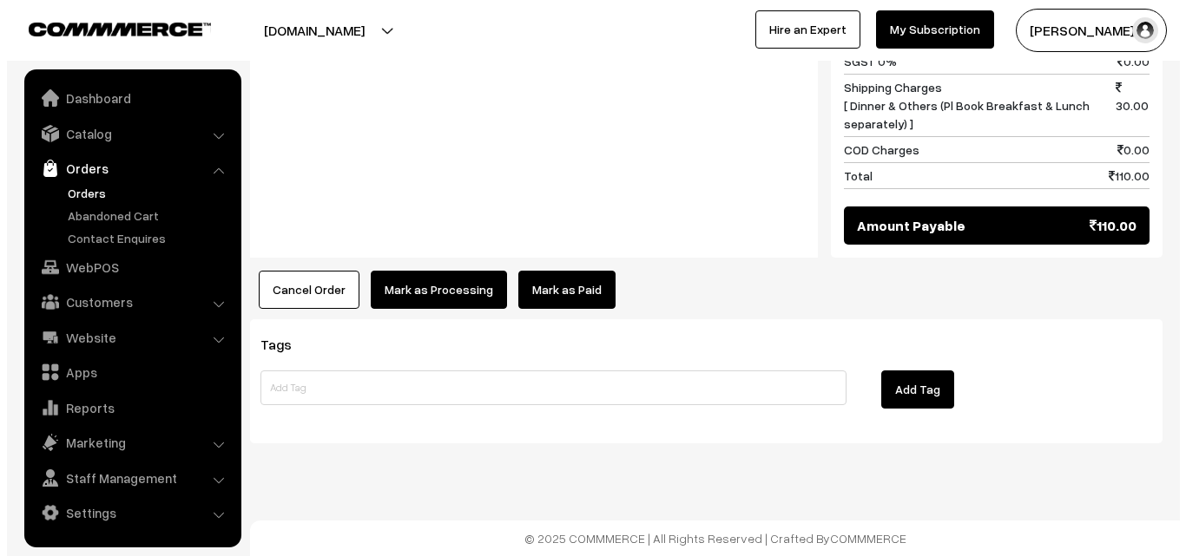
scroll to position [914, 0]
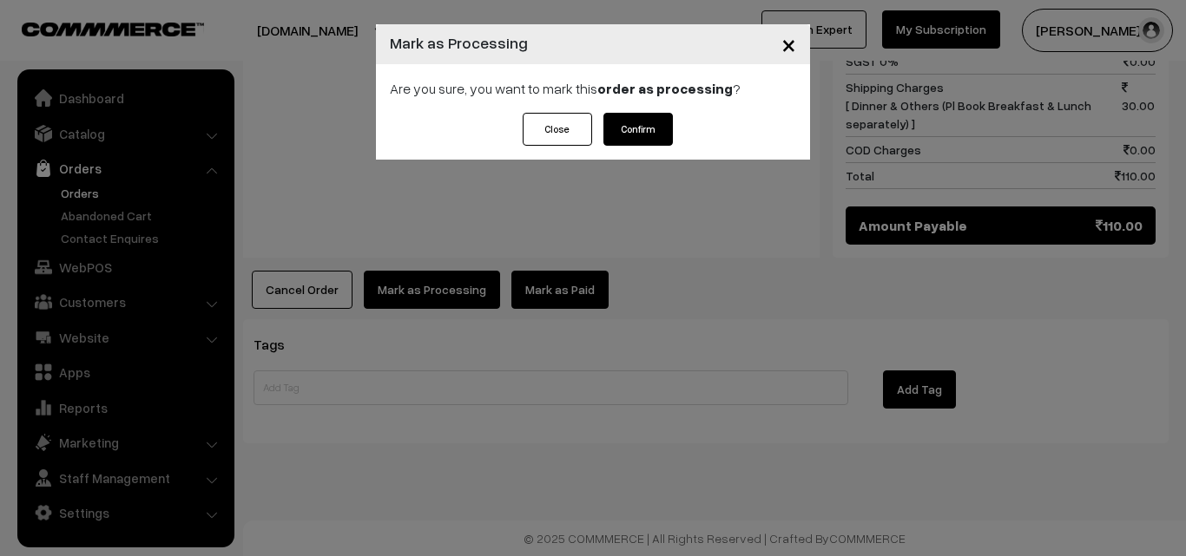
click at [642, 132] on button "Confirm" at bounding box center [637, 129] width 69 height 33
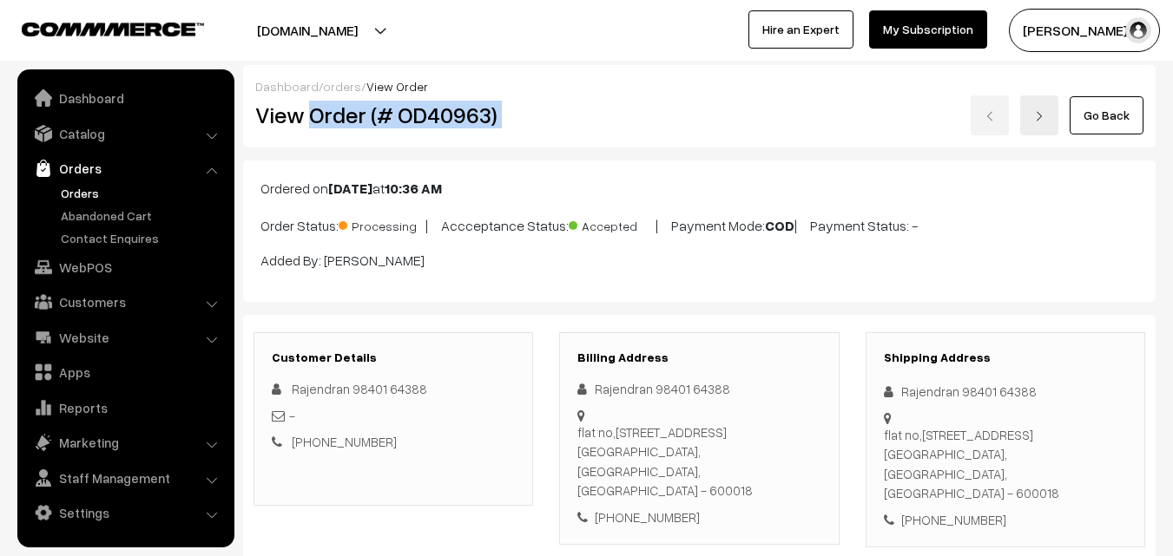
drag, startPoint x: 315, startPoint y: 119, endPoint x: 589, endPoint y: 122, distance: 273.4
click at [589, 122] on div "View Order (# OD40963) Go Back" at bounding box center [699, 115] width 914 height 40
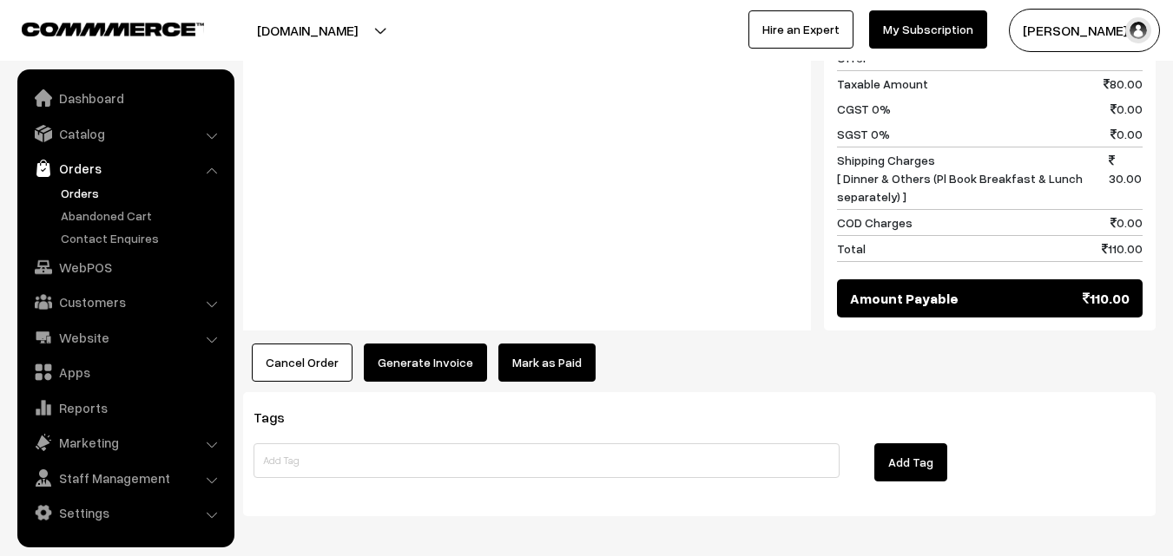
scroll to position [912, 0]
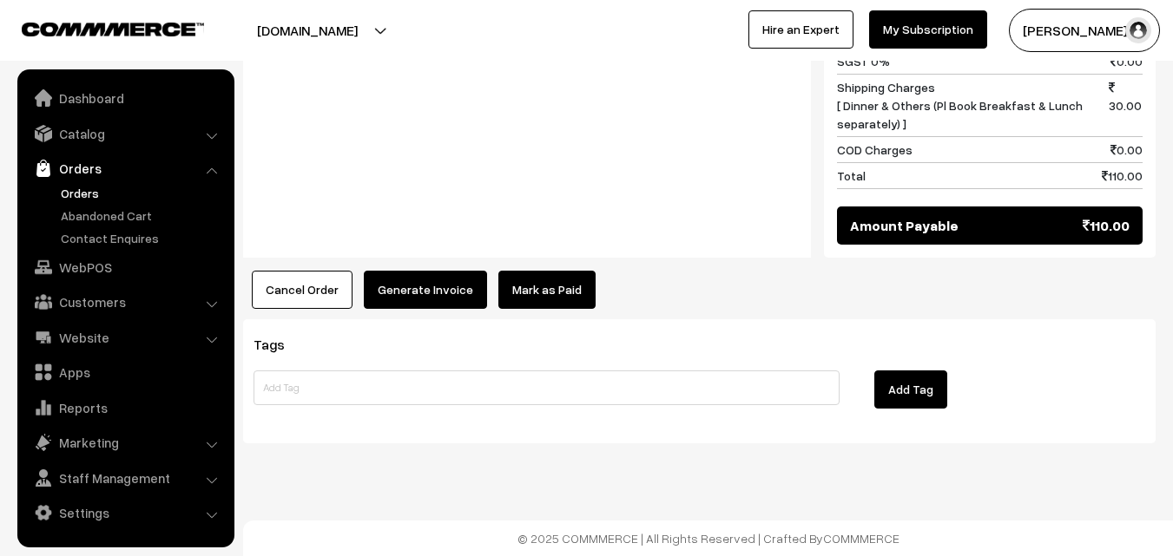
click at [408, 299] on button "Generate Invoice" at bounding box center [425, 290] width 123 height 38
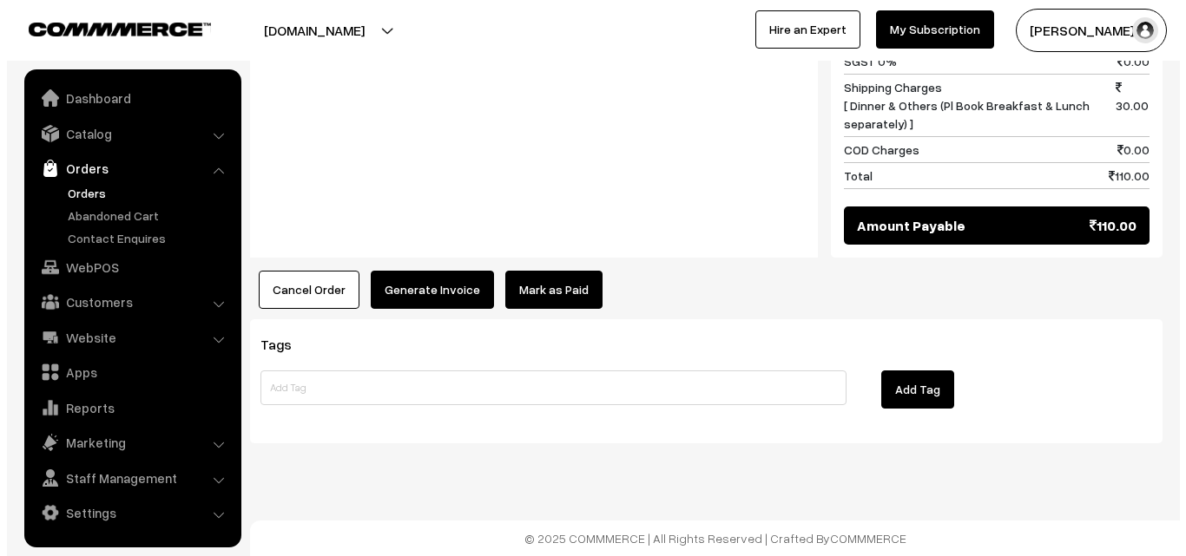
scroll to position [914, 0]
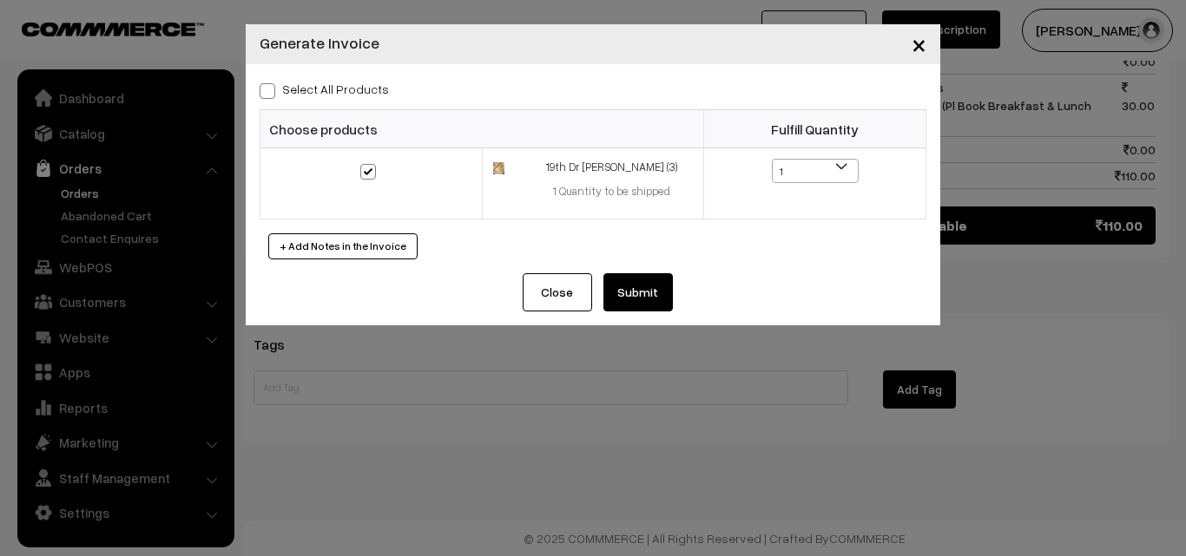
click at [628, 286] on button "Submit" at bounding box center [637, 292] width 69 height 38
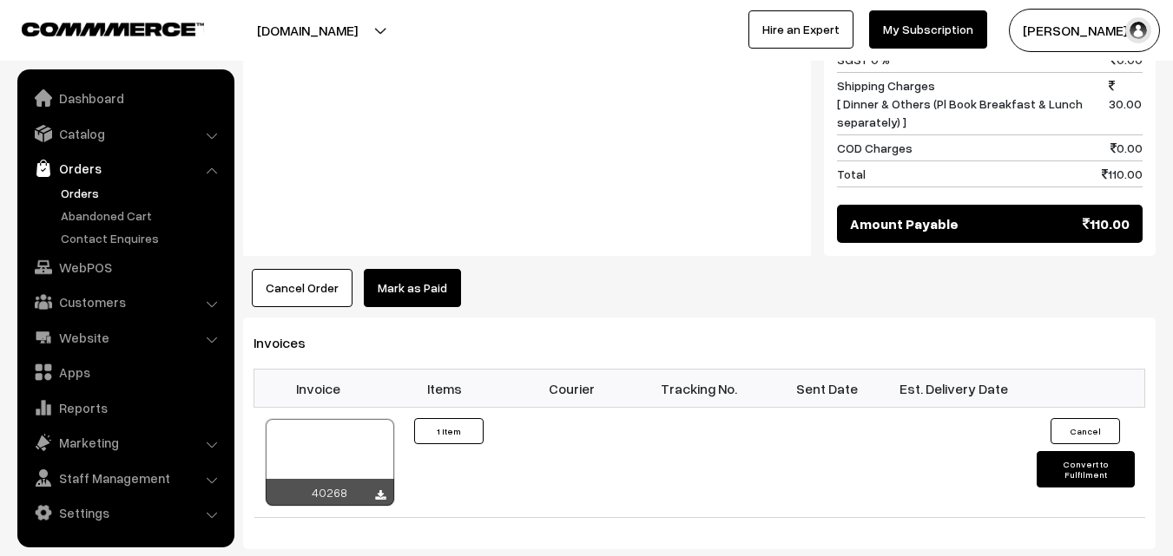
scroll to position [914, 0]
click at [98, 273] on link "WebPOS" at bounding box center [125, 267] width 207 height 31
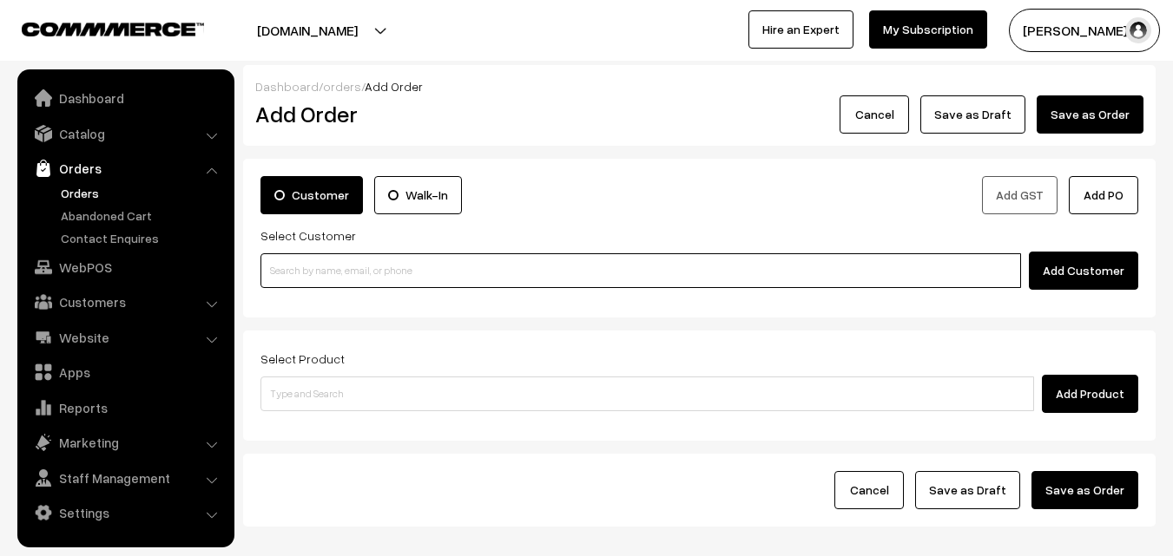
click at [324, 262] on input at bounding box center [640, 270] width 760 height 35
paste input "98402 01222"
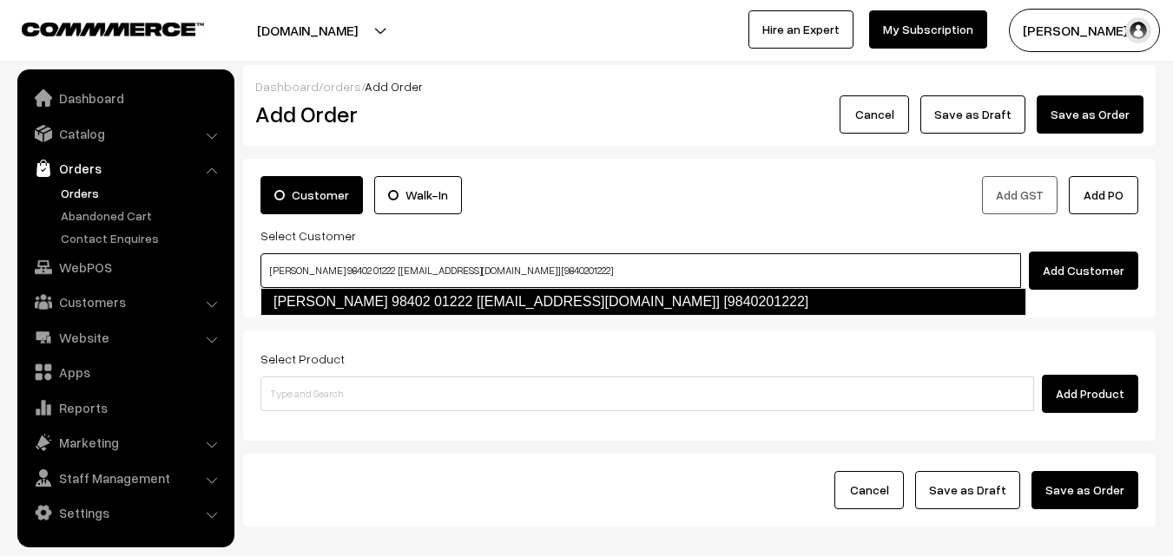
type input "Girija 98402 01222 [test875@gmail.com] [9840201222]"
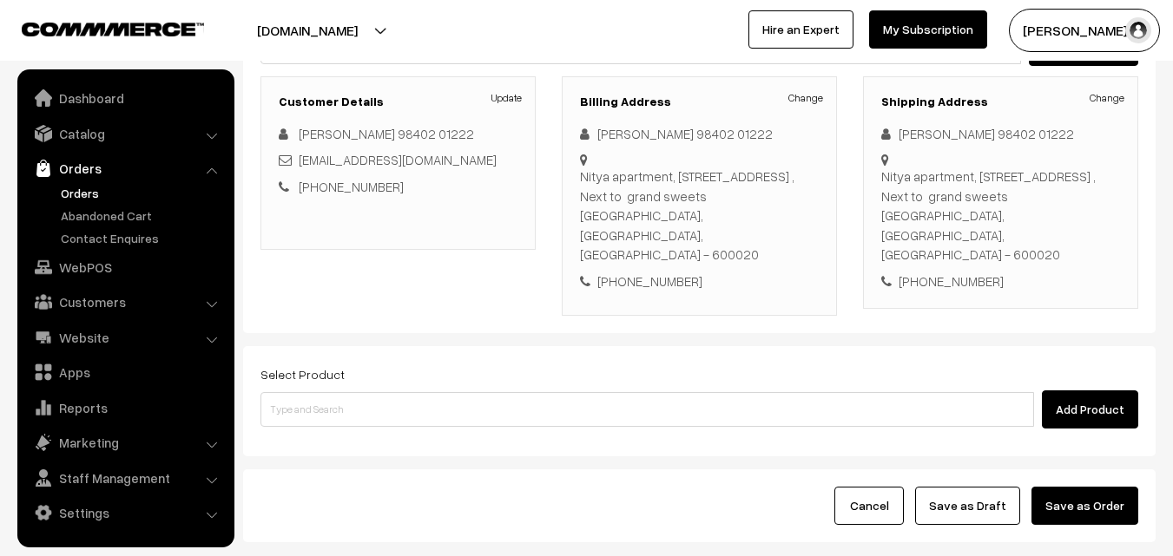
scroll to position [297, 0]
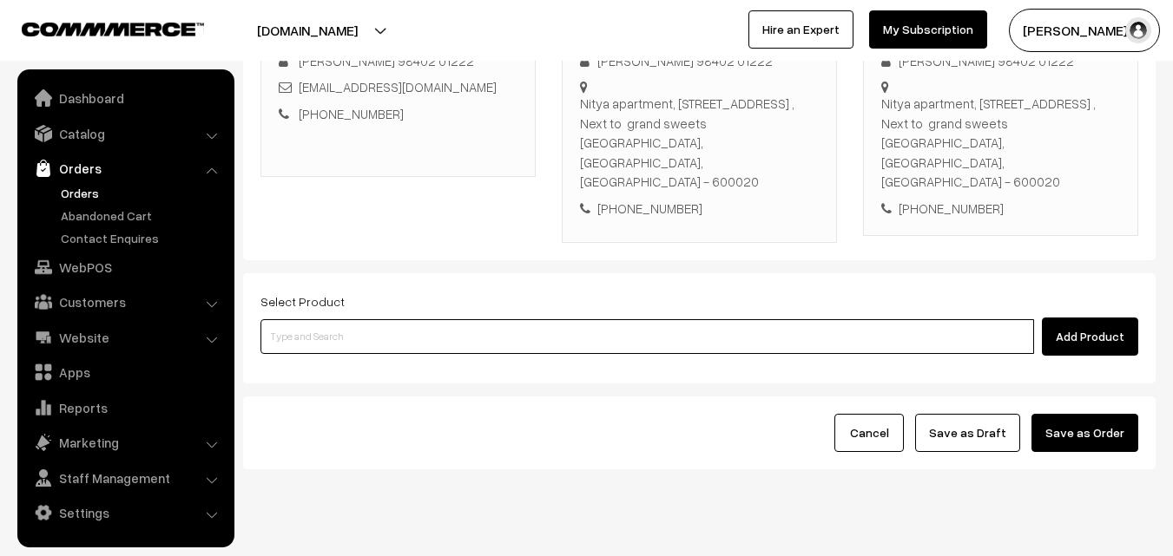
drag, startPoint x: 464, startPoint y: 281, endPoint x: 449, endPoint y: 263, distance: 24.0
click at [465, 319] on input at bounding box center [646, 336] width 773 height 35
click at [470, 319] on input at bounding box center [646, 336] width 773 height 35
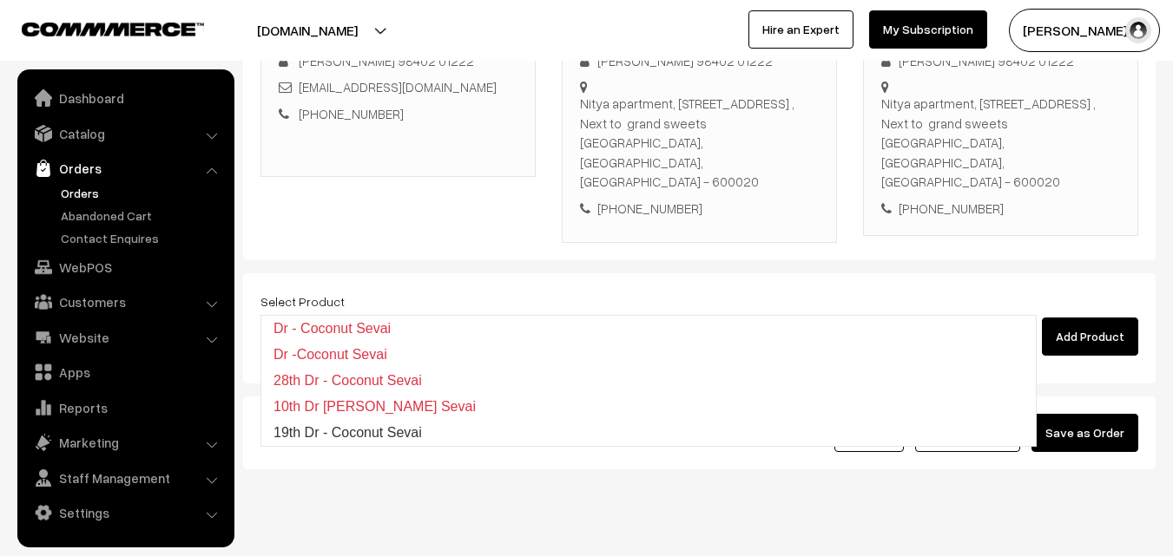
type input "19th Dr - Coconut Sevai"
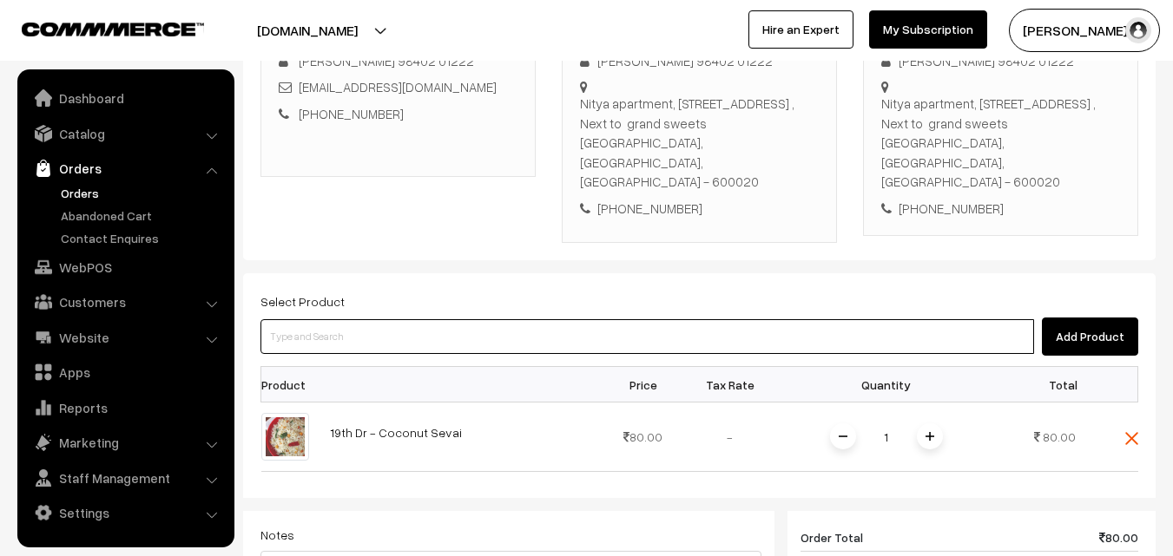
click at [470, 319] on input at bounding box center [646, 336] width 773 height 35
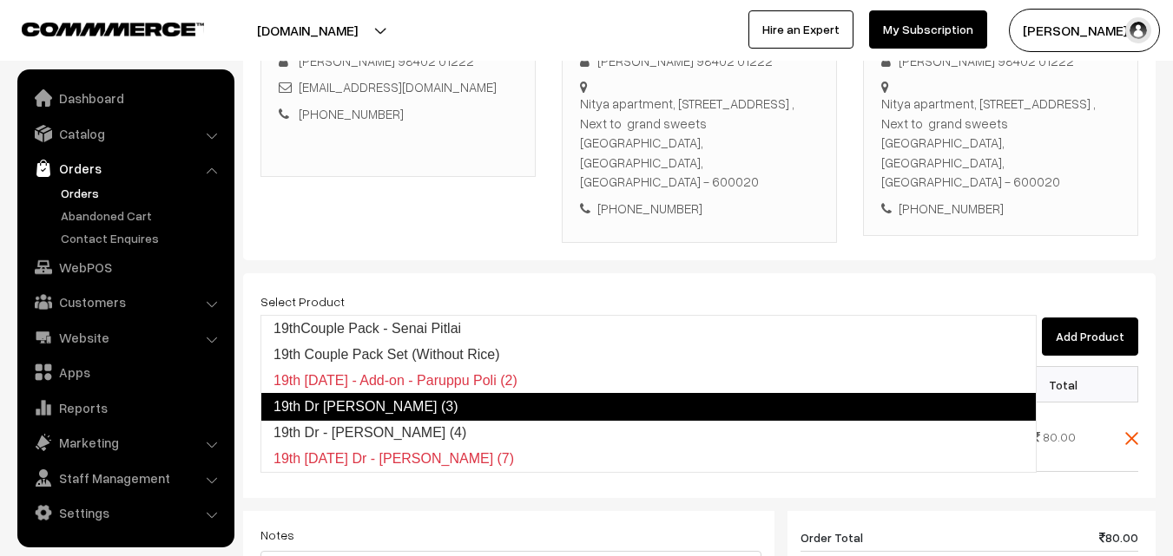
type input "19th Dr [PERSON_NAME] (3)"
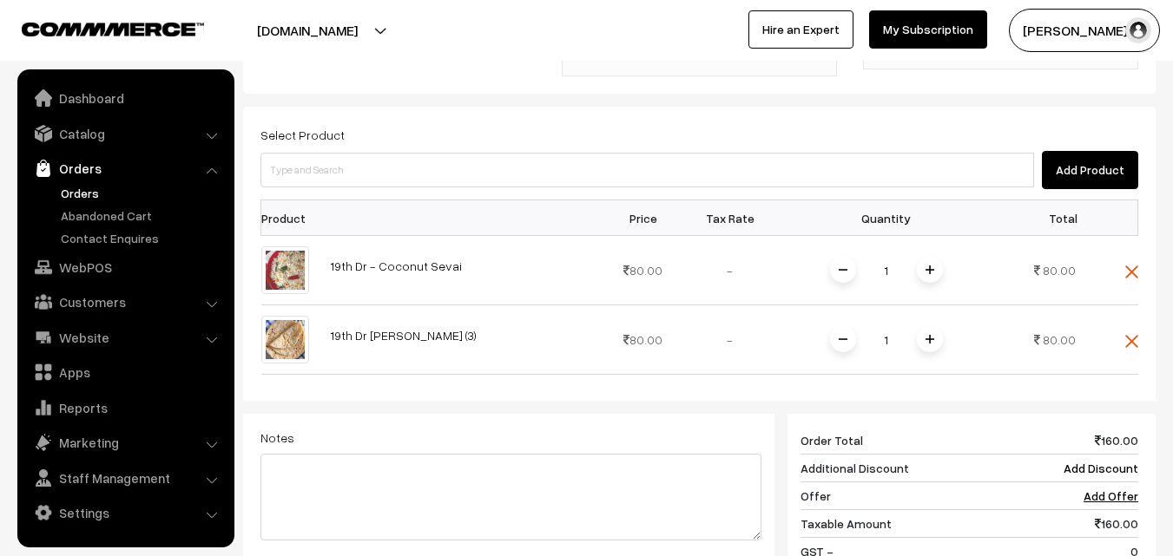
scroll to position [788, 0]
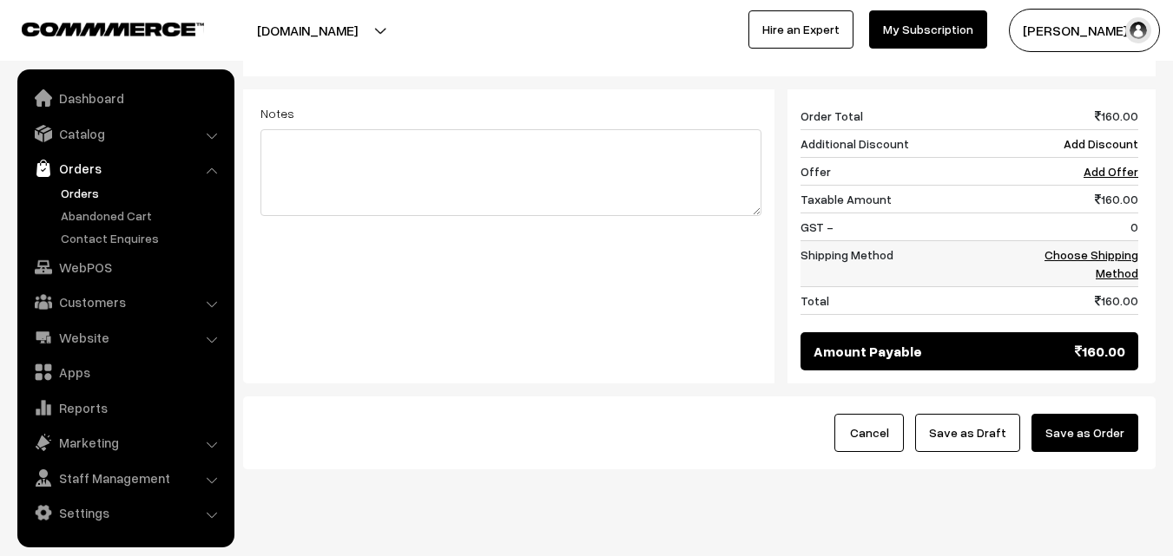
click at [1105, 247] on link "Choose Shipping Method" at bounding box center [1091, 263] width 94 height 33
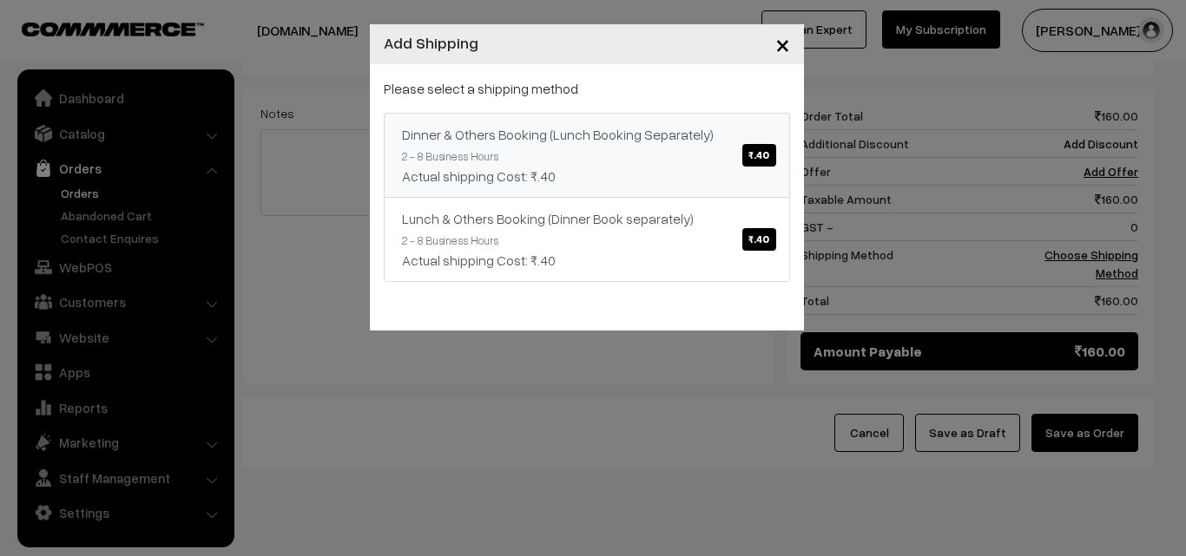
click at [630, 105] on div "Please select a shipping method Dinner & Others Booking (Lunch Booking Separate…" at bounding box center [587, 180] width 406 height 204
click at [641, 137] on div "Dinner & Others Booking (Lunch Booking Separately) ₹.40" at bounding box center [587, 134] width 370 height 21
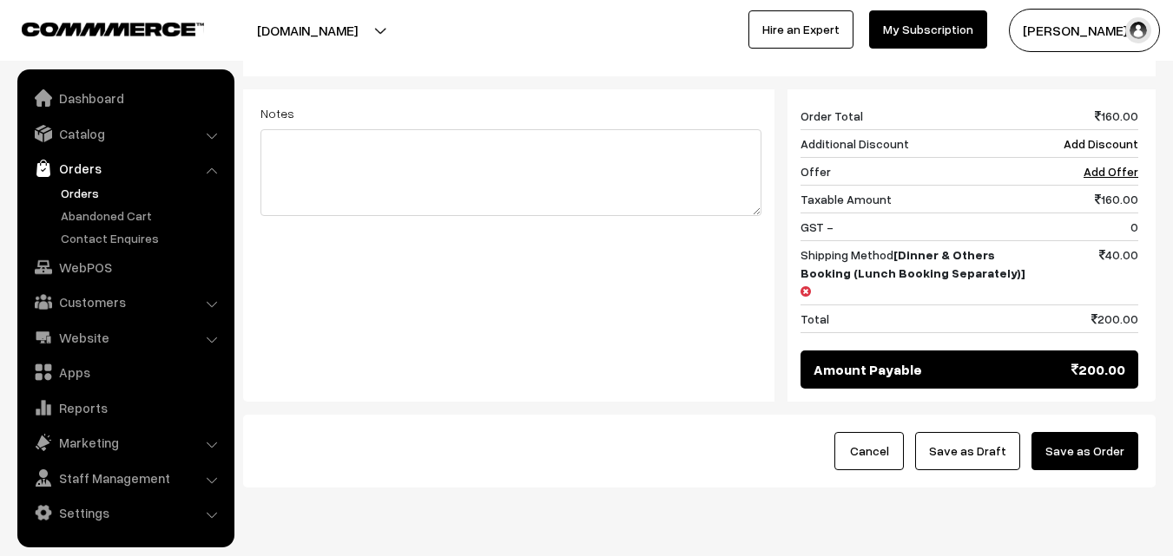
click at [971, 432] on button "Save as Draft" at bounding box center [967, 451] width 105 height 38
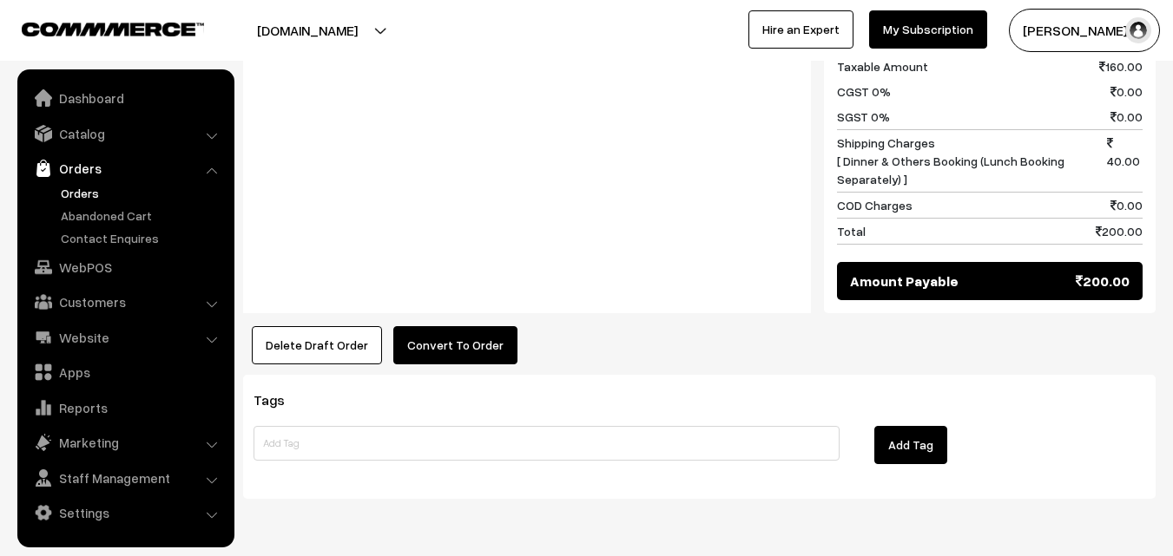
scroll to position [993, 0]
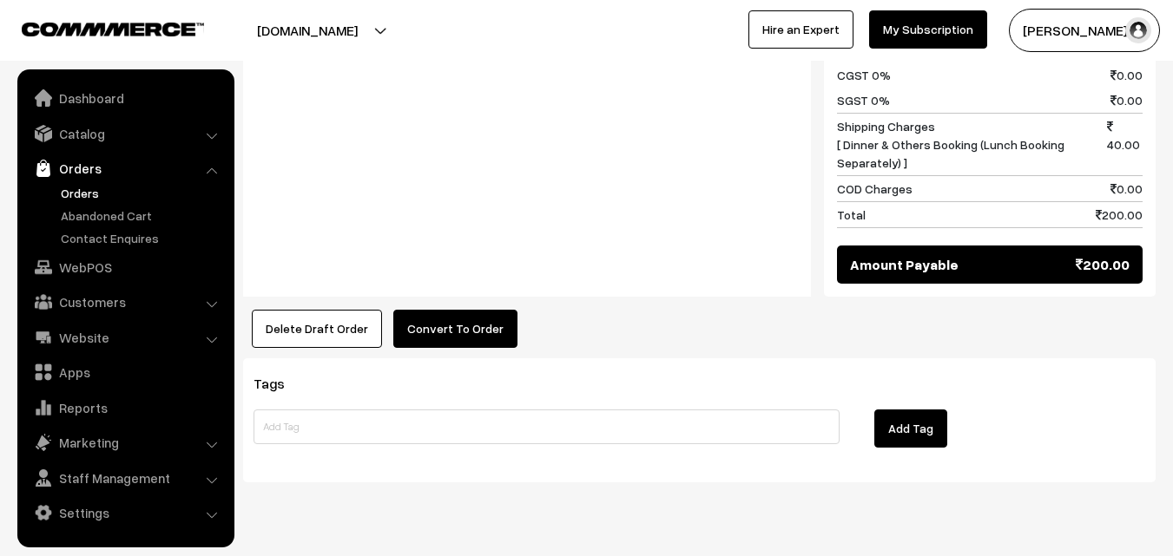
click at [452, 310] on button "Convert To Order" at bounding box center [455, 329] width 124 height 38
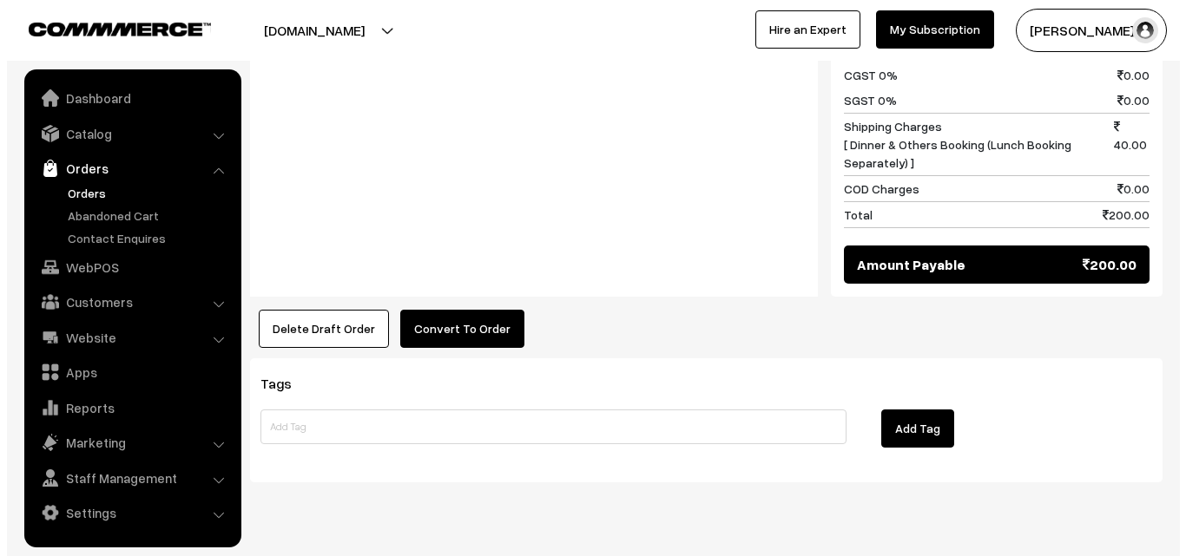
scroll to position [996, 0]
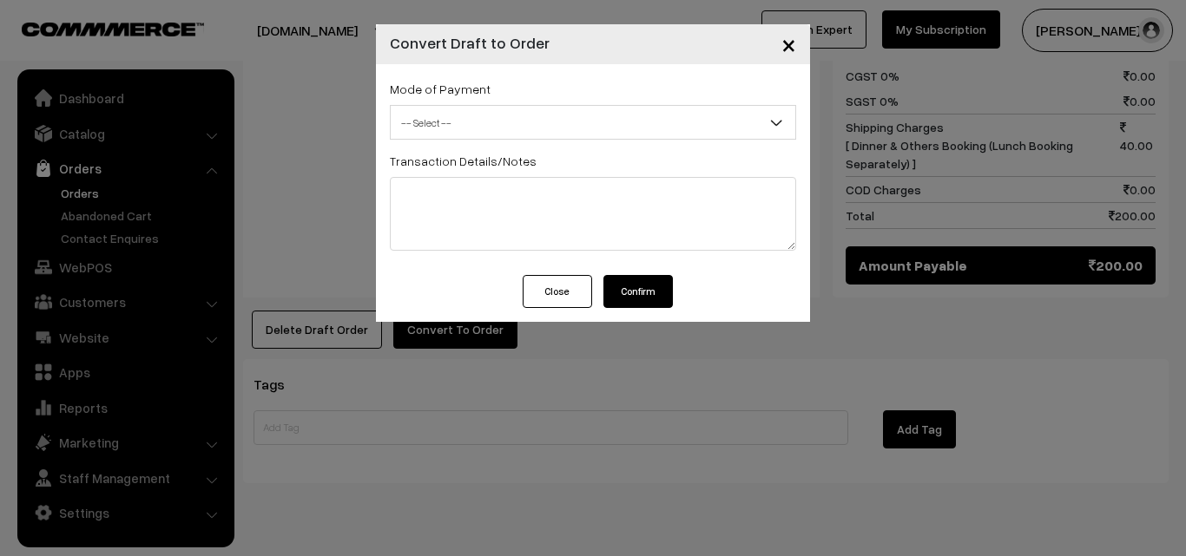
click at [538, 115] on span "-- Select --" at bounding box center [593, 123] width 404 height 30
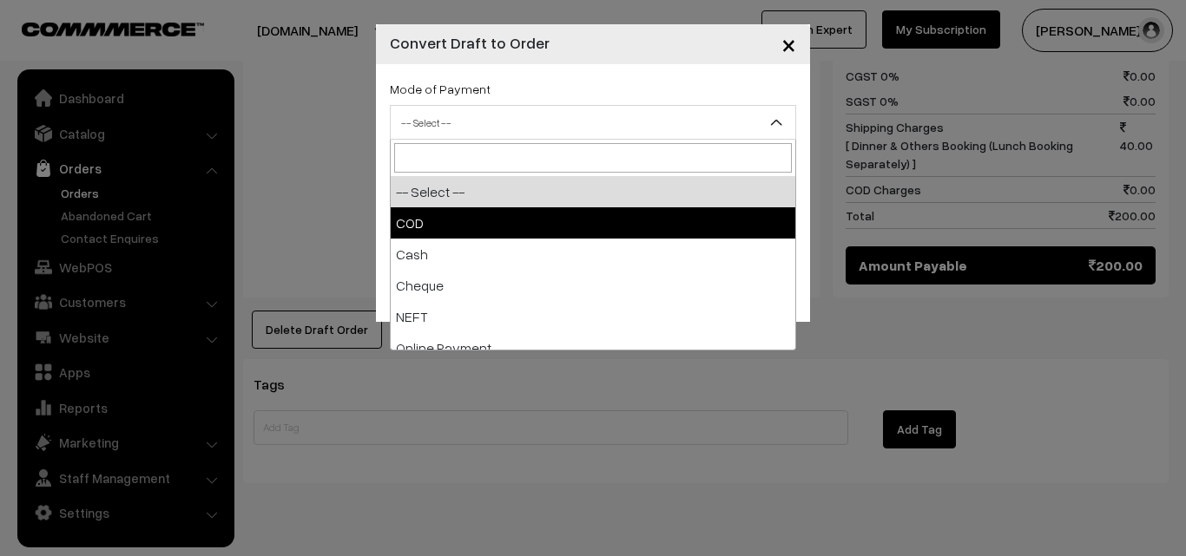
select select "1"
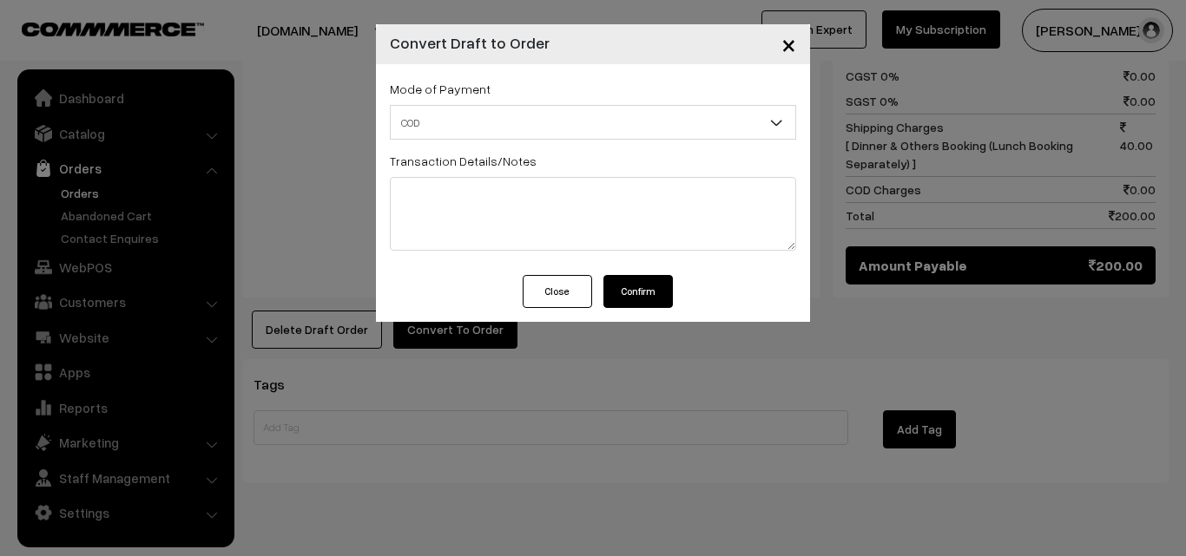
click at [614, 311] on div "Close Confirm" at bounding box center [593, 298] width 434 height 47
click at [624, 291] on button "Confirm" at bounding box center [637, 291] width 69 height 33
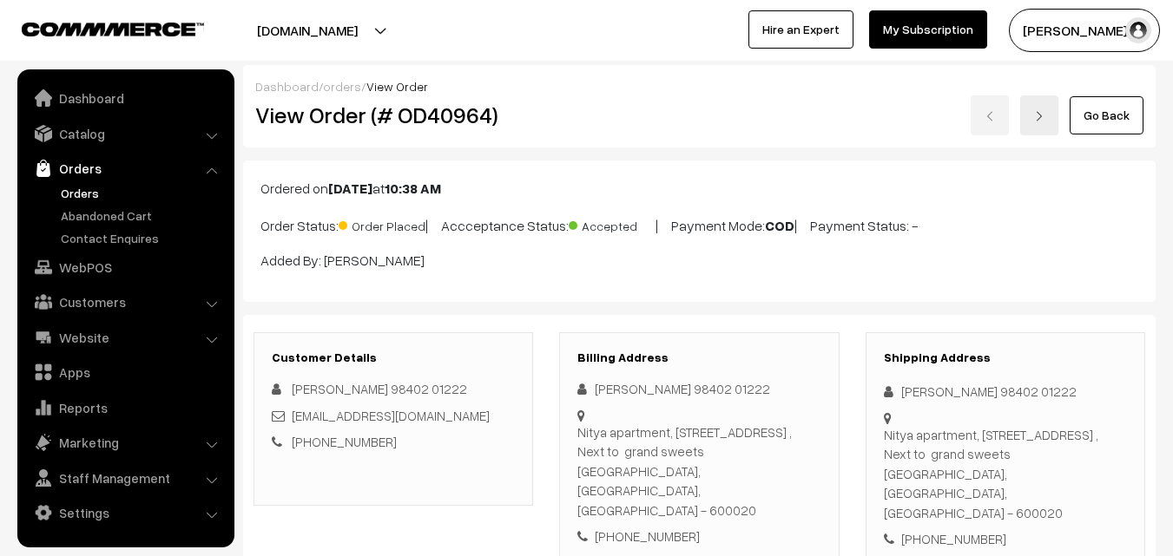
scroll to position [993, 0]
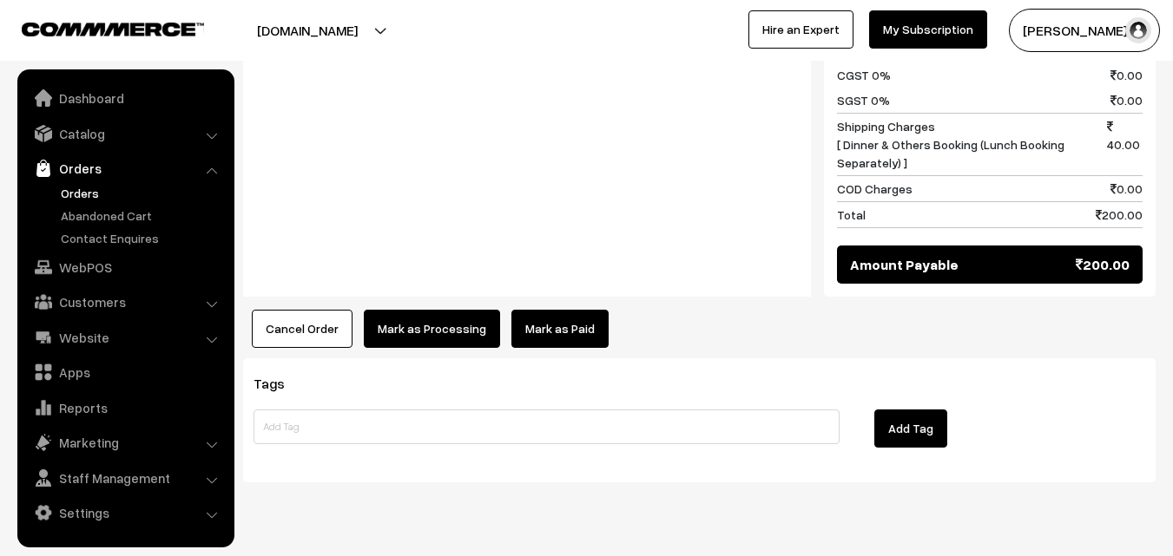
click at [435, 310] on button "Mark as Processing" at bounding box center [432, 329] width 136 height 38
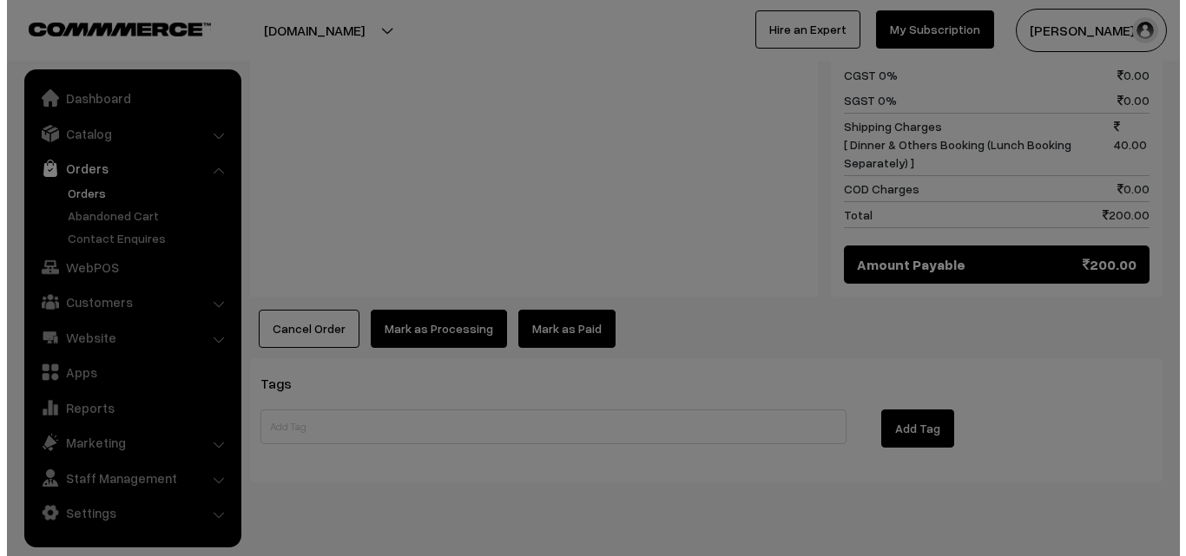
scroll to position [996, 0]
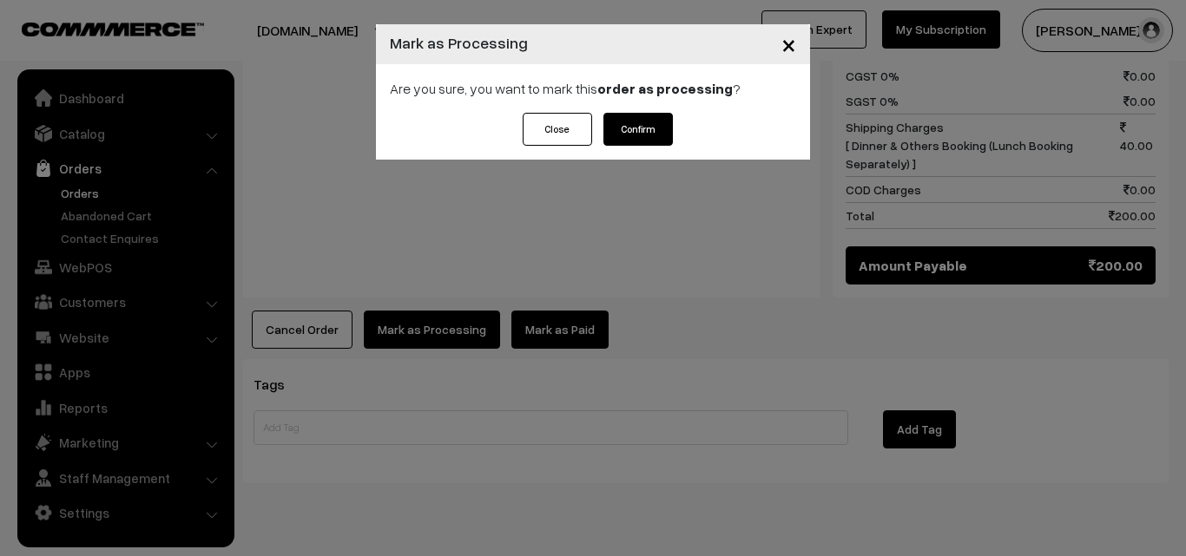
click at [648, 127] on button "Confirm" at bounding box center [637, 129] width 69 height 33
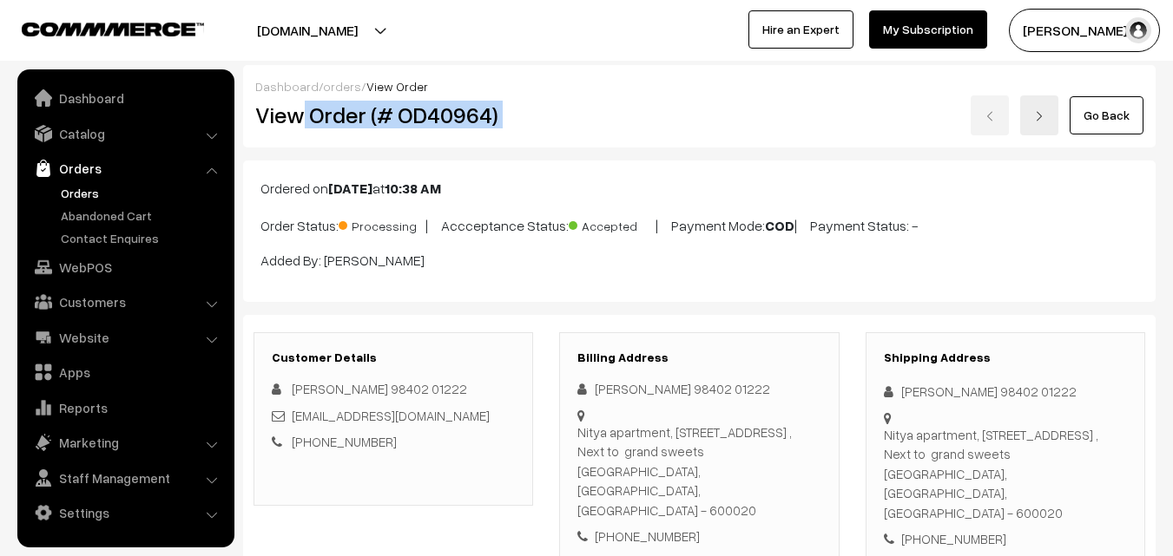
drag, startPoint x: 306, startPoint y: 122, endPoint x: 608, endPoint y: 132, distance: 301.4
click at [635, 129] on div "View Order (# OD40964) Go Back" at bounding box center [699, 115] width 914 height 40
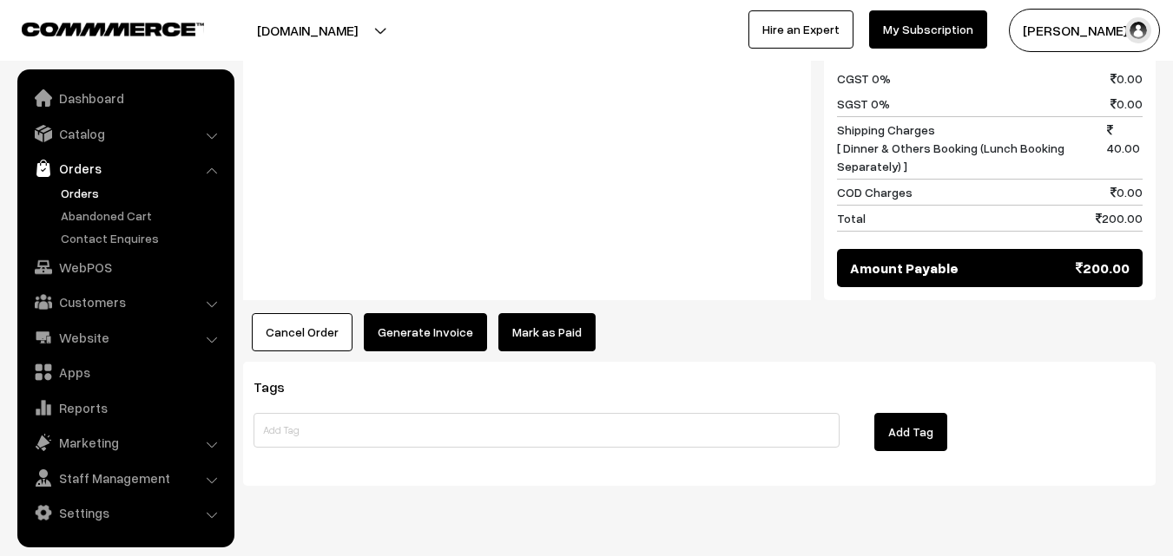
scroll to position [993, 0]
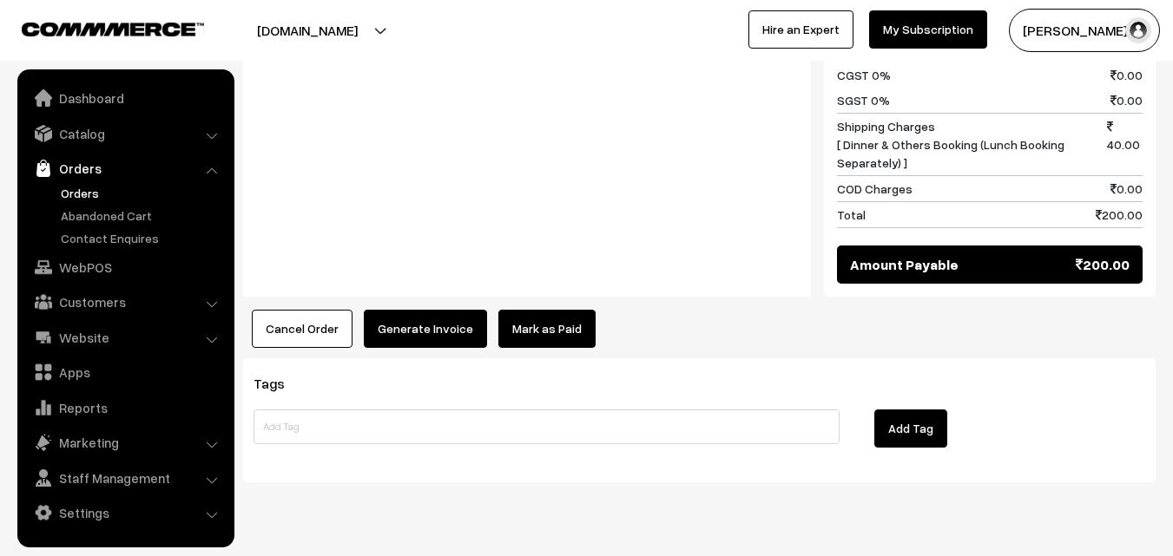
click at [428, 310] on button "Generate Invoice" at bounding box center [425, 329] width 123 height 38
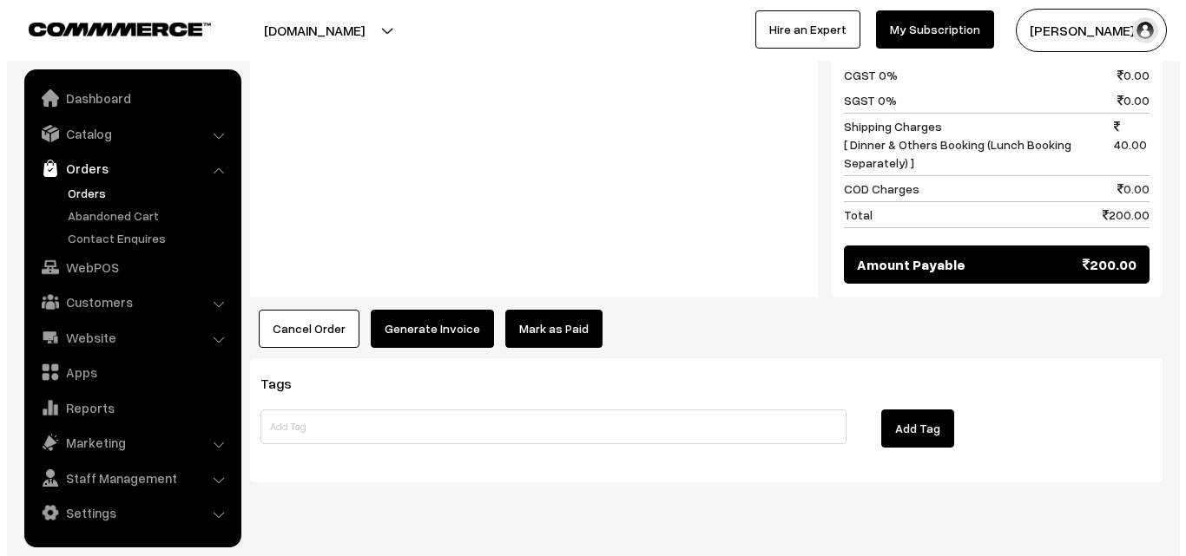
scroll to position [996, 0]
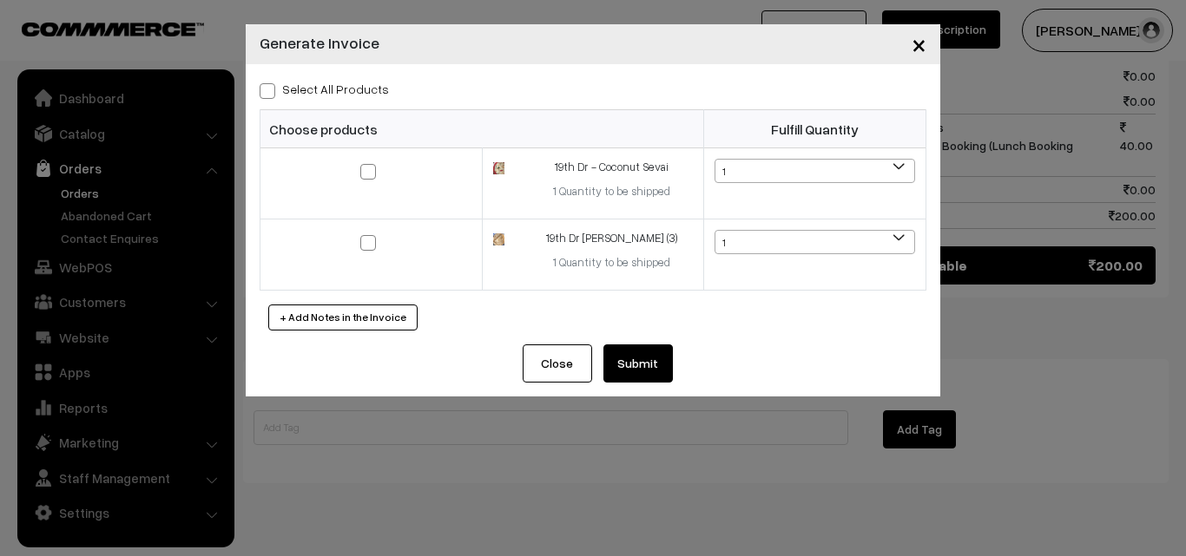
click at [355, 84] on label "Select All Products" at bounding box center [324, 89] width 129 height 18
click at [271, 84] on input "Select All Products" at bounding box center [265, 87] width 11 height 11
checkbox input "true"
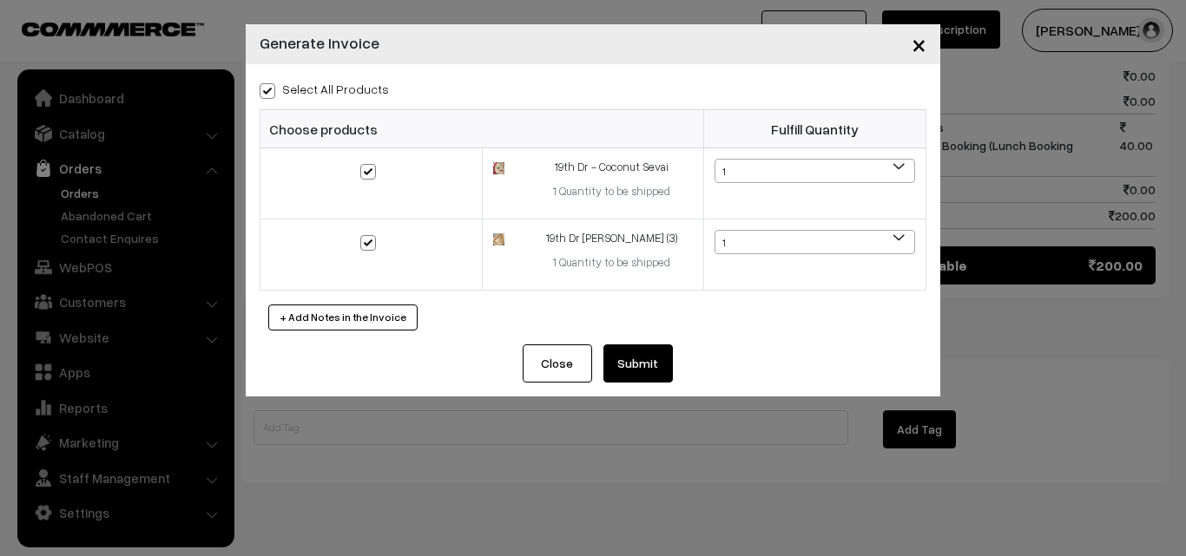
click at [647, 352] on button "Submit" at bounding box center [637, 364] width 69 height 38
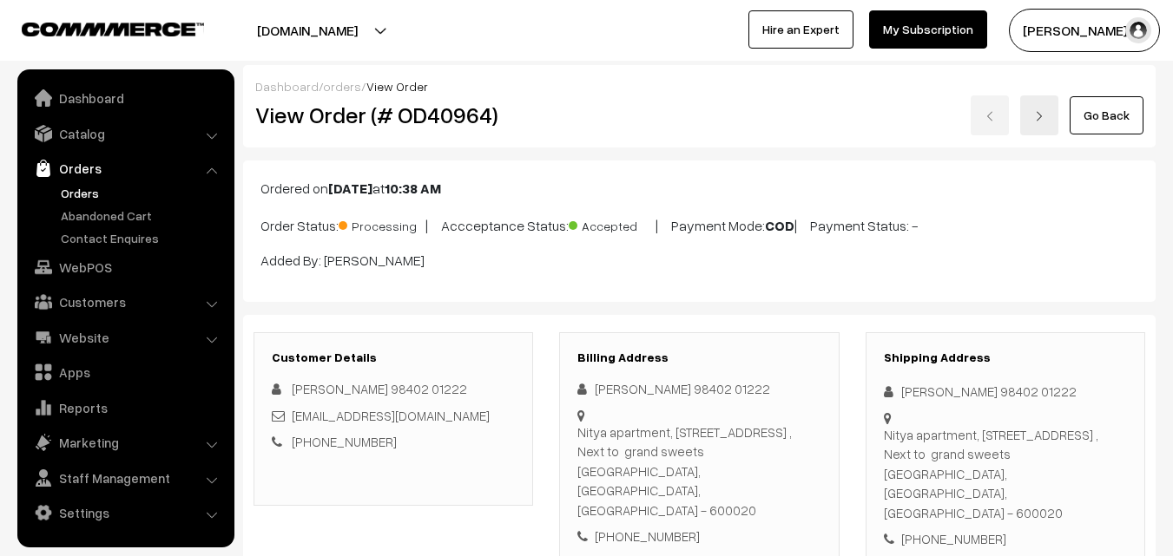
scroll to position [993, 0]
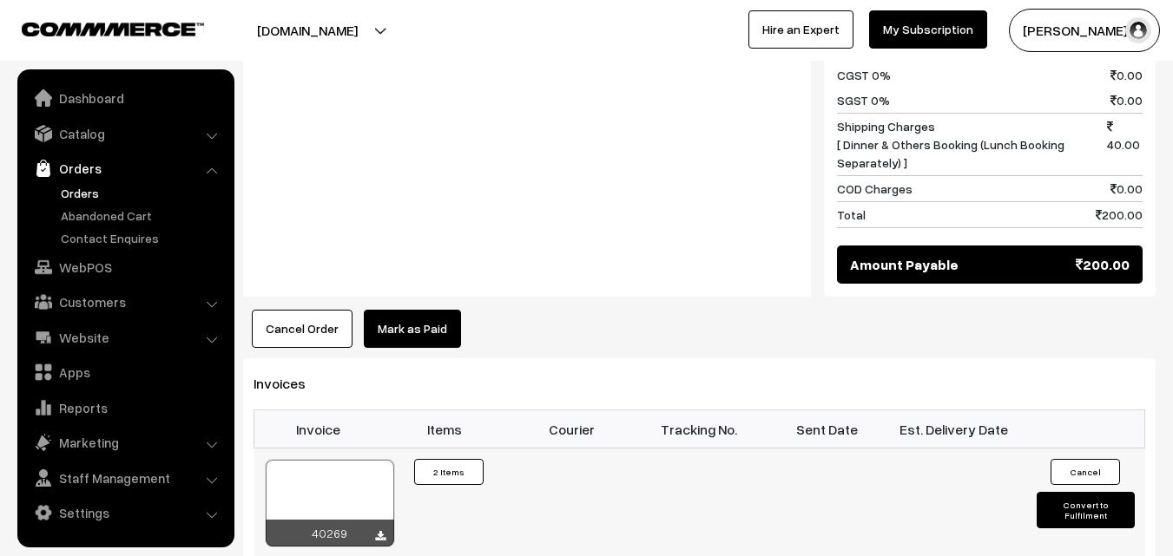
click at [373, 460] on div at bounding box center [330, 503] width 128 height 87
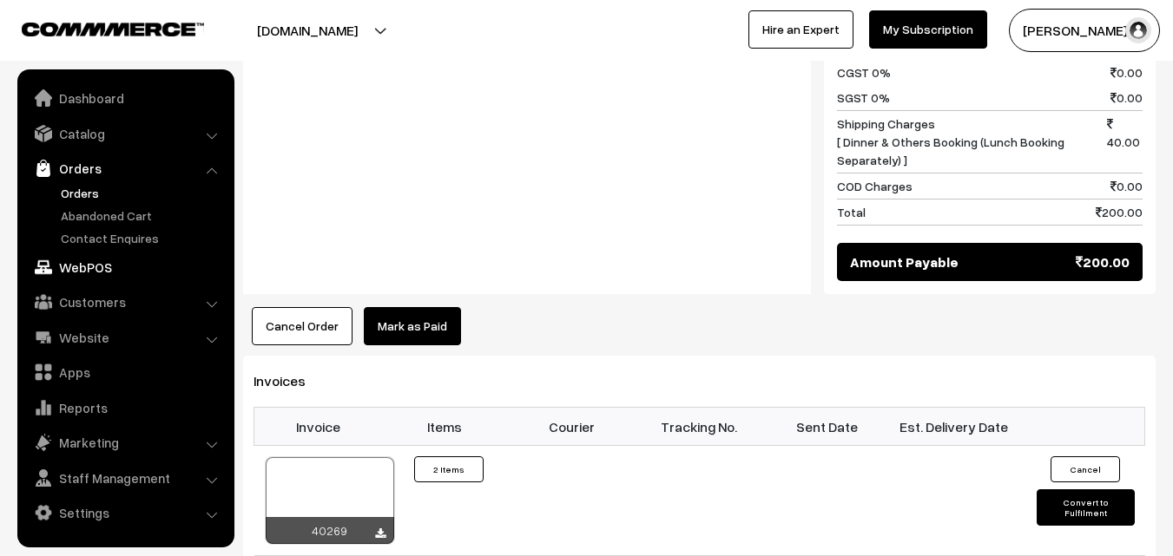
click at [104, 266] on link "WebPOS" at bounding box center [125, 267] width 207 height 31
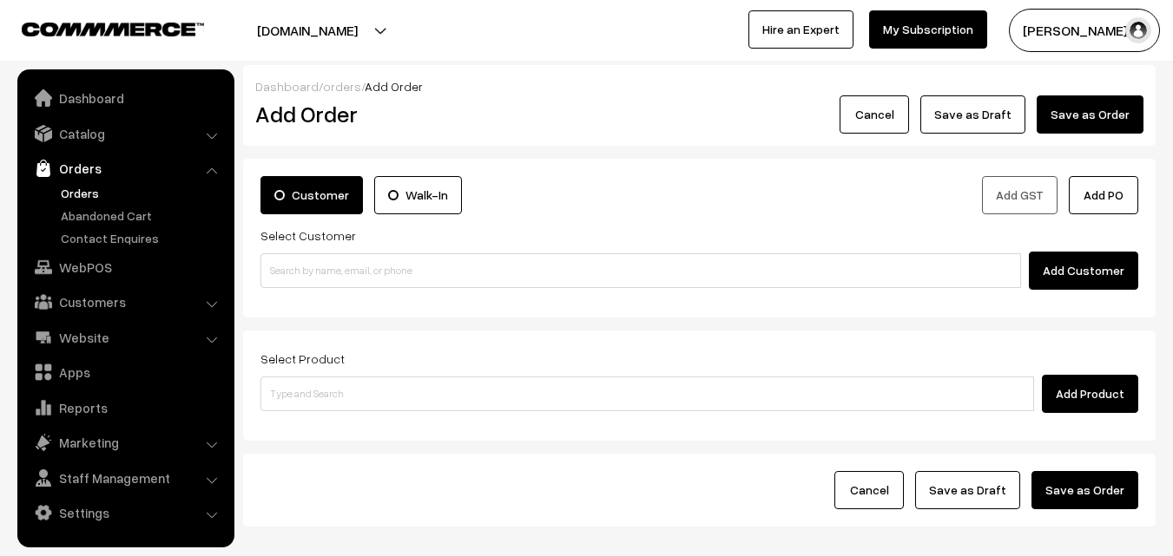
drag, startPoint x: 421, startPoint y: 227, endPoint x: 428, endPoint y: 266, distance: 39.7
click at [421, 231] on div "Select Customer Add Customer" at bounding box center [699, 257] width 878 height 65
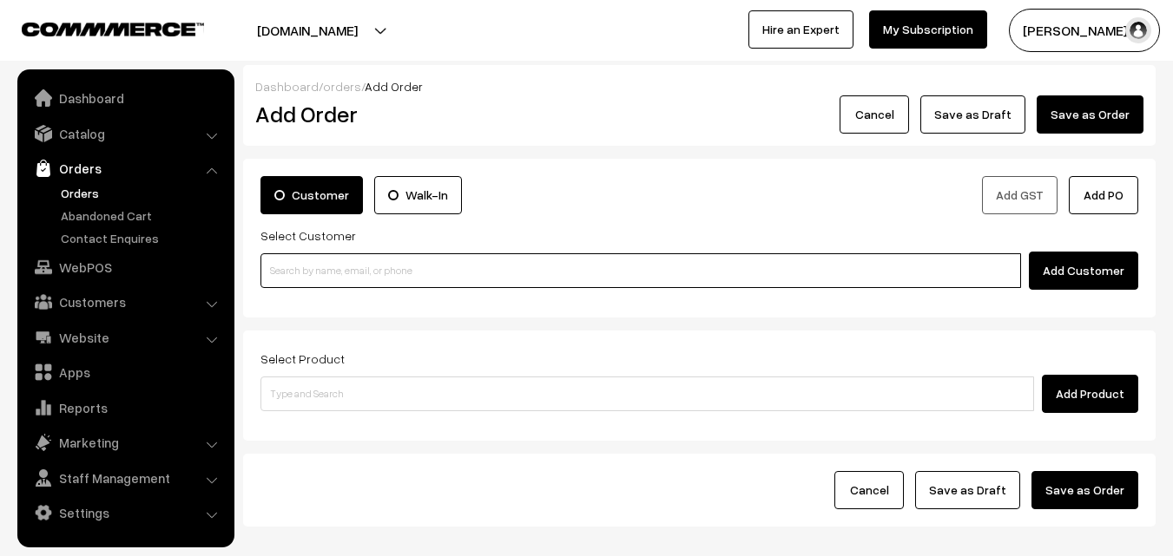
click at [428, 266] on input at bounding box center [640, 270] width 760 height 35
click at [364, 269] on input at bounding box center [640, 270] width 760 height 35
paste input "98403 88966"
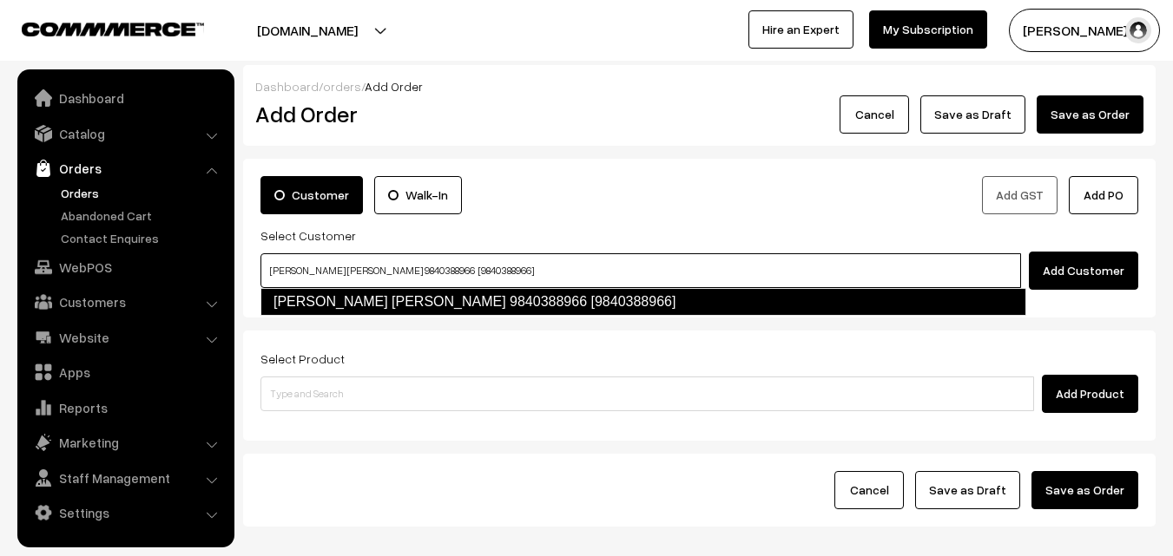
type input "Shoba Arvind 9840388966 [9840388966]"
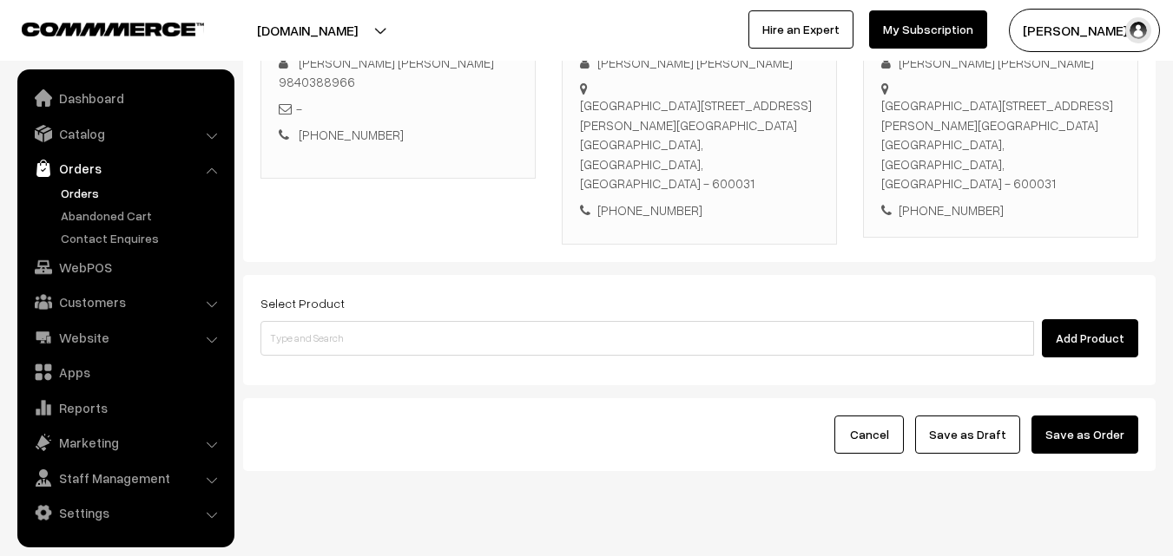
scroll to position [297, 0]
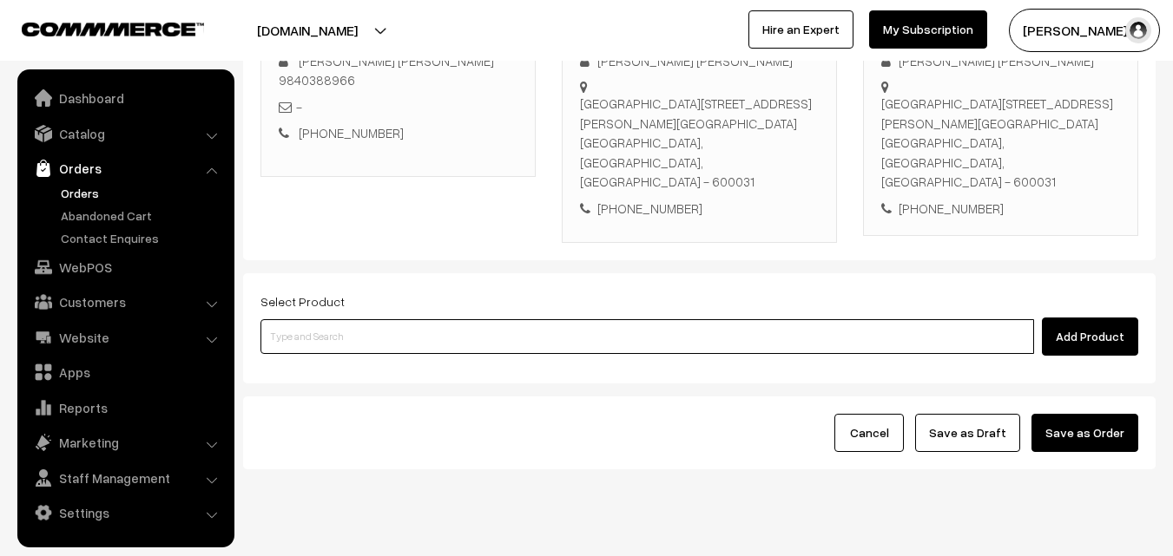
click at [661, 319] on input at bounding box center [646, 336] width 773 height 35
click at [629, 319] on input at bounding box center [646, 336] width 773 height 35
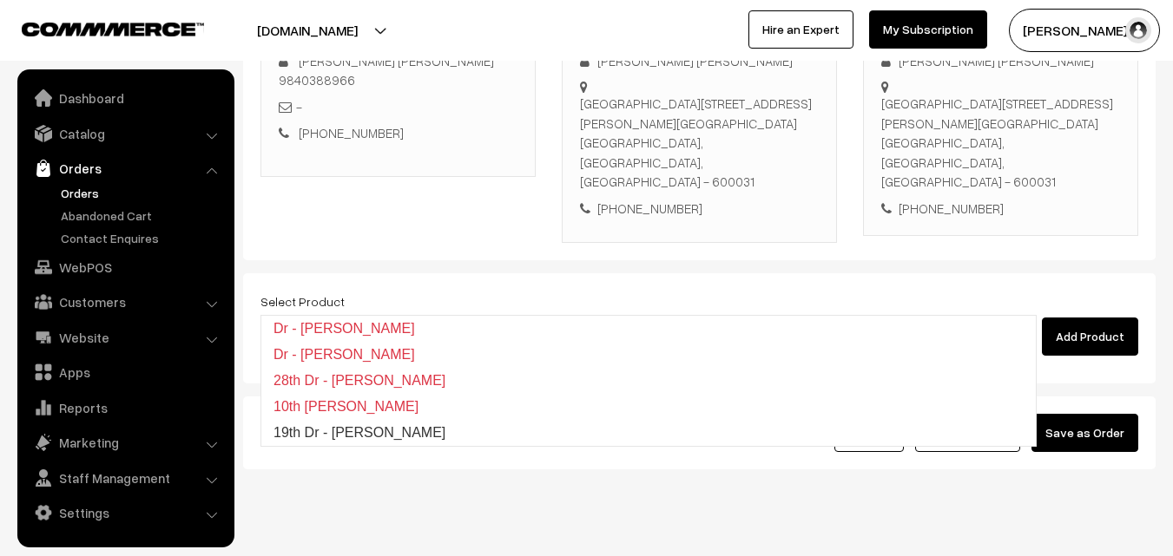
type input "19th Dr - Lemon Sevai"
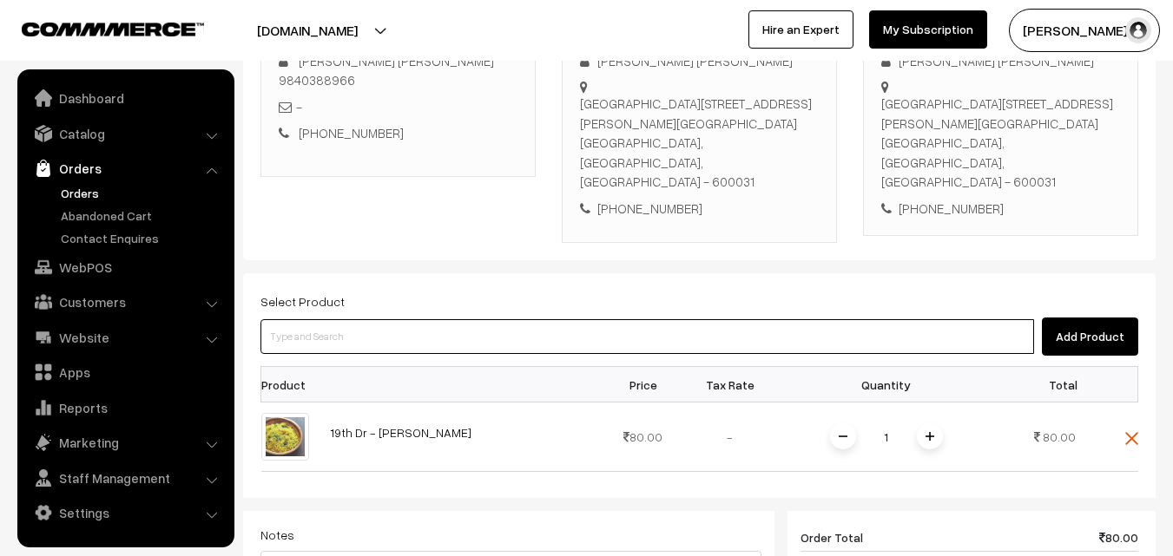
click at [523, 319] on input at bounding box center [646, 336] width 773 height 35
type input "coconut se"
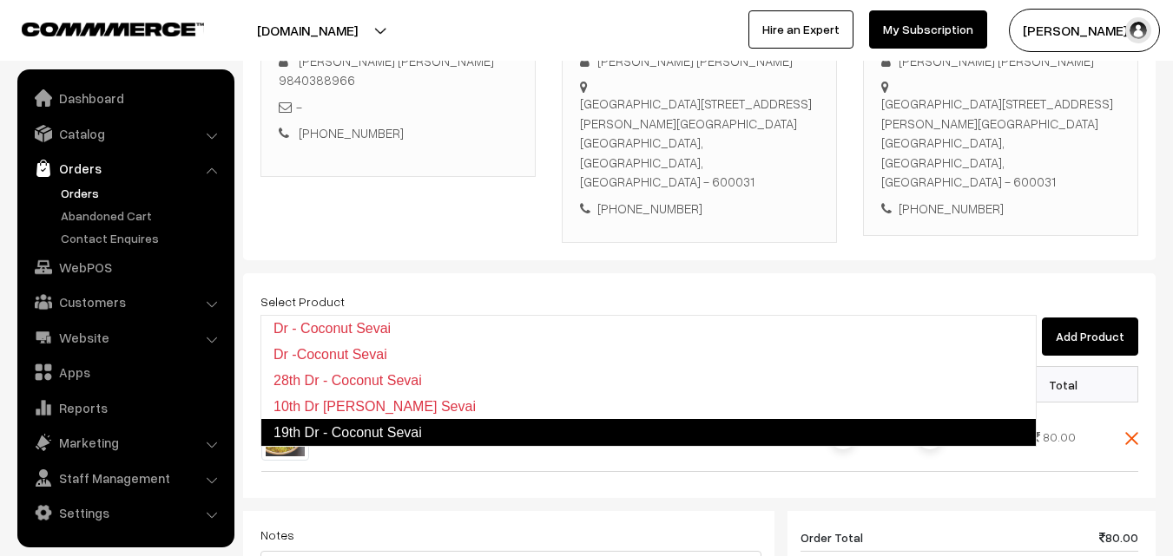
click at [396, 433] on link "19th Dr - Coconut Sevai" at bounding box center [648, 433] width 776 height 28
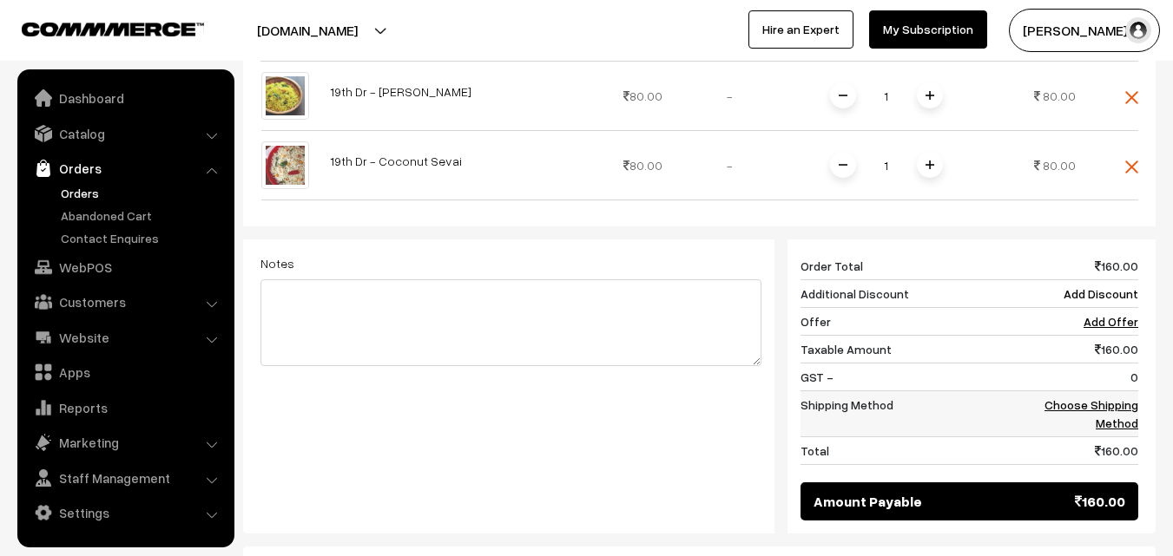
scroll to position [644, 0]
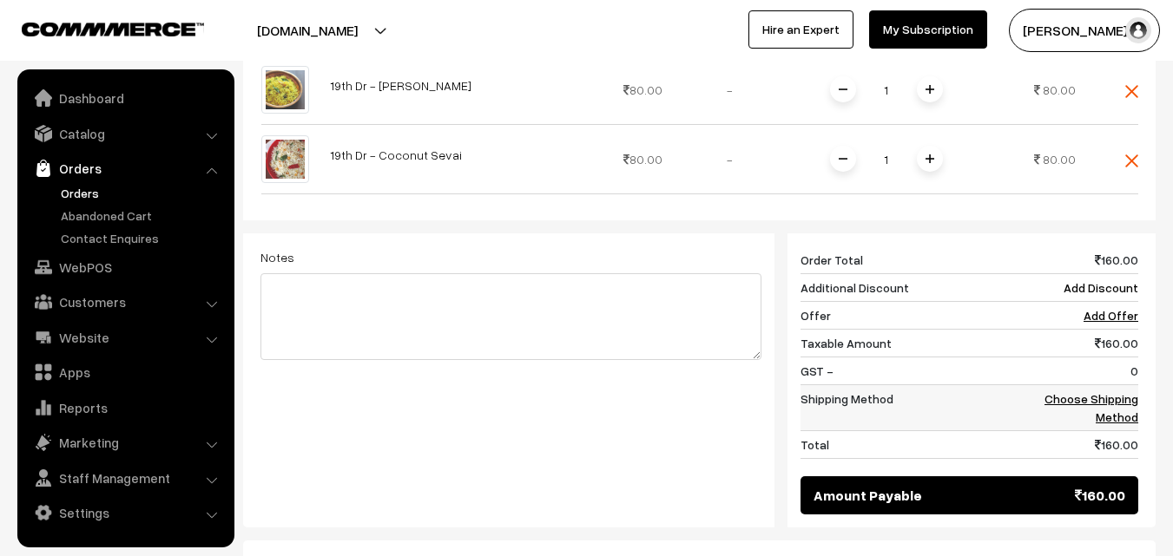
click at [1113, 391] on link "Choose Shipping Method" at bounding box center [1091, 407] width 94 height 33
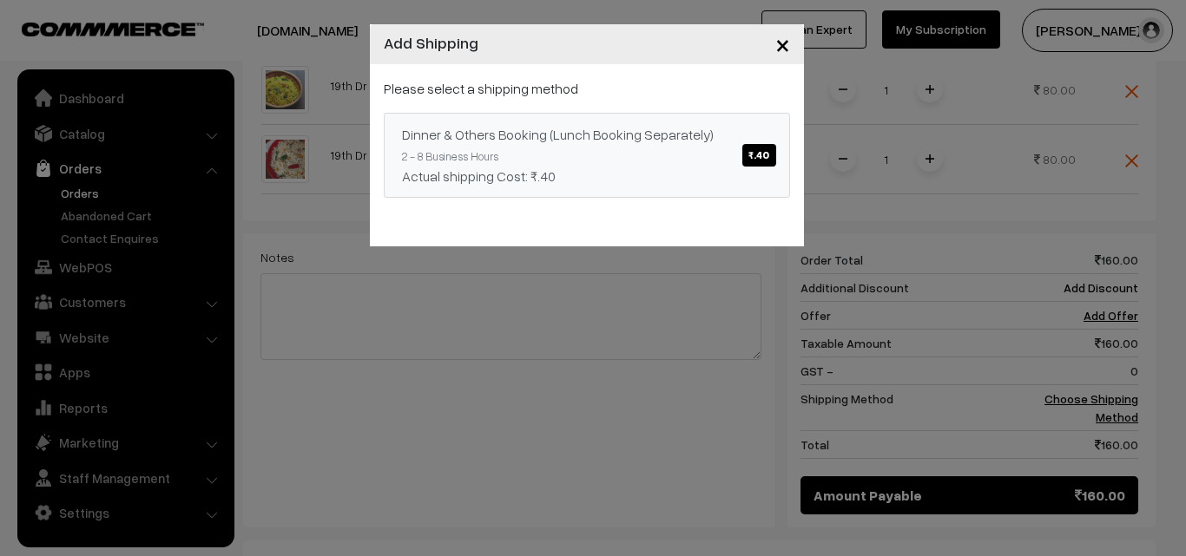
click at [683, 144] on div "Dinner & Others Booking (Lunch Booking Separately) ₹.40" at bounding box center [587, 134] width 370 height 21
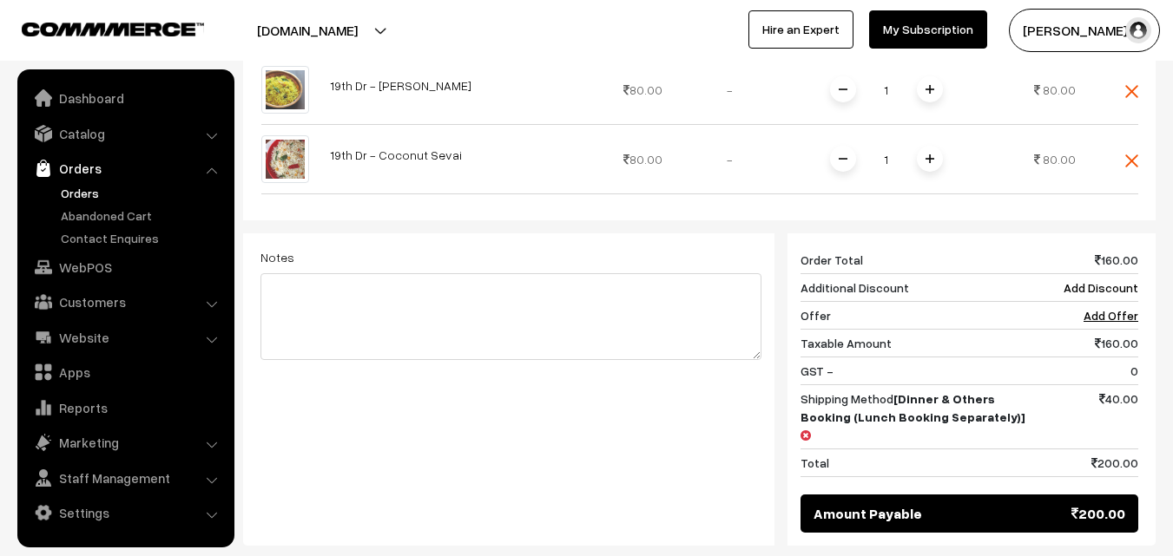
scroll to position [701, 0]
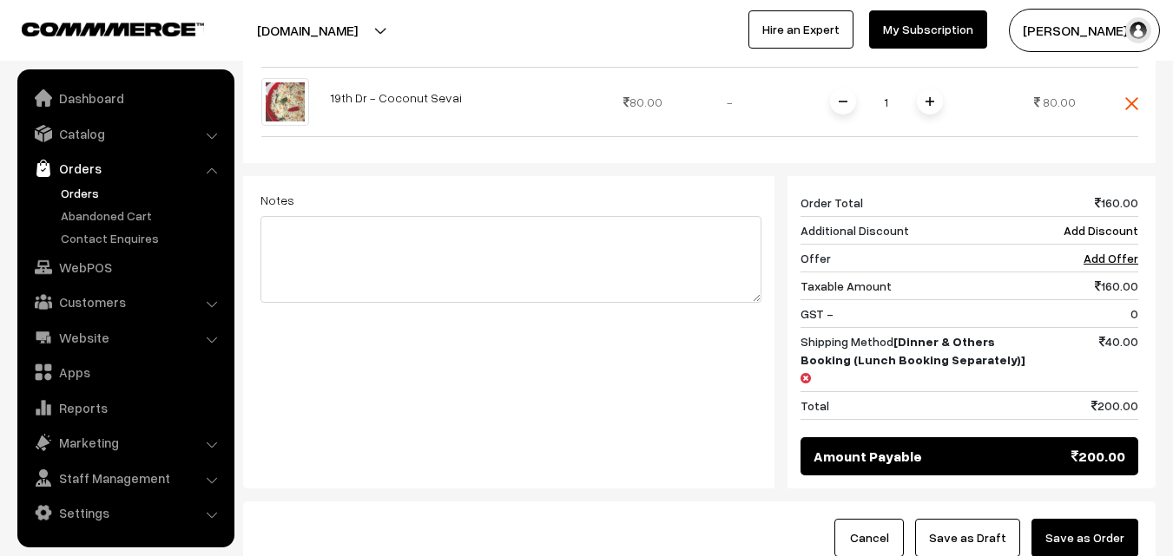
click at [984, 519] on button "Save as Draft" at bounding box center [967, 538] width 105 height 38
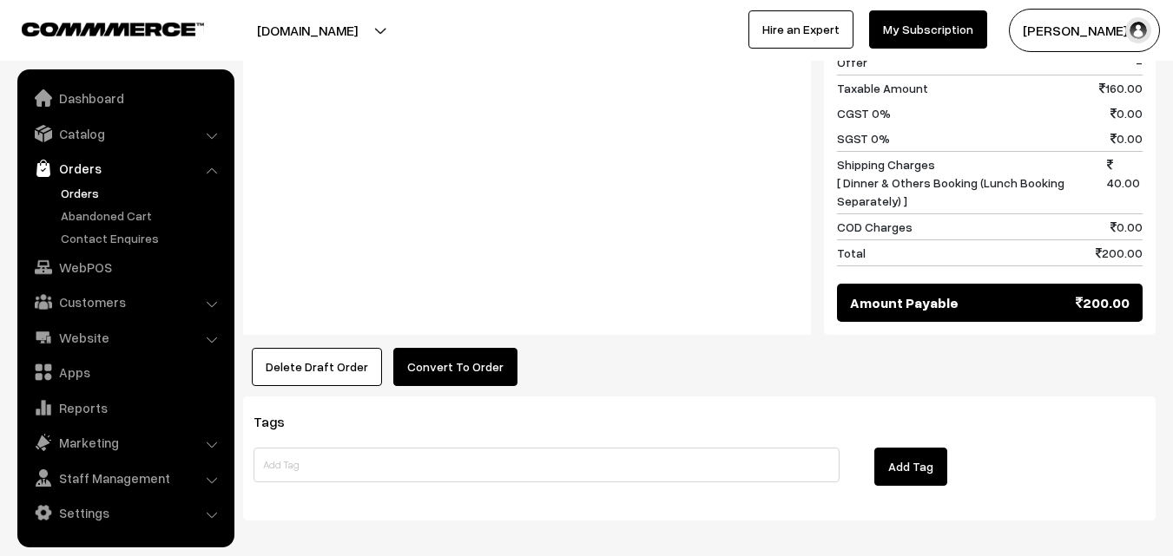
click at [453, 348] on button "Convert To Order" at bounding box center [455, 367] width 124 height 38
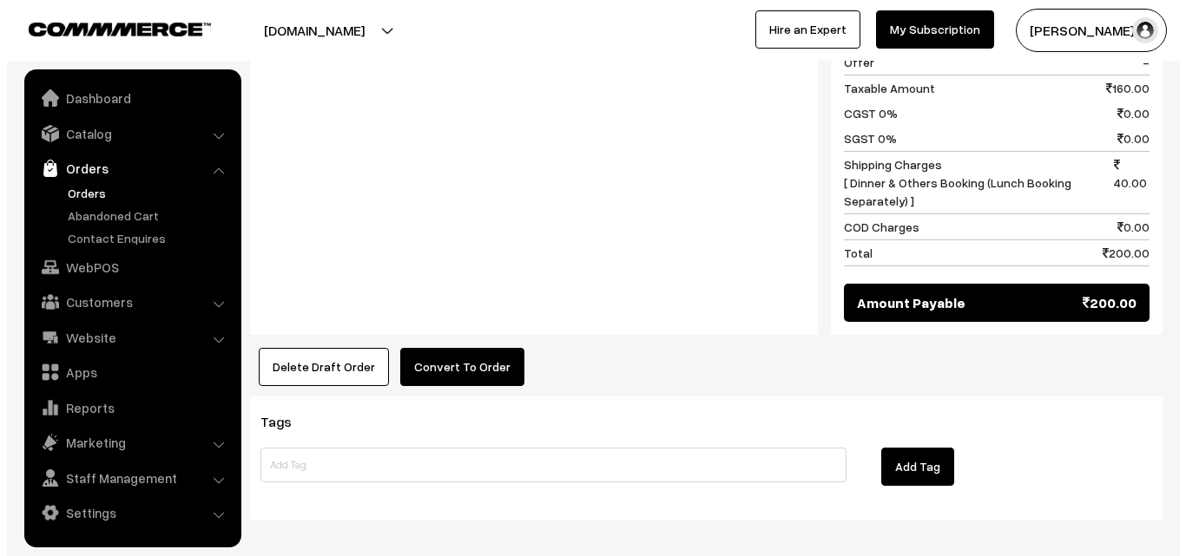
scroll to position [957, 0]
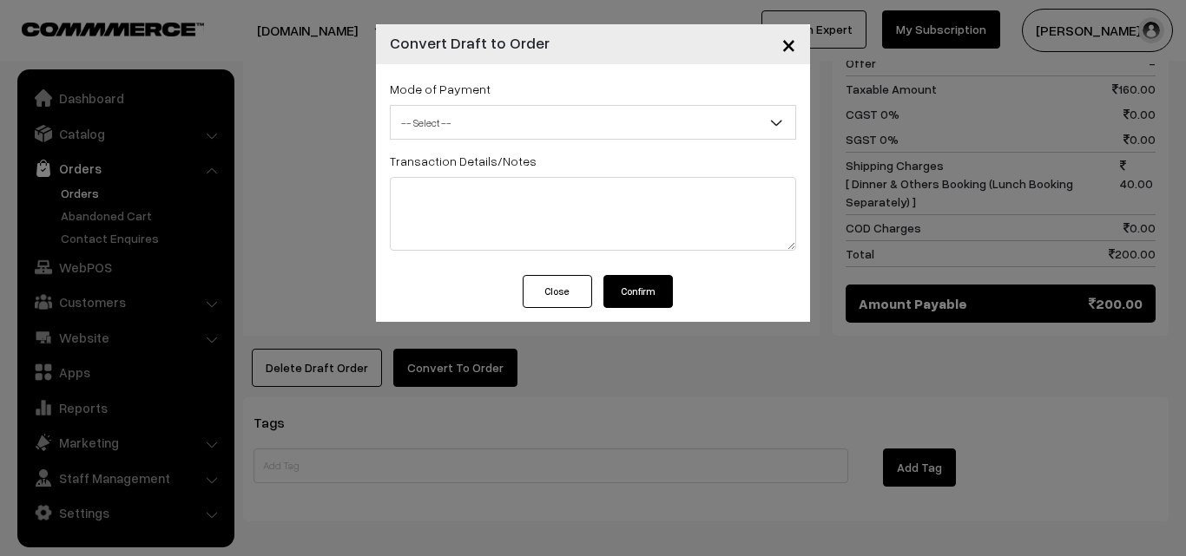
click at [500, 127] on span "-- Select --" at bounding box center [593, 123] width 404 height 30
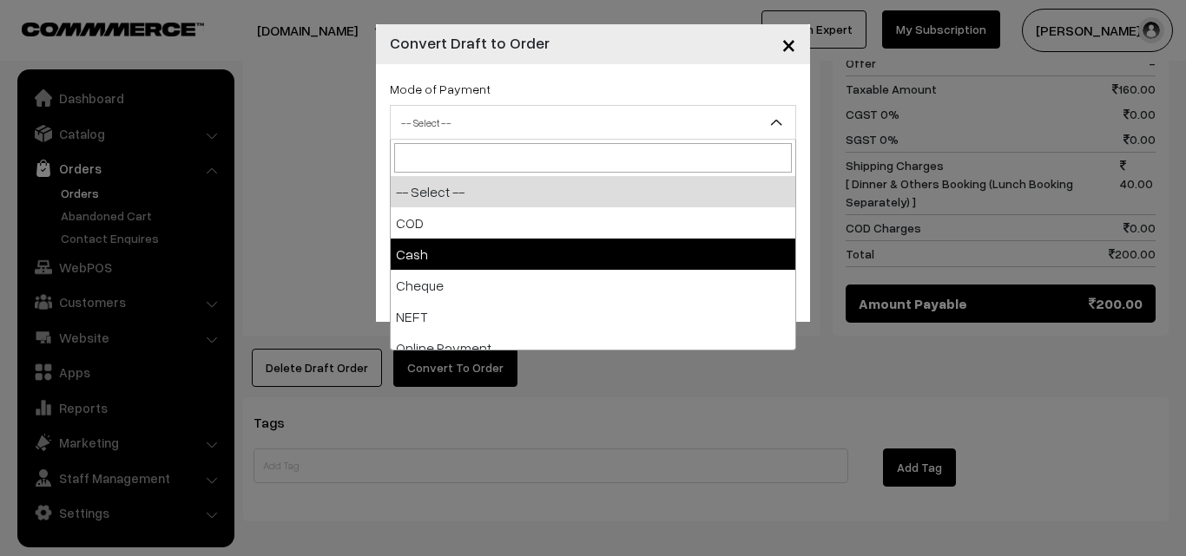
select select "2"
checkbox input "true"
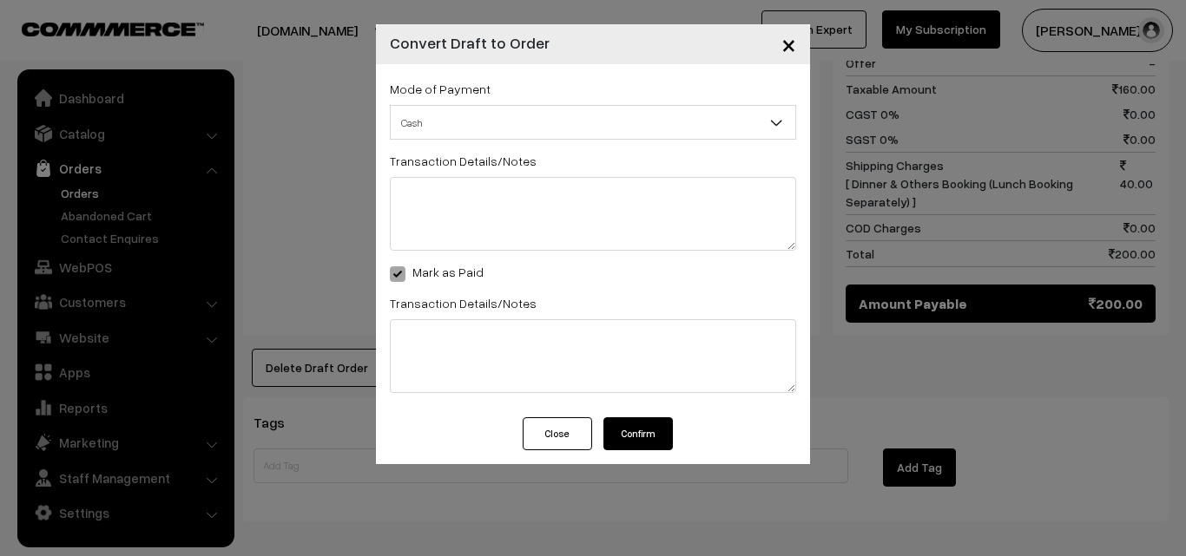
click at [636, 442] on button "Confirm" at bounding box center [637, 434] width 69 height 33
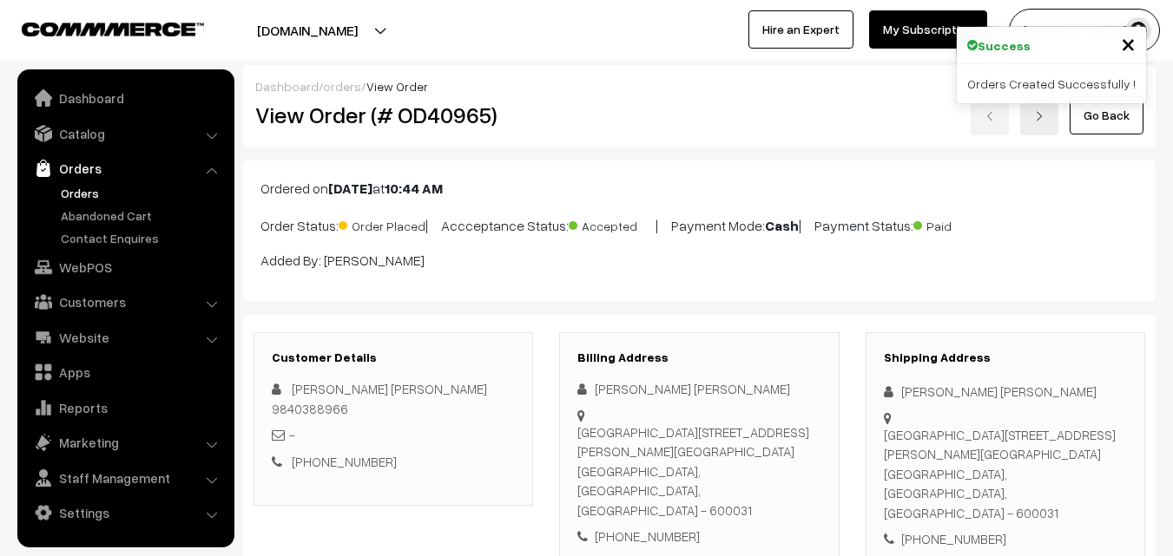
scroll to position [955, 0]
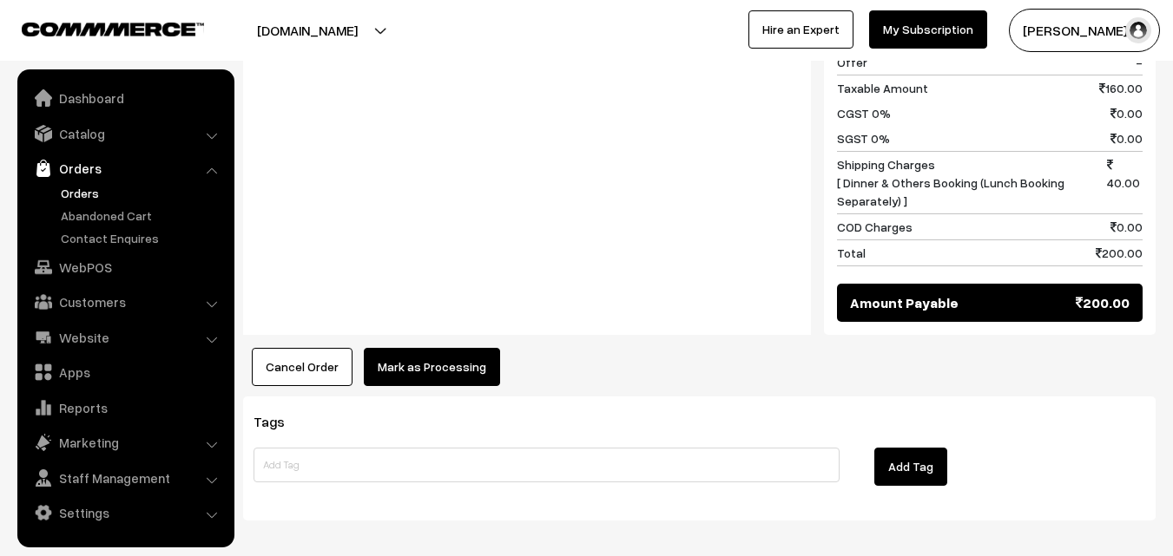
click at [466, 348] on button "Mark as Processing" at bounding box center [432, 367] width 136 height 38
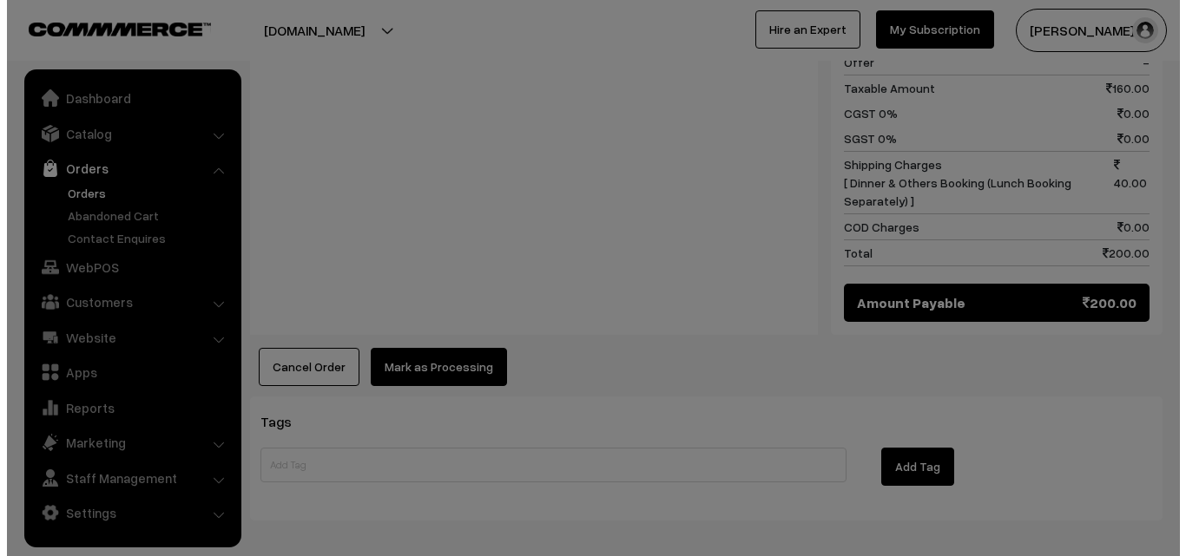
scroll to position [957, 0]
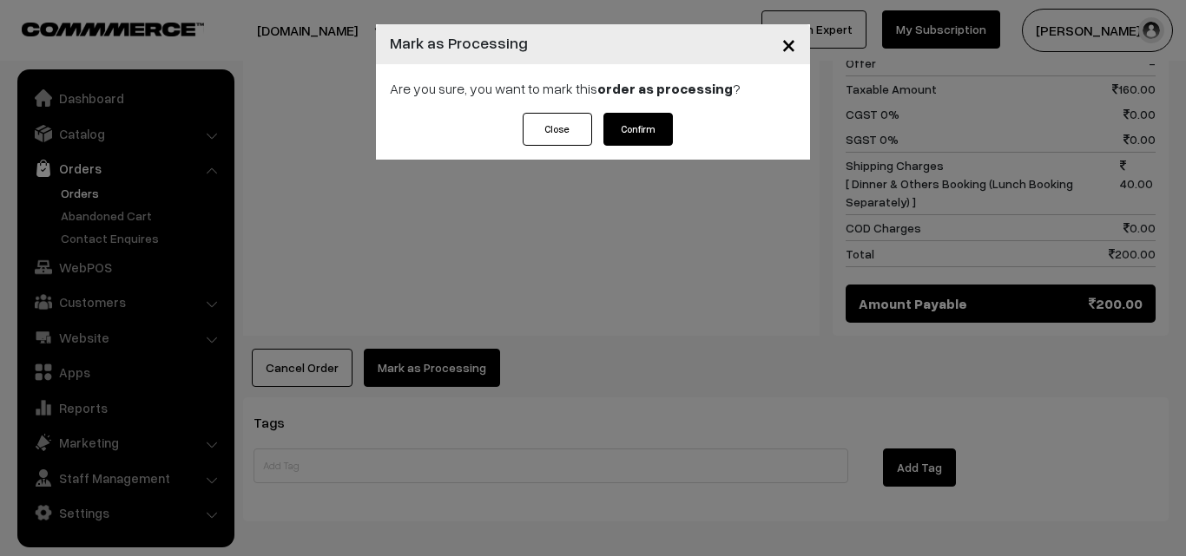
click at [657, 108] on div "Are you sure, you want to mark this order as processing ?" at bounding box center [593, 88] width 434 height 49
click at [653, 132] on button "Confirm" at bounding box center [637, 129] width 69 height 33
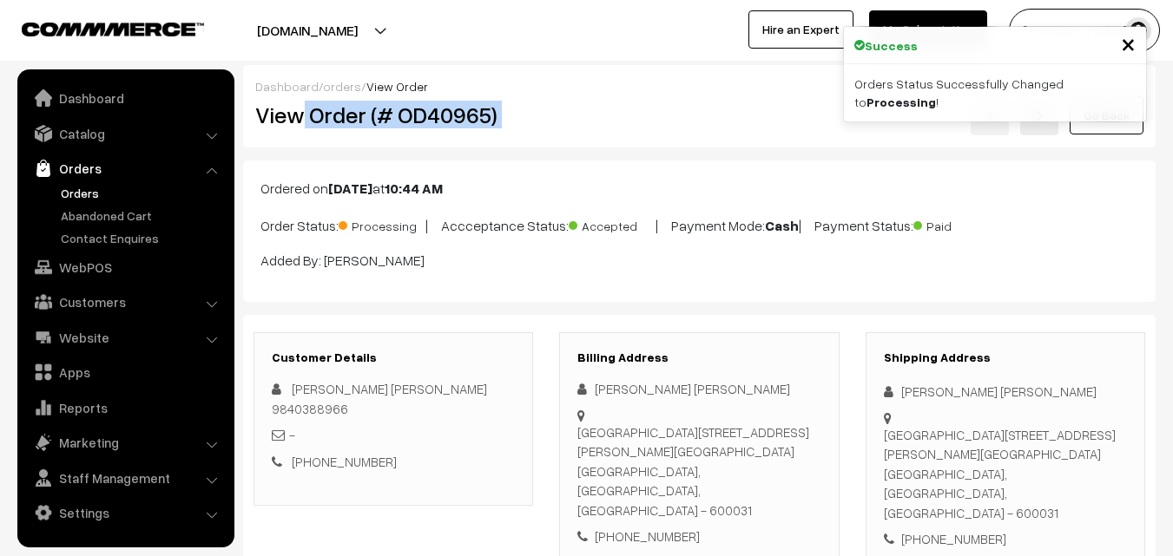
drag, startPoint x: 306, startPoint y: 106, endPoint x: 668, endPoint y: 99, distance: 362.0
click at [674, 102] on div "View Order (# OD40965) Go Back" at bounding box center [699, 115] width 914 height 40
copy div "Order (# OD40965)"
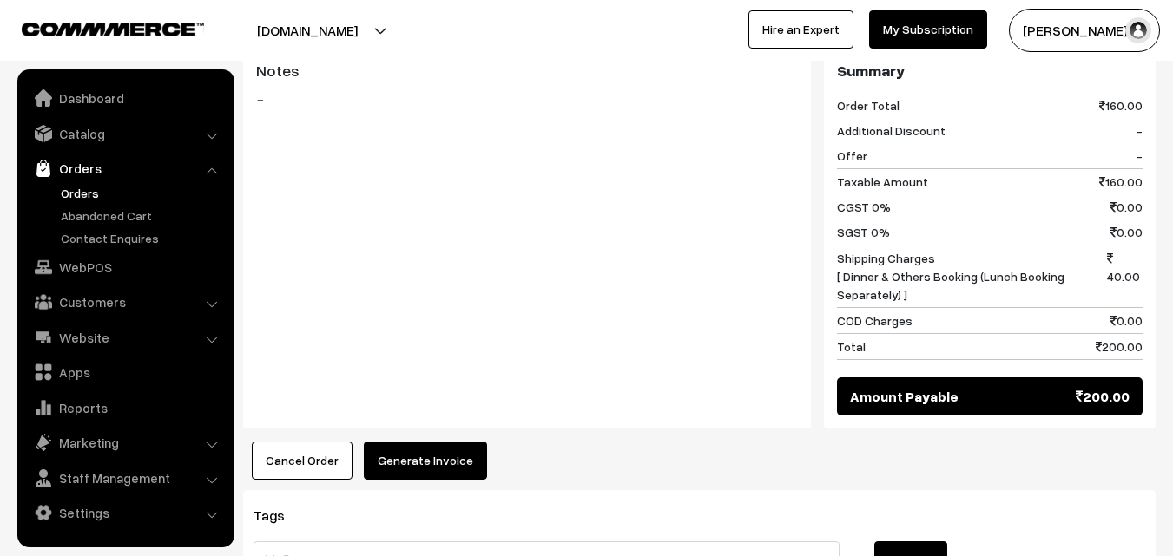
scroll to position [868, 0]
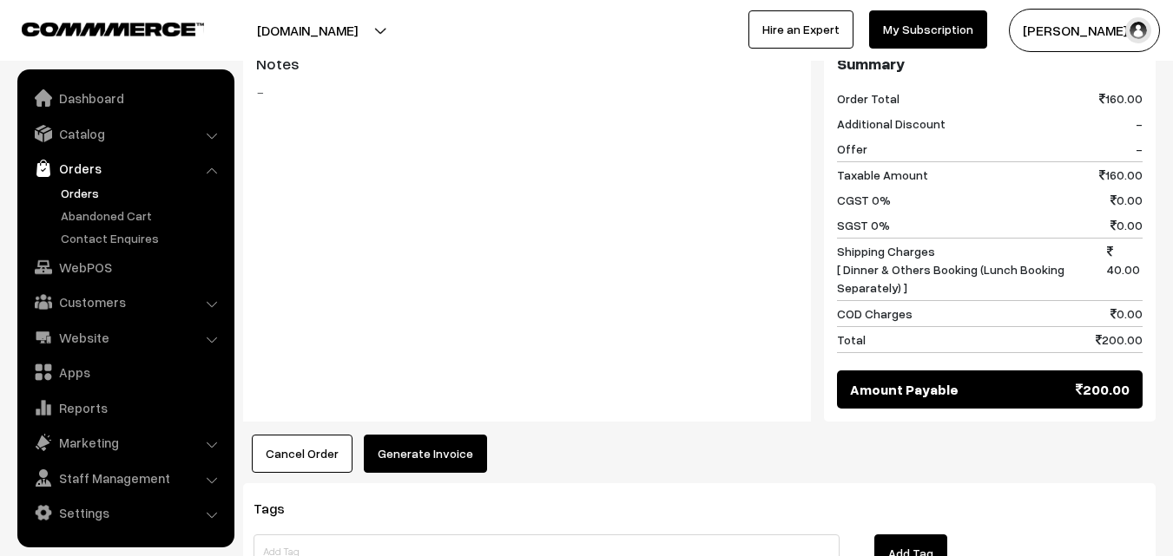
click at [454, 435] on button "Generate Invoice" at bounding box center [425, 454] width 123 height 38
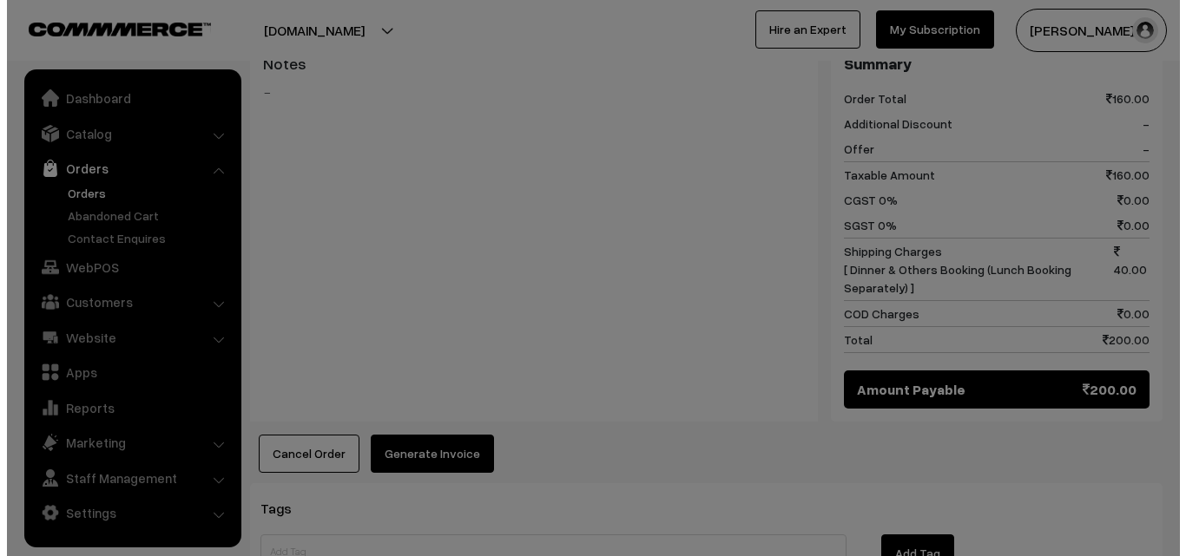
scroll to position [871, 0]
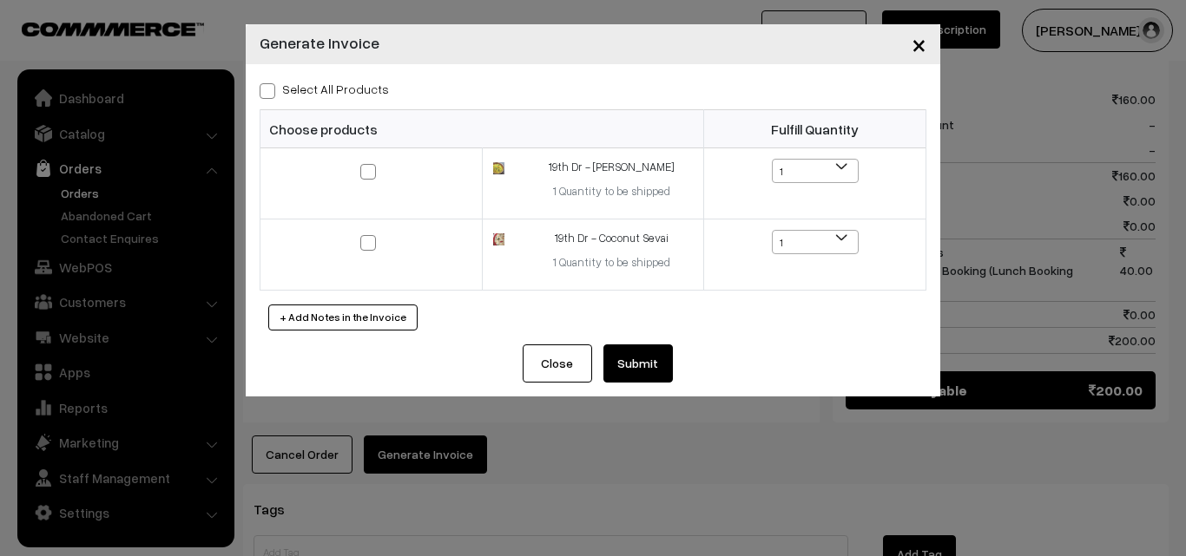
click at [363, 89] on label "Select All Products" at bounding box center [324, 89] width 129 height 18
click at [271, 89] on input "Select All Products" at bounding box center [265, 87] width 11 height 11
checkbox input "true"
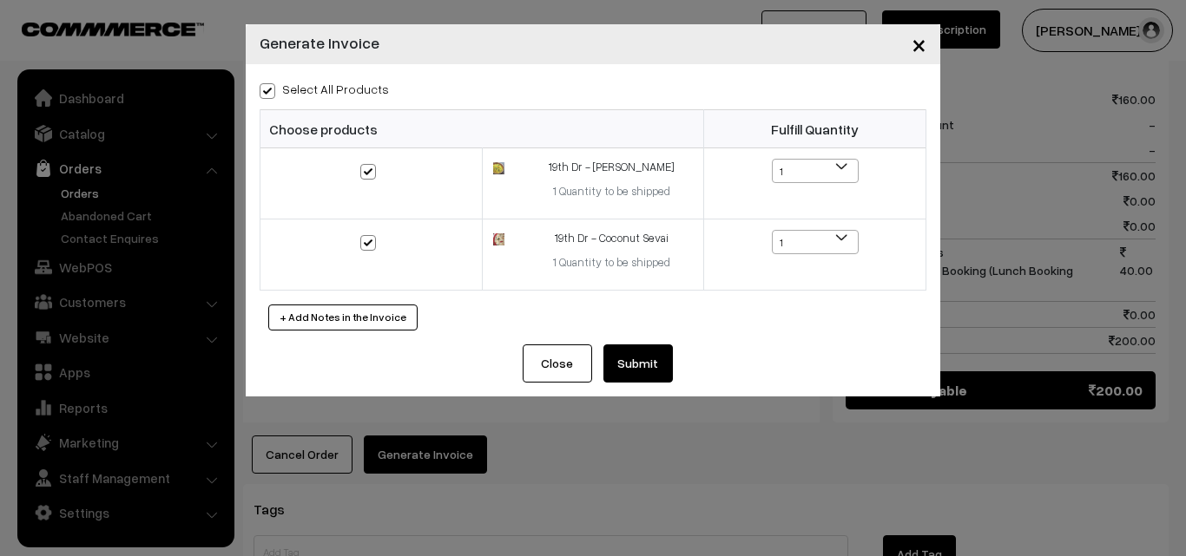
click at [643, 370] on button "Submit" at bounding box center [637, 364] width 69 height 38
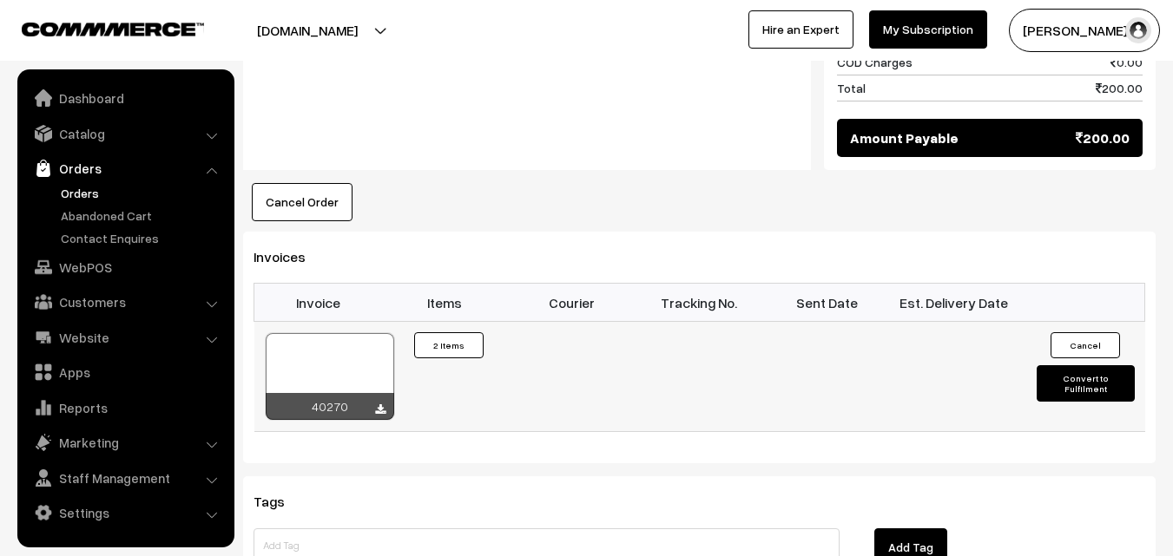
scroll to position [1128, 0]
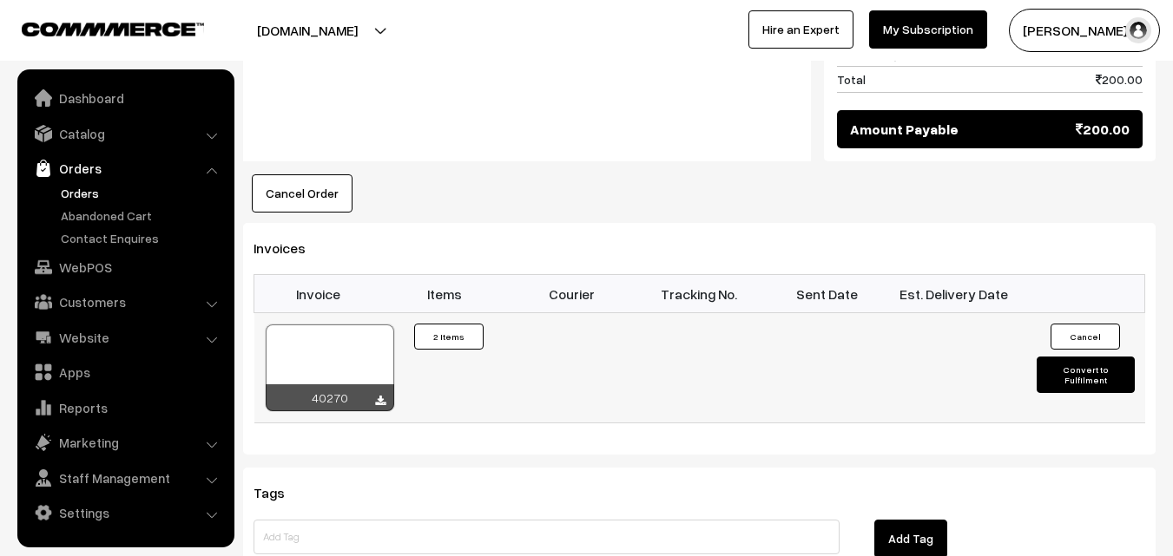
click at [344, 334] on div at bounding box center [330, 368] width 128 height 87
